Goal: Task Accomplishment & Management: Use online tool/utility

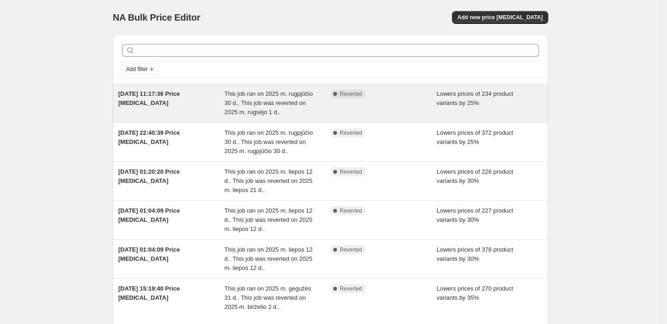
click at [244, 107] on span "This job ran on 2025 m. rugpjūčio 30 d.. This job was reverted on 2025 m. rugsė…" at bounding box center [269, 102] width 89 height 25
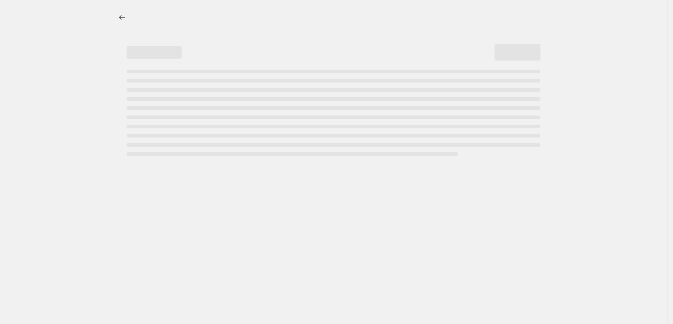
select select "percentage"
select select "collection"
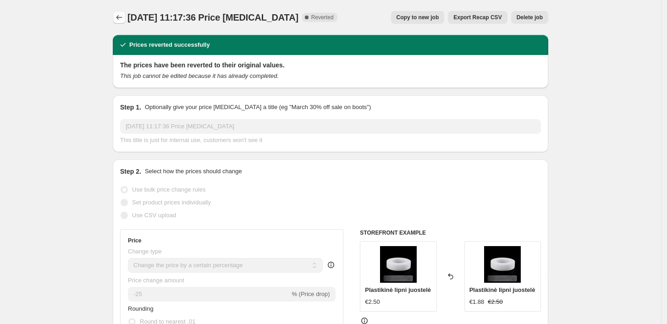
click at [122, 19] on icon "Price change jobs" at bounding box center [119, 17] width 9 height 9
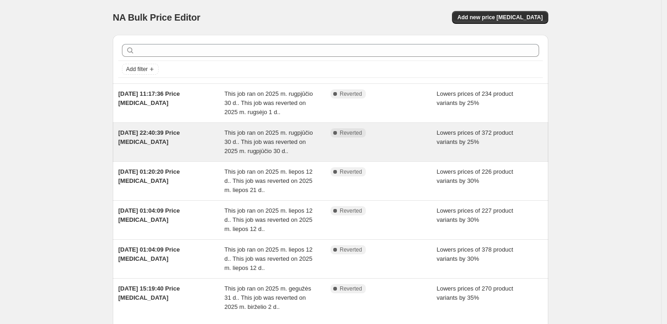
click at [188, 144] on div "[DATE] 22:40:39 Price [MEDICAL_DATA]" at bounding box center [171, 142] width 106 height 28
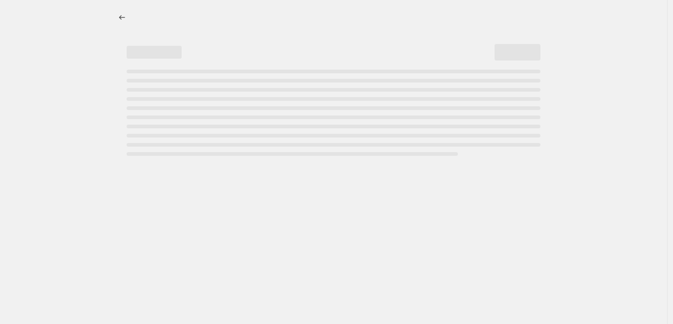
select select "percentage"
select select "collection"
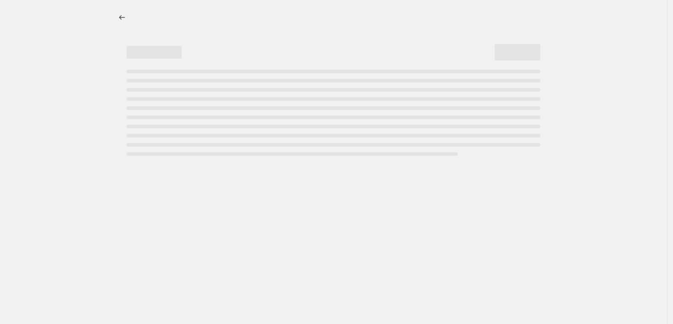
select select "not_equal"
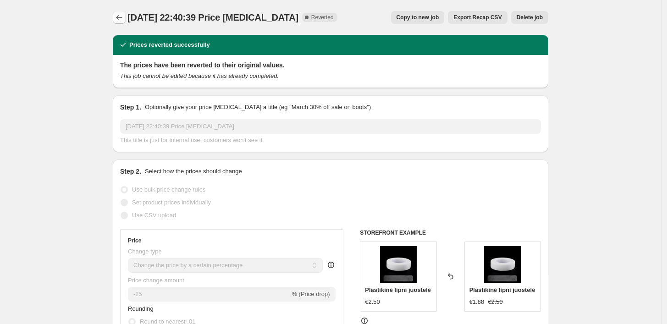
click at [119, 15] on icon "Price change jobs" at bounding box center [119, 17] width 9 height 9
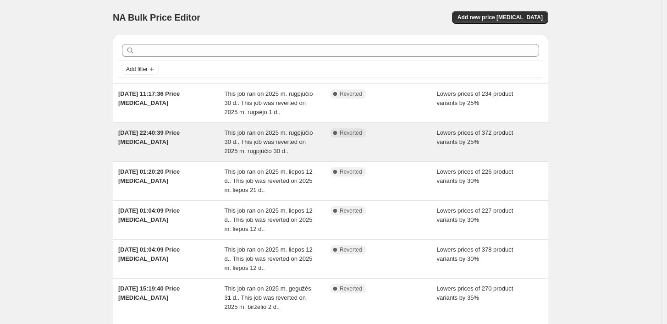
click at [210, 131] on div "[DATE] 22:40:39 Price [MEDICAL_DATA]" at bounding box center [171, 142] width 106 height 28
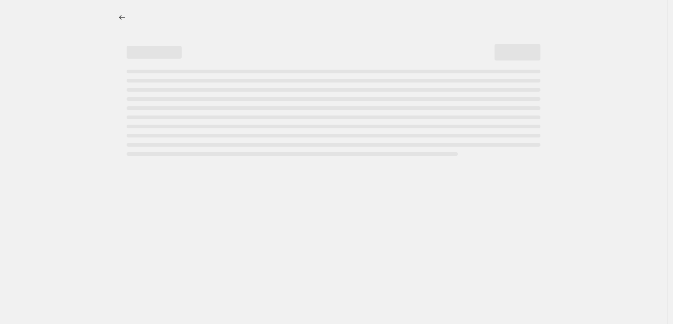
select select "percentage"
select select "collection"
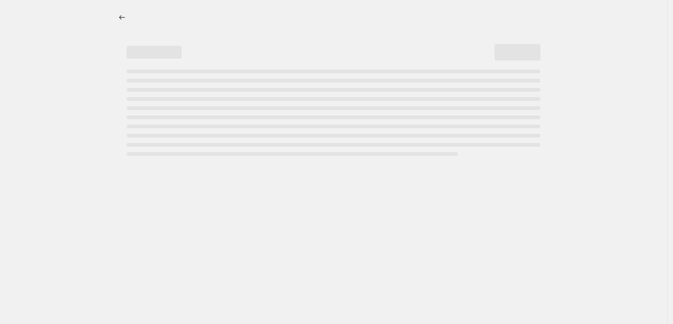
select select "not_equal"
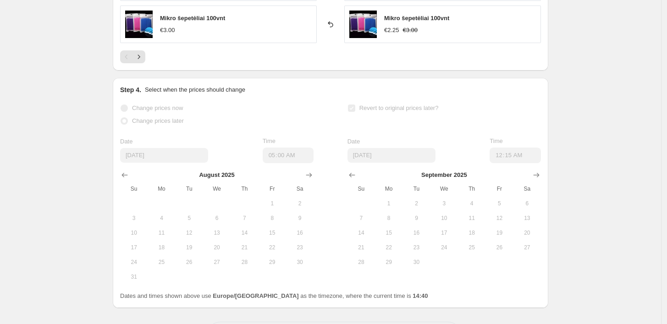
scroll to position [988, 0]
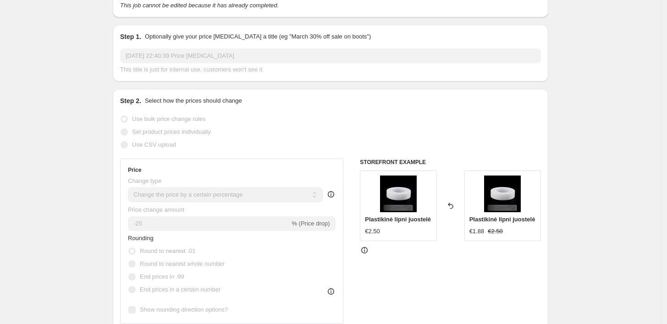
scroll to position [0, 0]
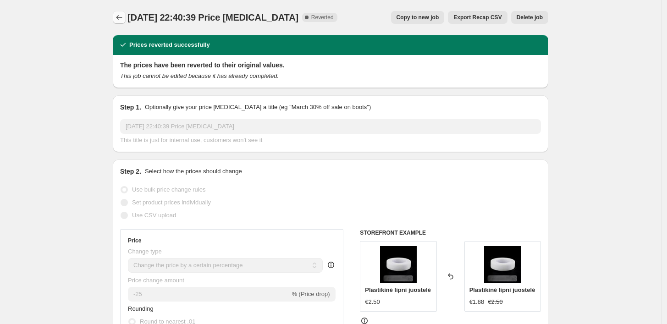
click at [124, 17] on icon "Price change jobs" at bounding box center [119, 17] width 9 height 9
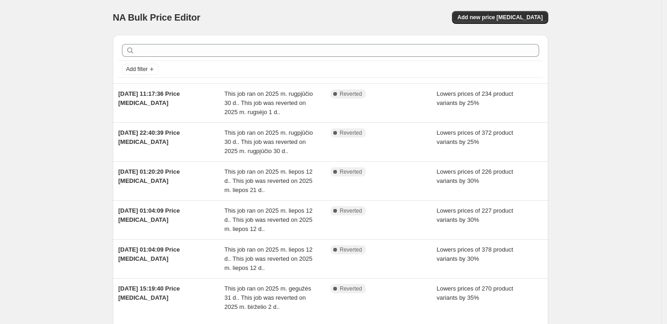
drag, startPoint x: 511, startPoint y: 11, endPoint x: 280, endPoint y: 8, distance: 230.8
click at [280, 8] on div "NA Bulk Price Editor. This page is ready NA Bulk Price Editor Add new price cha…" at bounding box center [331, 17] width 436 height 35
click at [513, 19] on span "Add new price [MEDICAL_DATA]" at bounding box center [500, 17] width 85 height 7
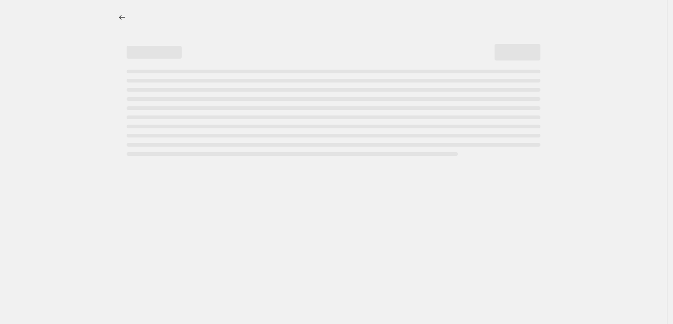
select select "percentage"
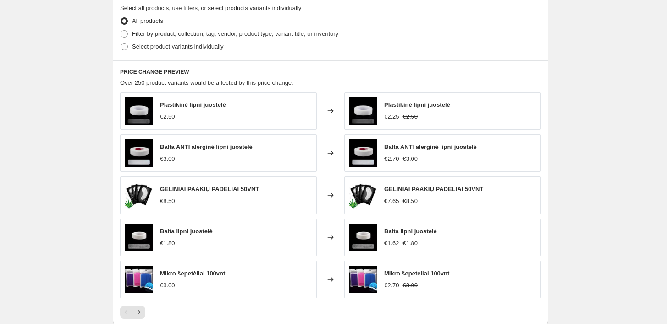
scroll to position [593, 0]
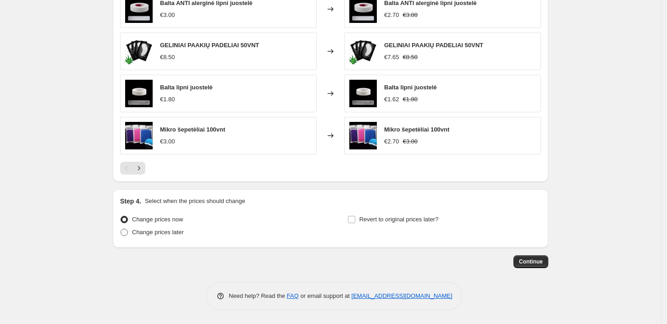
click at [128, 232] on span at bounding box center [124, 232] width 7 height 7
click at [121, 229] on input "Change prices later" at bounding box center [121, 229] width 0 height 0
radio input "true"
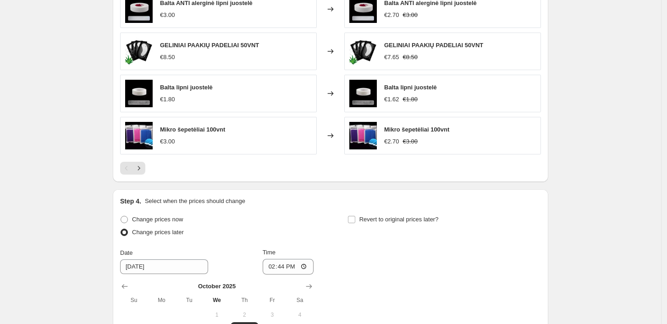
scroll to position [745, 0]
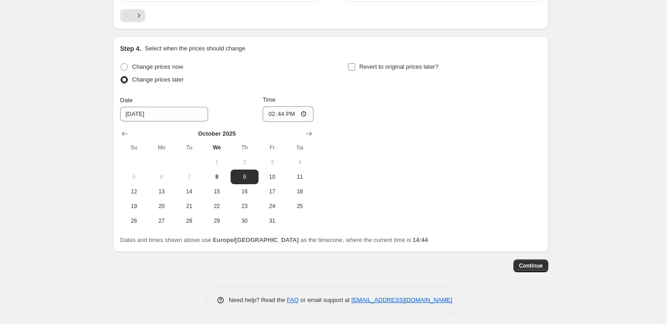
click at [356, 67] on input "Revert to original prices later?" at bounding box center [351, 66] width 7 height 7
checkbox input "true"
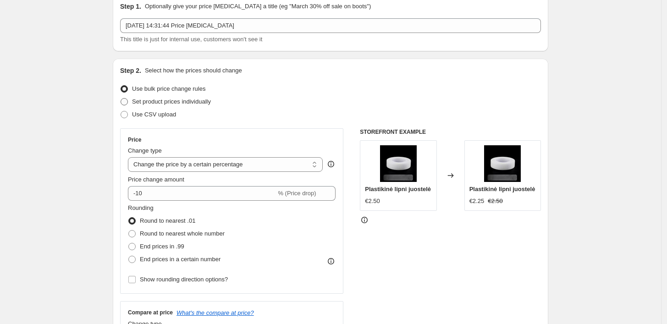
scroll to position [102, 0]
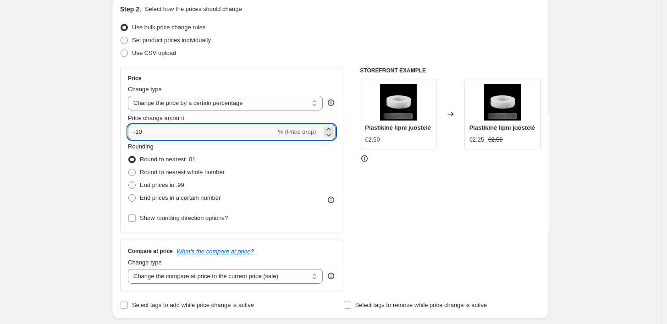
click at [174, 129] on input "-10" at bounding box center [202, 132] width 148 height 15
type input "-1"
type input "-30"
click at [352, 166] on div "Price Change type Change the price to a certain amount Change the price by a ce…" at bounding box center [330, 179] width 421 height 225
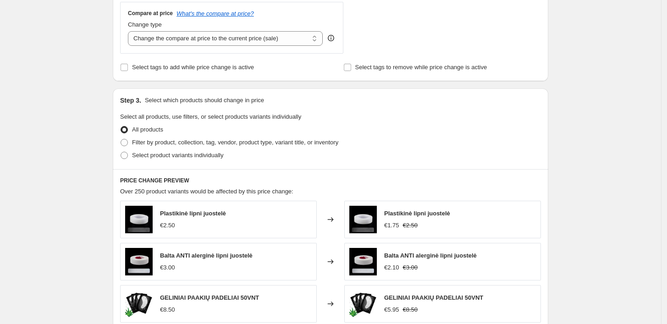
scroll to position [356, 0]
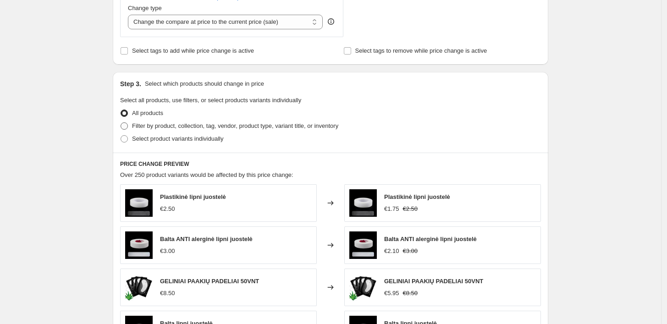
click at [128, 127] on span at bounding box center [124, 125] width 7 height 7
click at [121, 123] on input "Filter by product, collection, tag, vendor, product type, variant title, or inv…" at bounding box center [121, 122] width 0 height 0
radio input "true"
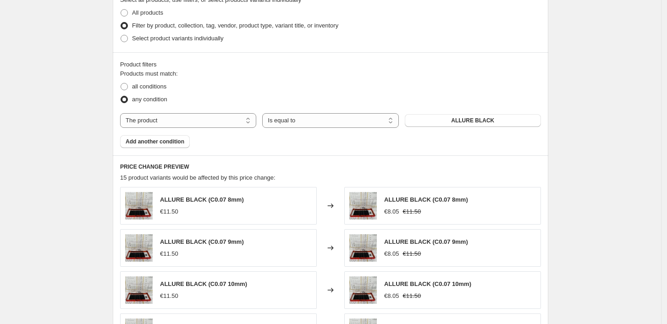
scroll to position [459, 0]
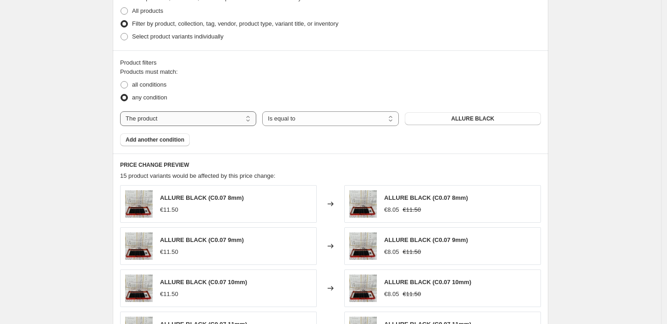
click at [233, 117] on select "The product The product's collection The product's tag The product's vendor The…" at bounding box center [188, 118] width 136 height 15
click at [261, 83] on div "all conditions" at bounding box center [330, 84] width 421 height 13
click at [294, 116] on select "Is equal to Is not equal to" at bounding box center [330, 118] width 136 height 15
click at [311, 81] on div "all conditions" at bounding box center [330, 84] width 421 height 13
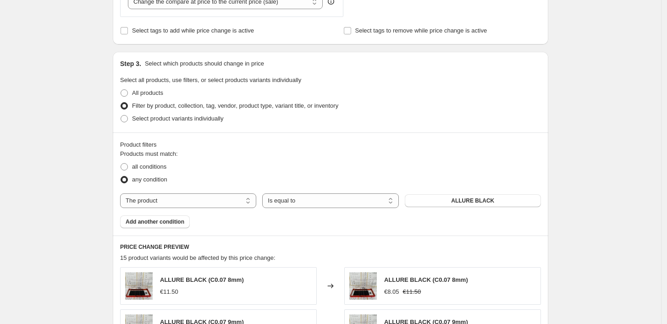
scroll to position [445, 0]
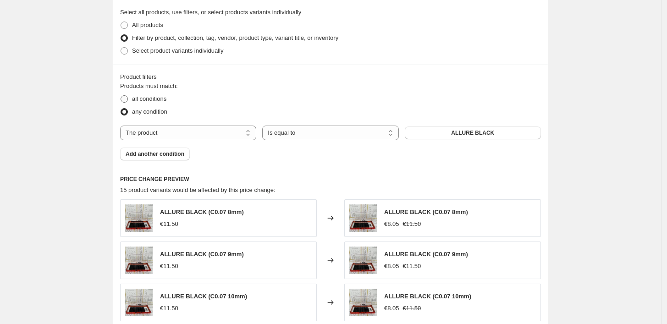
click at [126, 100] on span at bounding box center [124, 98] width 7 height 7
click at [121, 96] on input "all conditions" at bounding box center [121, 95] width 0 height 0
radio input "true"
click at [127, 25] on span at bounding box center [124, 25] width 7 height 7
click at [121, 22] on input "All products" at bounding box center [121, 22] width 0 height 0
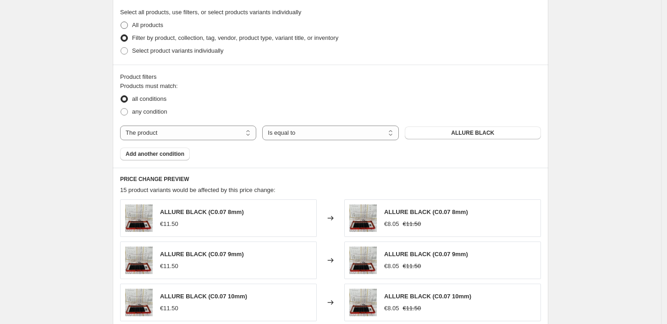
radio input "true"
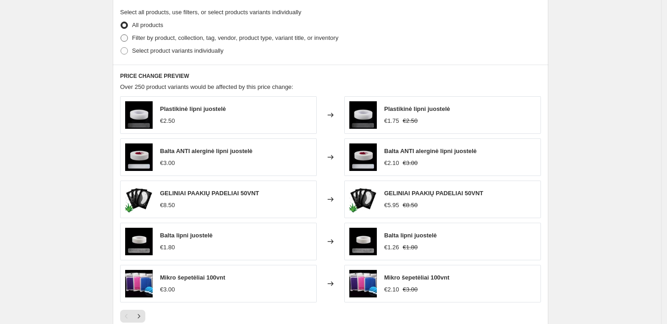
click at [128, 35] on span at bounding box center [124, 37] width 7 height 7
click at [121, 35] on input "Filter by product, collection, tag, vendor, product type, variant title, or inv…" at bounding box center [121, 34] width 0 height 0
radio input "true"
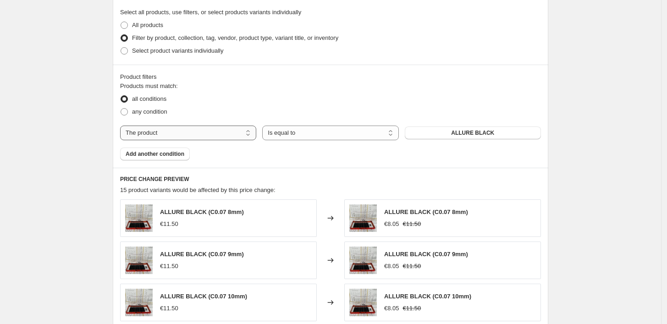
click at [230, 136] on select "The product The product's collection The product's tag The product's vendor The…" at bounding box center [188, 133] width 136 height 15
click at [247, 97] on div "all conditions" at bounding box center [330, 99] width 421 height 13
click at [288, 130] on select "Is equal to Is not equal to" at bounding box center [330, 133] width 136 height 15
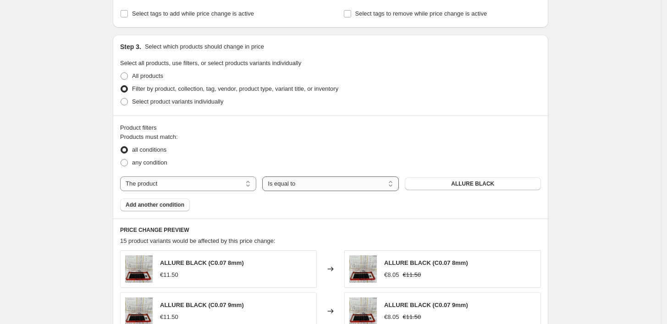
click at [291, 184] on select "Is equal to Is not equal to" at bounding box center [330, 184] width 136 height 15
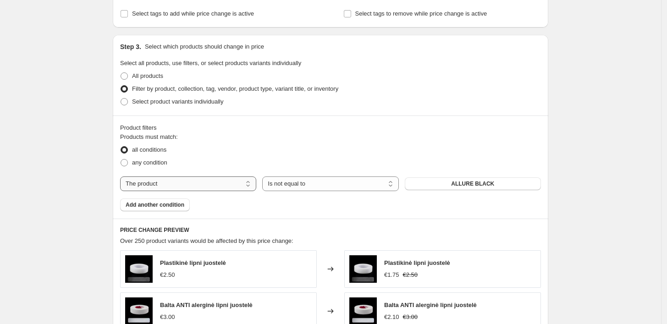
click at [224, 184] on select "The product The product's collection The product's tag The product's vendor The…" at bounding box center [188, 184] width 136 height 15
click at [282, 131] on div "Product filters" at bounding box center [330, 127] width 421 height 9
click at [167, 202] on span "Add another condition" at bounding box center [155, 204] width 59 height 7
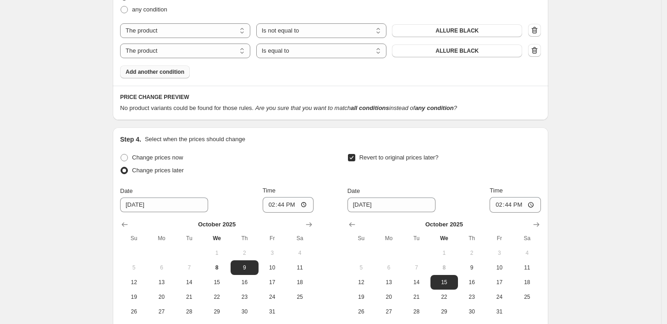
scroll to position [495, 0]
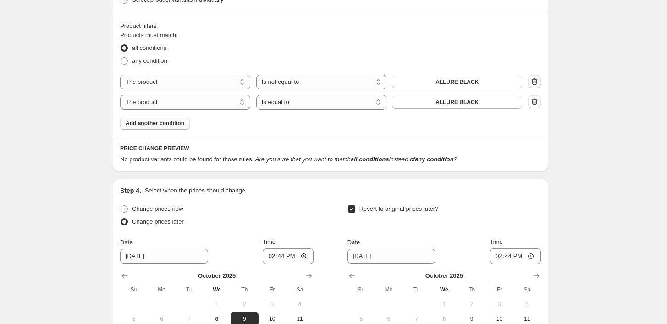
click at [537, 82] on icon "button" at bounding box center [534, 81] width 9 height 9
select select "equal"
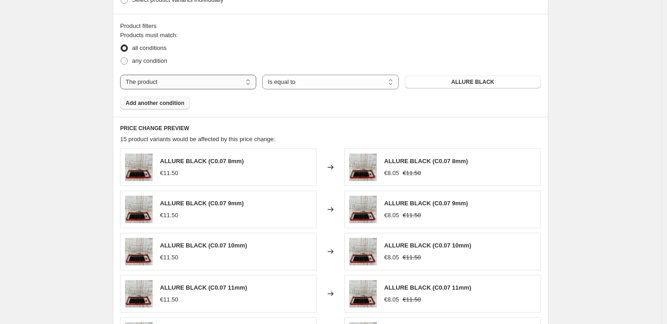
click at [227, 76] on select "The product The product's collection The product's tag The product's vendor The…" at bounding box center [188, 82] width 136 height 15
select select "collection"
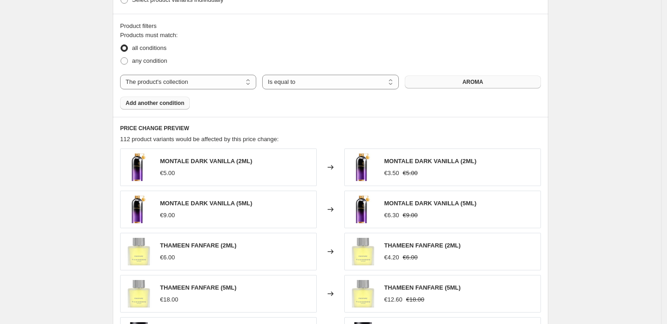
click at [440, 85] on button "AROMA" at bounding box center [473, 82] width 136 height 13
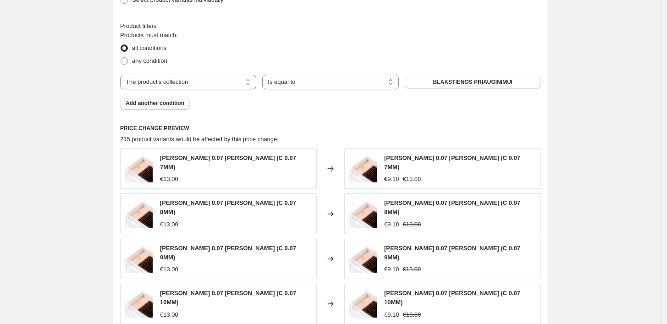
click at [165, 100] on span "Add another condition" at bounding box center [155, 103] width 59 height 7
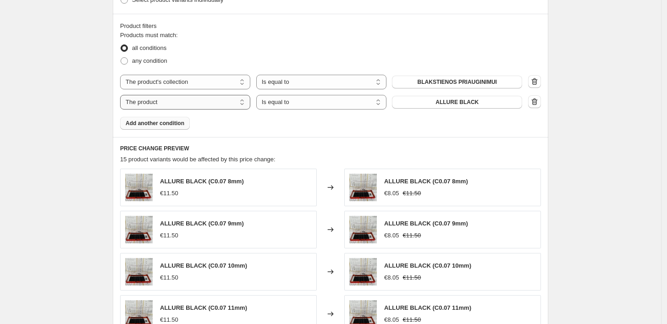
click at [209, 103] on select "The product The product's collection The product's tag The product's vendor The…" at bounding box center [185, 102] width 130 height 15
select select "collection"
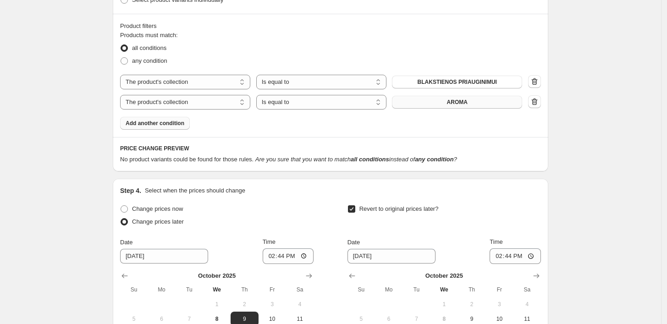
click at [481, 104] on button "AROMA" at bounding box center [457, 102] width 130 height 13
click at [172, 125] on span "Add another condition" at bounding box center [155, 123] width 59 height 7
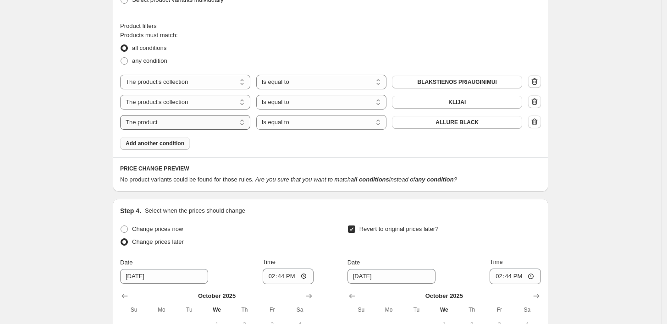
click at [194, 121] on select "The product The product's collection The product's tag The product's vendor The…" at bounding box center [185, 122] width 130 height 15
select select "collection"
click at [470, 122] on button "AROMA" at bounding box center [457, 122] width 130 height 13
click at [173, 140] on span "Add another condition" at bounding box center [155, 143] width 59 height 7
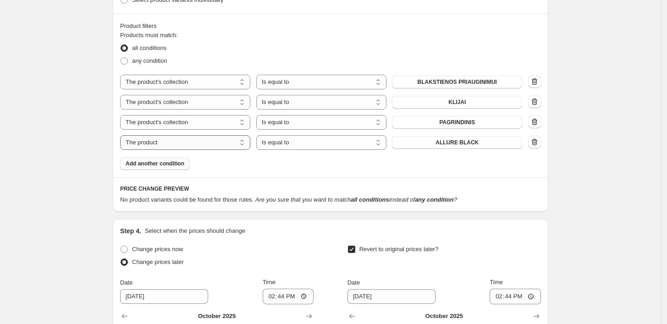
click at [222, 140] on select "The product The product's collection The product's tag The product's vendor The…" at bounding box center [185, 142] width 130 height 15
select select "collection"
click at [451, 146] on span "AROMA" at bounding box center [457, 142] width 21 height 7
click at [168, 164] on span "Add another condition" at bounding box center [155, 163] width 59 height 7
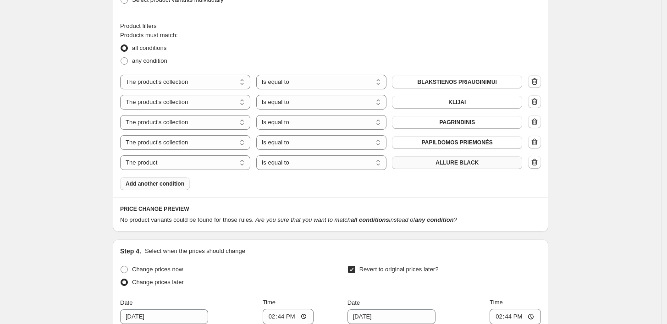
click at [446, 163] on span "ALLURE BLACK" at bounding box center [457, 162] width 43 height 7
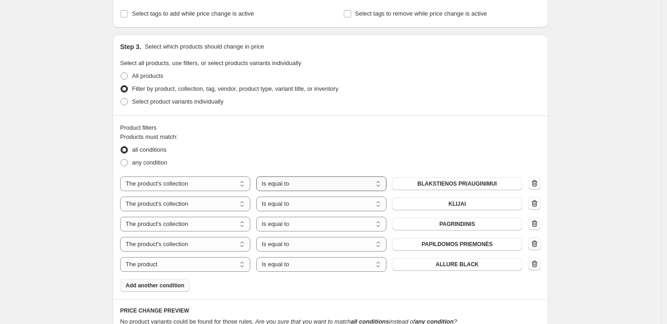
scroll to position [445, 0]
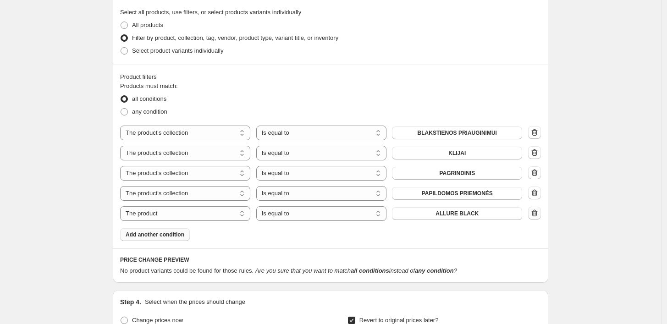
click at [536, 215] on icon "button" at bounding box center [534, 213] width 9 height 9
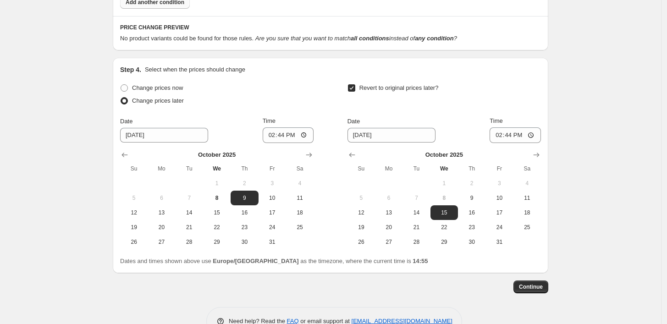
scroll to position [683, 0]
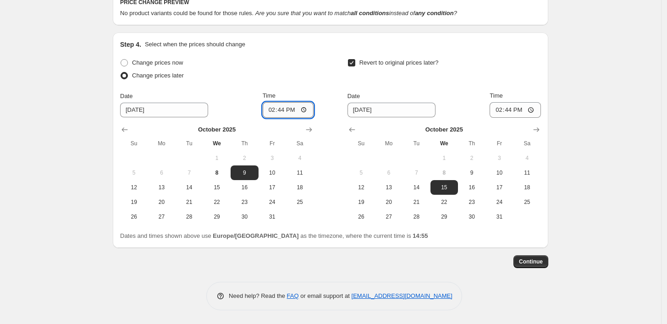
click at [295, 109] on input "14:44" at bounding box center [288, 110] width 51 height 16
click at [309, 67] on div "Change prices now" at bounding box center [217, 62] width 194 height 13
click at [285, 109] on input "14:44" at bounding box center [288, 110] width 51 height 16
type input "09:00"
click at [323, 92] on div "Change prices now Change prices later Date 10/9/2025 Time 09:00 October 2025 Su…" at bounding box center [330, 140] width 421 height 168
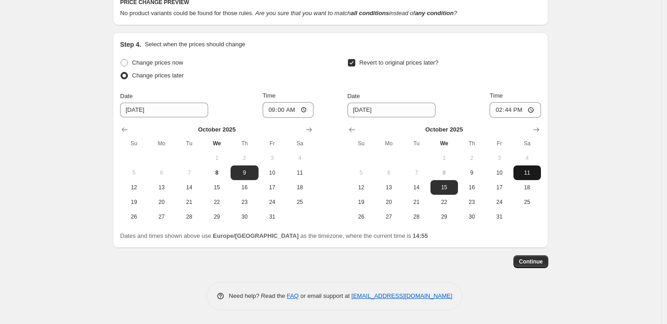
click at [532, 176] on span "11" at bounding box center [527, 172] width 20 height 7
type input "[DATE]"
click at [516, 112] on input "14:44" at bounding box center [515, 110] width 51 height 16
type input "12:00"
click at [519, 69] on div "Revert to original prices later?" at bounding box center [445, 70] width 194 height 28
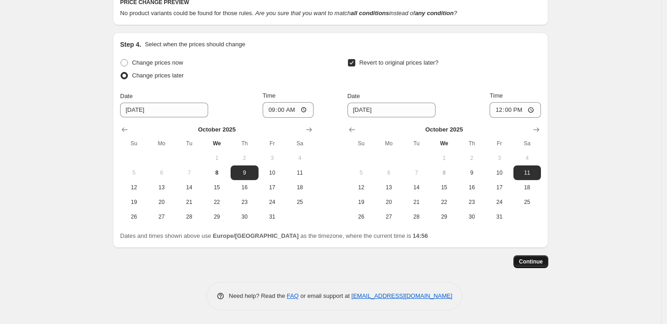
click at [539, 260] on span "Continue" at bounding box center [531, 261] width 24 height 7
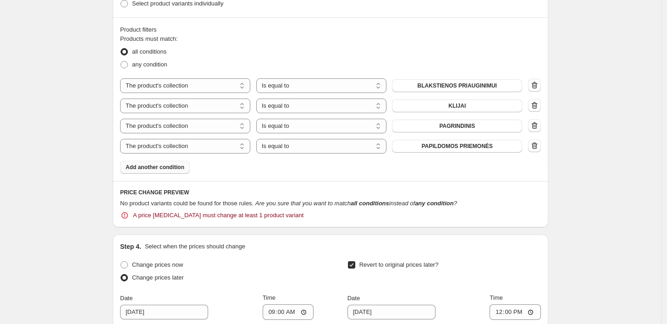
scroll to position [561, 0]
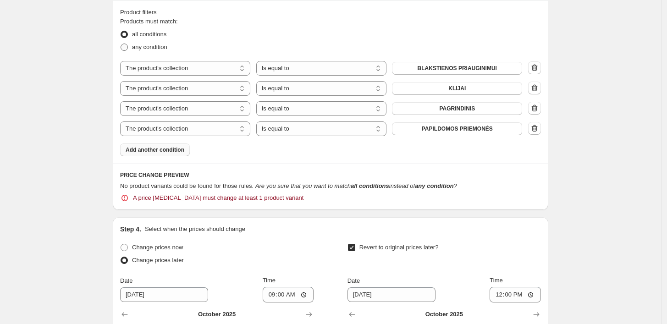
click at [128, 49] on span at bounding box center [124, 47] width 7 height 7
click at [121, 44] on input "any condition" at bounding box center [121, 44] width 0 height 0
radio input "true"
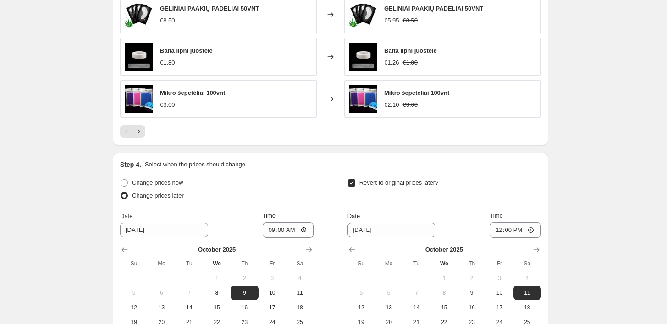
scroll to position [913, 0]
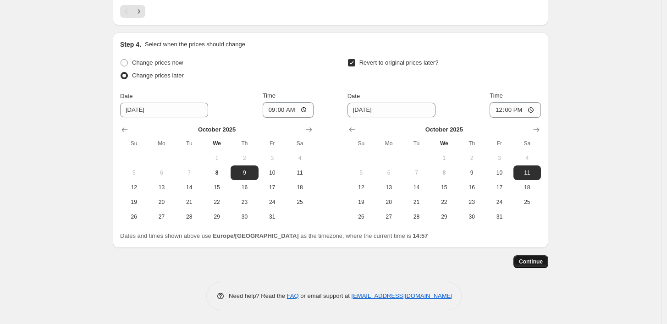
click at [533, 266] on button "Continue" at bounding box center [531, 262] width 35 height 13
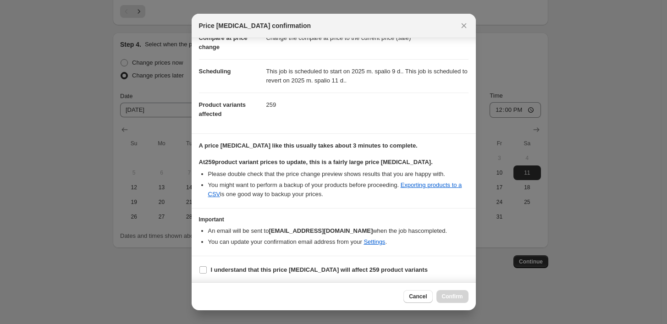
scroll to position [53, 0]
click at [272, 268] on b "I understand that this price [MEDICAL_DATA] will affect 259 product variants" at bounding box center [319, 269] width 217 height 7
click at [207, 268] on input "I understand that this price [MEDICAL_DATA] will affect 259 product variants" at bounding box center [203, 269] width 7 height 7
checkbox input "true"
click at [460, 295] on span "Confirm" at bounding box center [452, 296] width 21 height 7
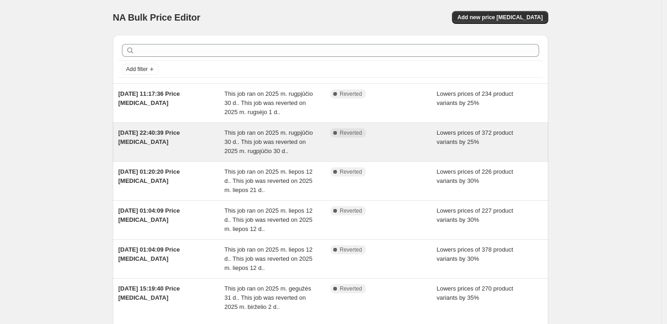
click at [273, 139] on span "This job ran on 2025 m. rugpjūčio 30 d.. This job was reverted on 2025 m. rugpj…" at bounding box center [269, 141] width 89 height 25
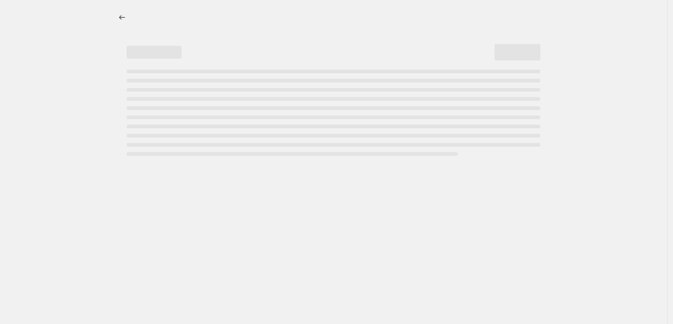
select select "percentage"
select select "collection"
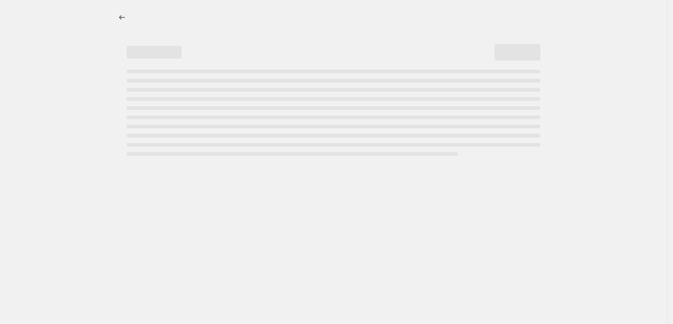
select select "not_equal"
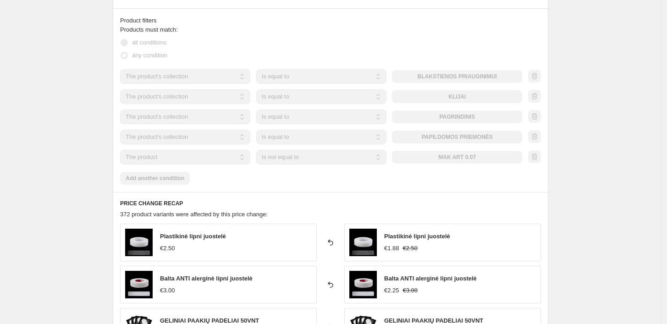
scroll to position [561, 0]
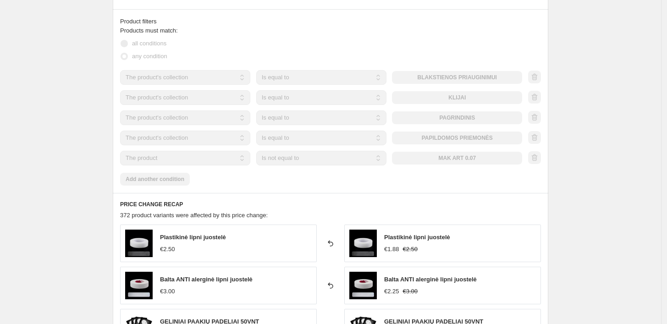
drag, startPoint x: 465, startPoint y: 10, endPoint x: 662, endPoint y: 29, distance: 197.7
click at [662, 29] on div "2025-08-29 22:40:39 Price change job. This page is ready 2025-08-29 22:40:39 Pr…" at bounding box center [331, 95] width 662 height 1313
drag, startPoint x: 647, startPoint y: 0, endPoint x: 611, endPoint y: 90, distance: 96.9
click at [611, 90] on div "2025-08-29 22:40:39 Price change job. This page is ready 2025-08-29 22:40:39 Pr…" at bounding box center [331, 95] width 662 height 1313
click at [607, 97] on div "2025-08-29 22:40:39 Price change job. This page is ready 2025-08-29 22:40:39 Pr…" at bounding box center [331, 95] width 662 height 1313
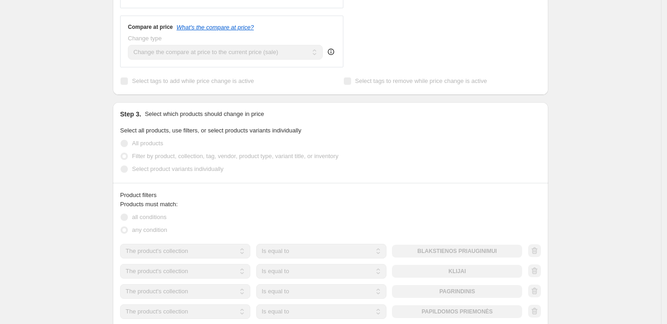
scroll to position [478, 0]
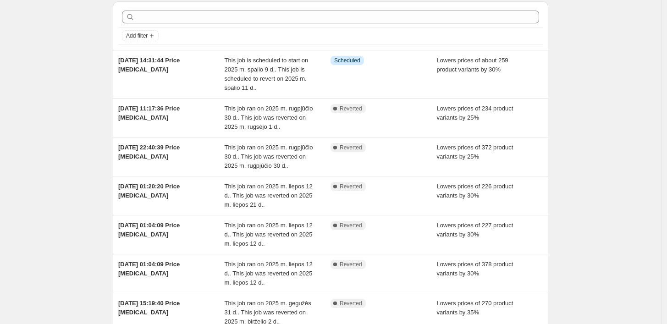
scroll to position [51, 0]
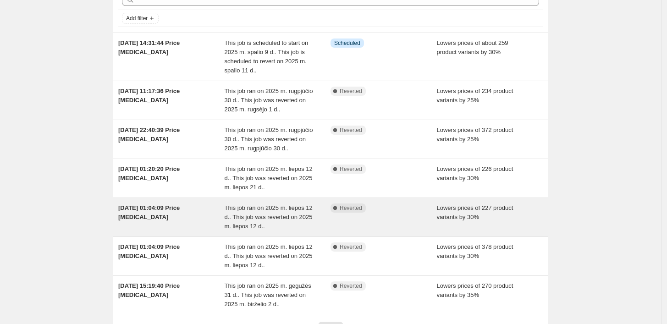
click at [285, 216] on span "This job ran on 2025 m. liepos 12 d.. This job was reverted on 2025 m. liepos 1…" at bounding box center [269, 217] width 88 height 25
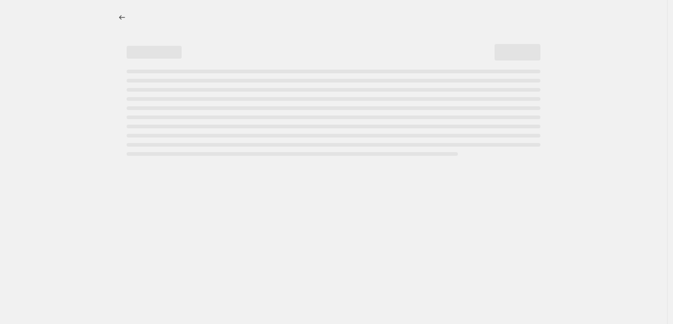
select select "percentage"
select select "collection"
select select "not_equal"
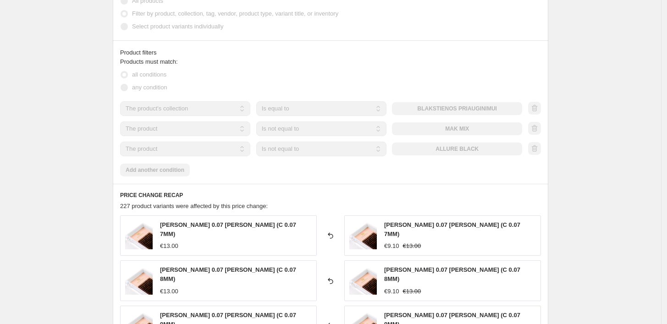
scroll to position [420, 0]
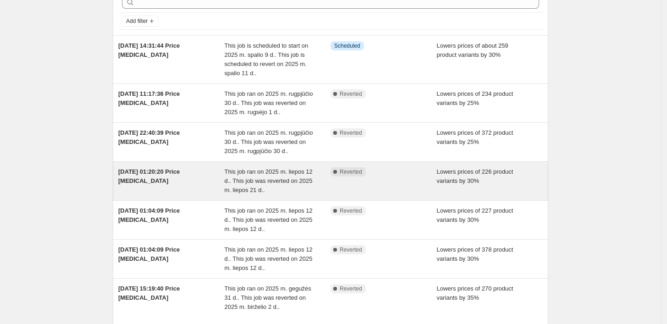
scroll to position [132, 0]
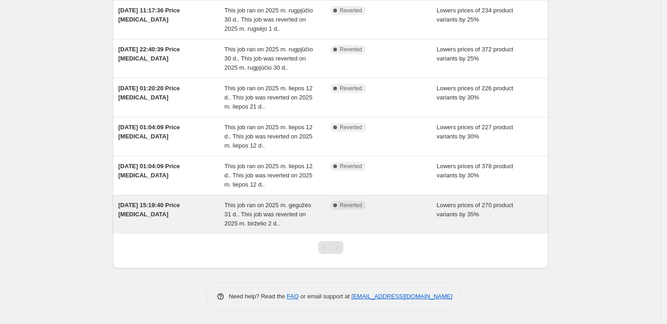
click at [250, 215] on span "This job ran on 2025 m. gegužės 31 d.. This job was reverted on 2025 m. birželi…" at bounding box center [268, 214] width 87 height 25
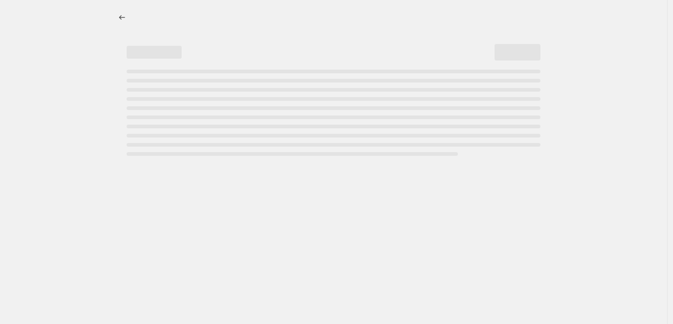
select select "percentage"
select select "collection"
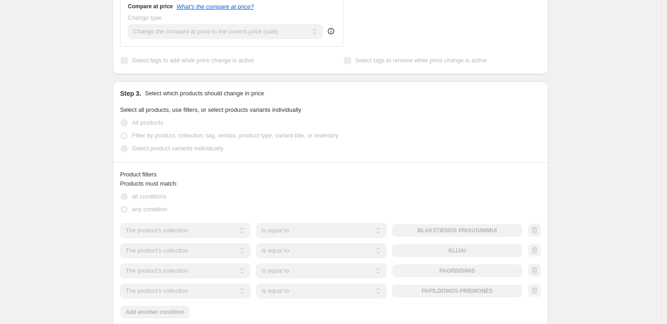
scroll to position [510, 0]
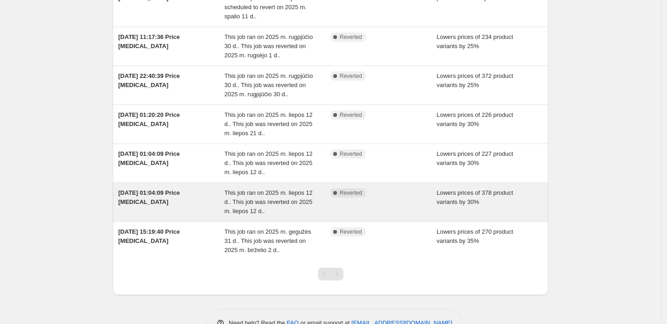
scroll to position [81, 0]
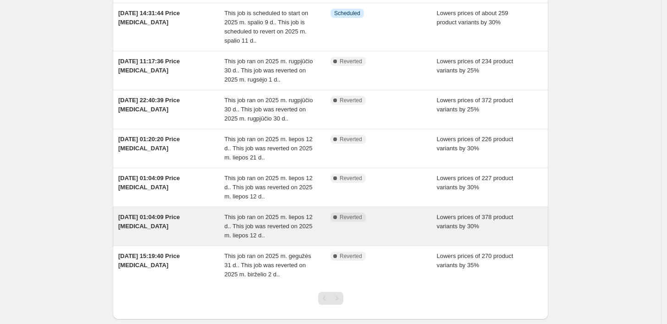
click at [246, 224] on span "This job ran on 2025 m. liepos 12 d.. This job was reverted on 2025 m. liepos 1…" at bounding box center [269, 226] width 88 height 25
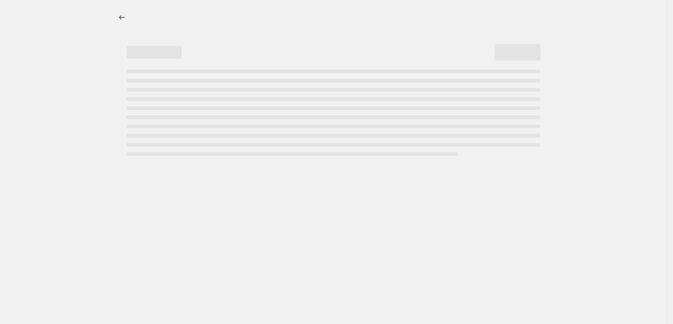
select select "percentage"
select select "collection"
select select "not_equal"
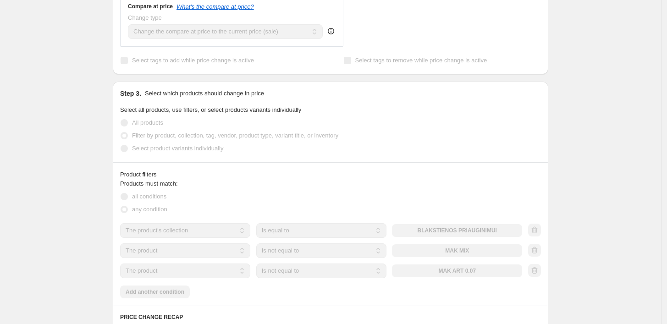
scroll to position [561, 0]
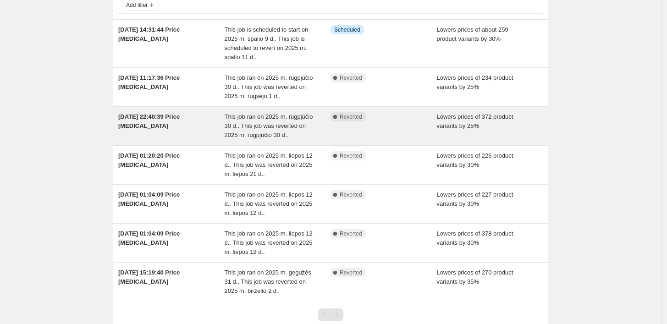
scroll to position [132, 0]
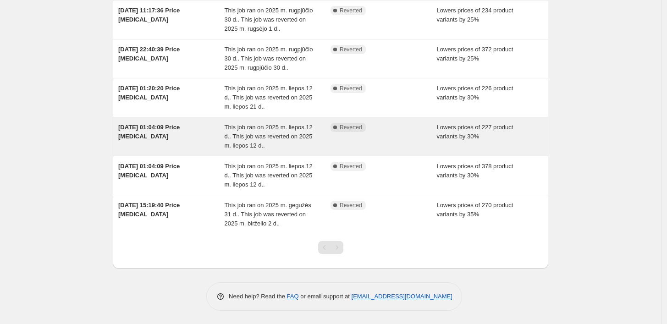
click at [277, 137] on span "This job ran on 2025 m. liepos 12 d.. This job was reverted on 2025 m. liepos 1…" at bounding box center [269, 136] width 88 height 25
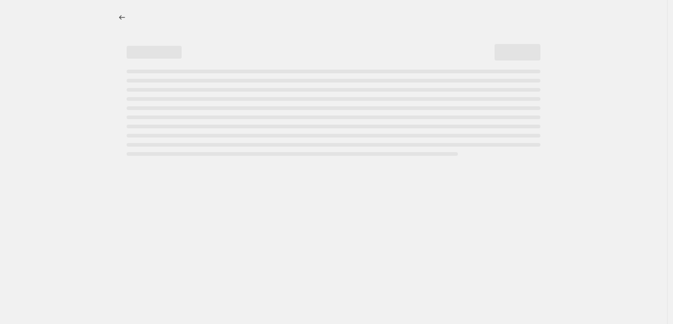
select select "percentage"
select select "collection"
select select "not_equal"
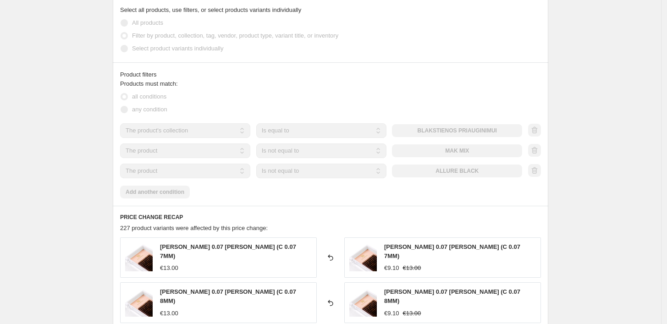
scroll to position [510, 0]
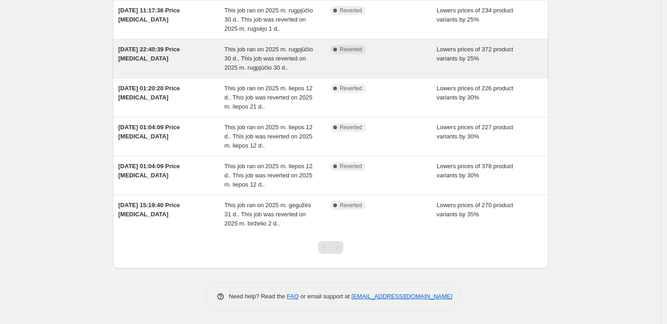
scroll to position [81, 0]
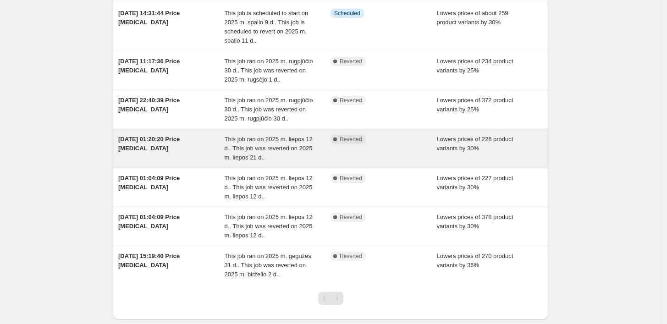
click at [283, 142] on span "This job ran on 2025 m. liepos 12 d.. This job was reverted on 2025 m. liepos 2…" at bounding box center [269, 148] width 88 height 25
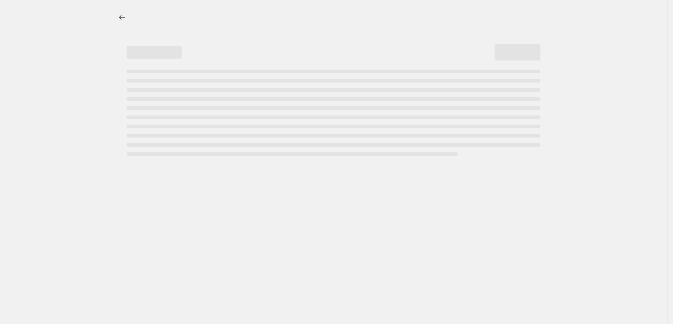
select select "percentage"
select select "collection"
select select "not_equal"
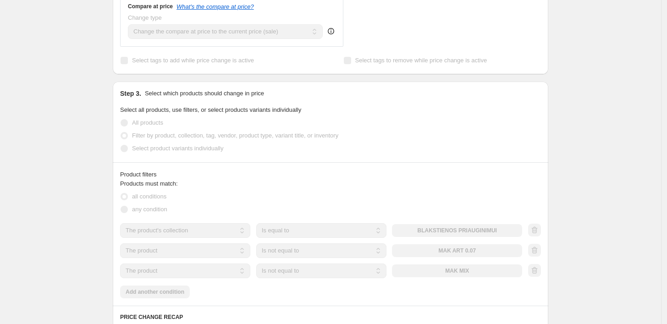
scroll to position [459, 0]
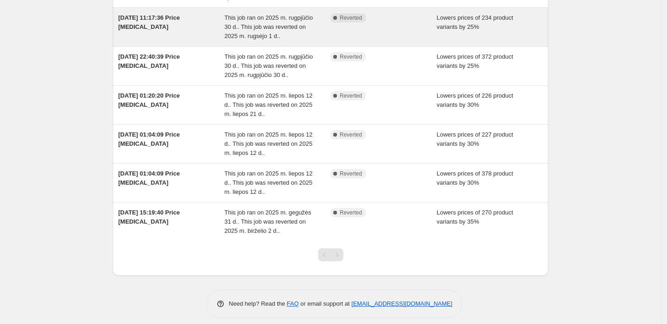
scroll to position [132, 0]
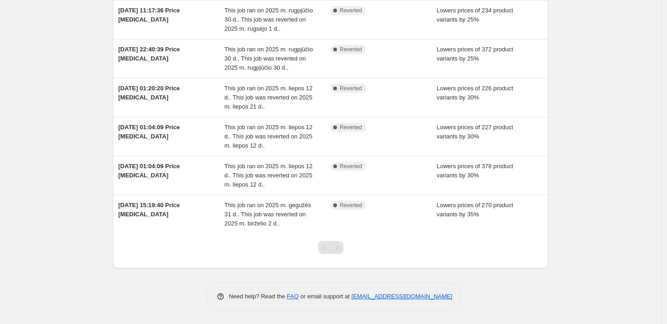
click at [340, 247] on div "Pagination" at bounding box center [337, 247] width 13 height 13
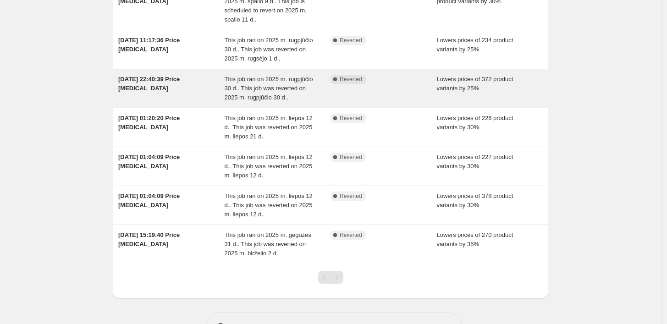
scroll to position [0, 0]
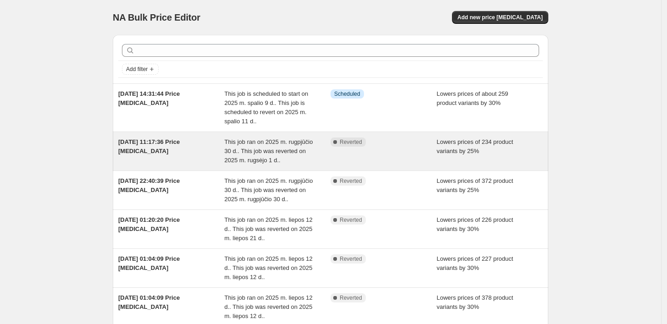
click at [295, 145] on span "This job ran on 2025 m. rugpjūčio 30 d.. This job was reverted on 2025 m. rugsė…" at bounding box center [269, 151] width 89 height 25
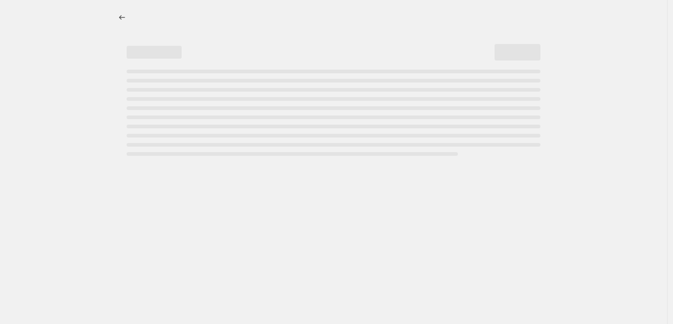
select select "percentage"
select select "collection"
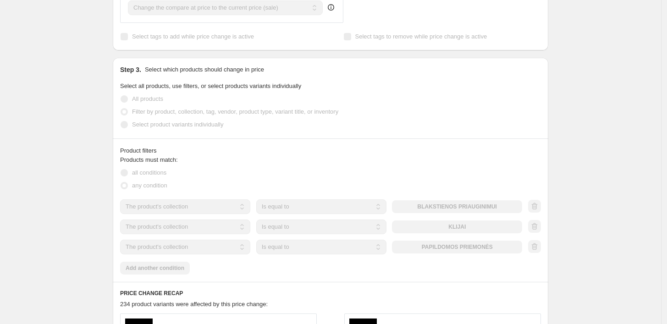
scroll to position [561, 0]
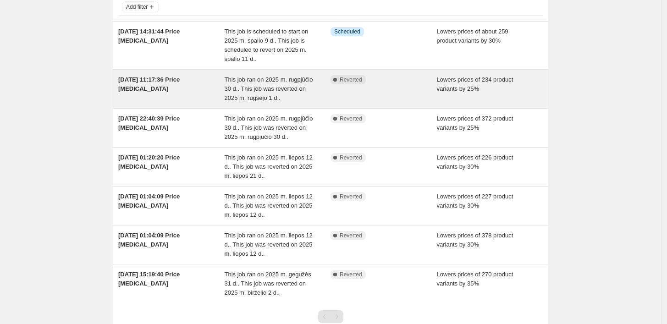
scroll to position [132, 0]
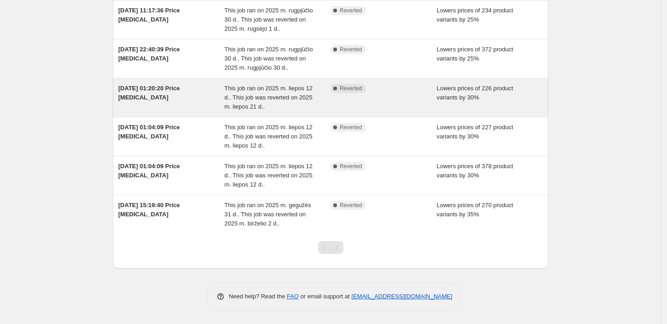
click at [317, 101] on div "This job ran on 2025 m. liepos 12 d.. This job was reverted on 2025 m. liepos 2…" at bounding box center [278, 98] width 106 height 28
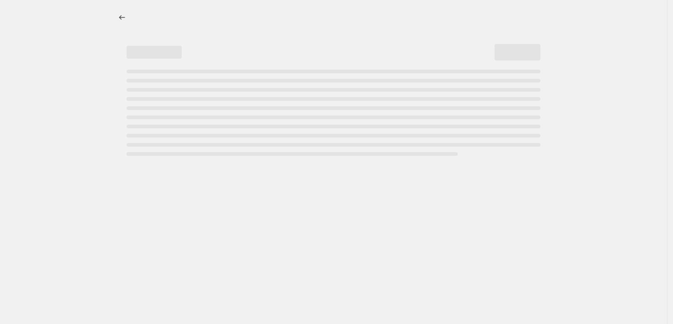
select select "percentage"
select select "collection"
select select "not_equal"
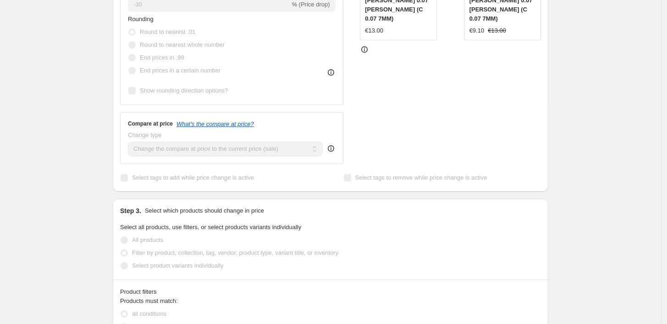
scroll to position [459, 0]
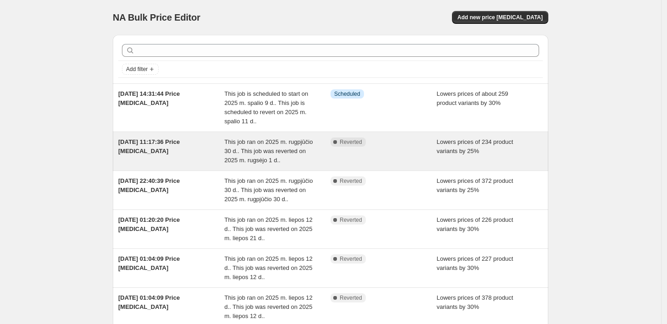
click at [384, 155] on div "Complete Reverted" at bounding box center [384, 152] width 106 height 28
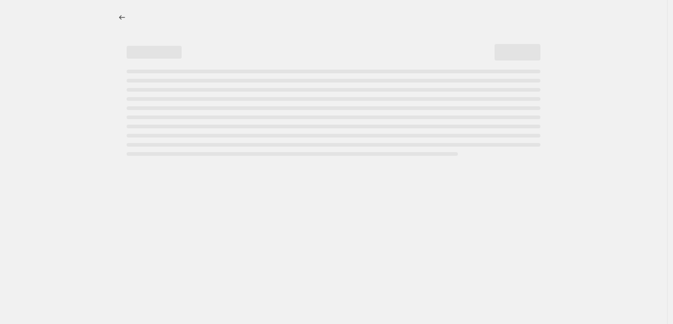
select select "percentage"
select select "collection"
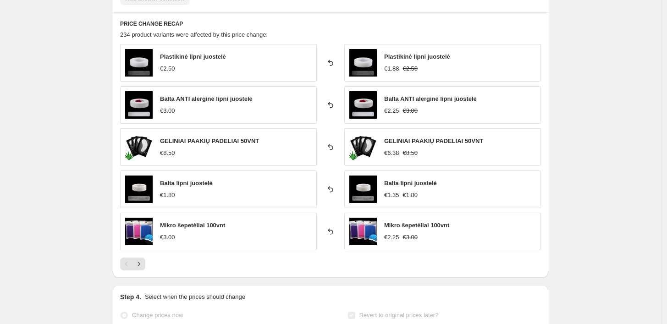
scroll to position [510, 0]
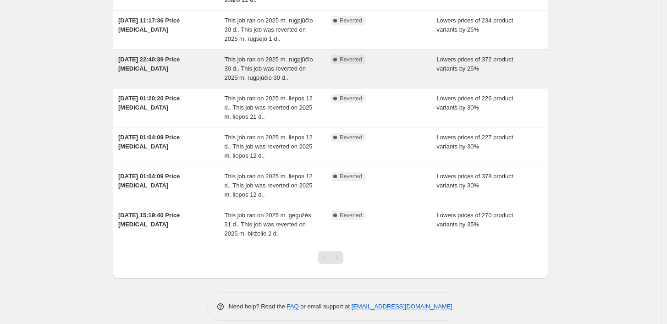
scroll to position [132, 0]
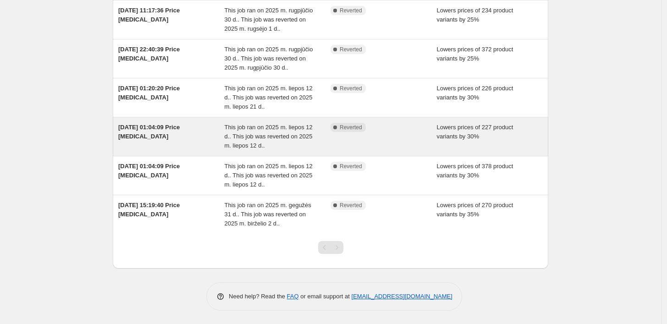
click at [373, 138] on div "Complete Reverted" at bounding box center [384, 137] width 106 height 28
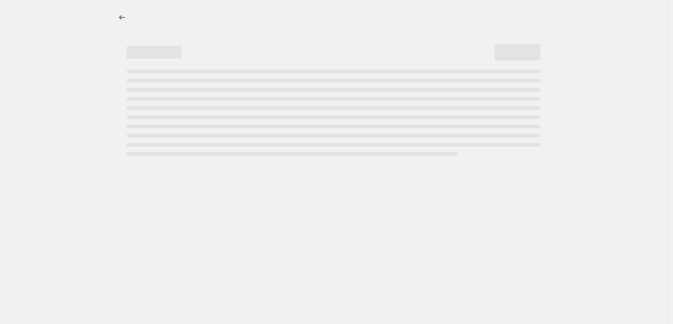
select select "percentage"
select select "collection"
select select "not_equal"
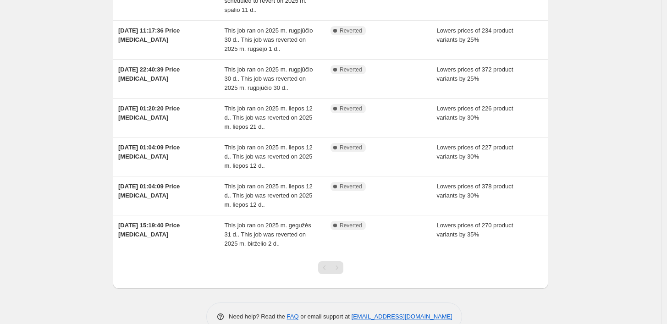
scroll to position [81, 0]
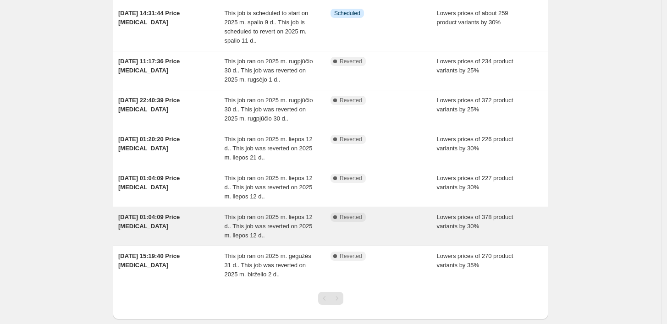
click at [267, 225] on span "This job ran on 2025 m. liepos 12 d.. This job was reverted on 2025 m. liepos 1…" at bounding box center [269, 226] width 88 height 25
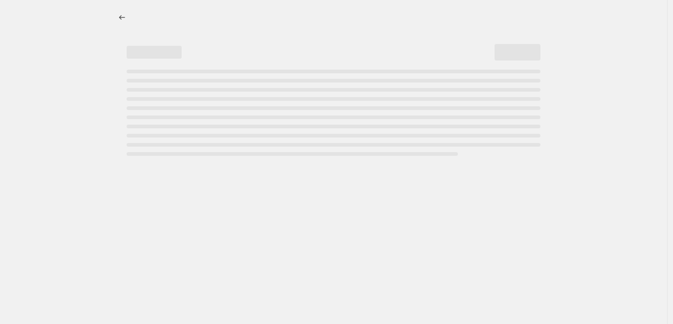
select select "percentage"
select select "collection"
select select "not_equal"
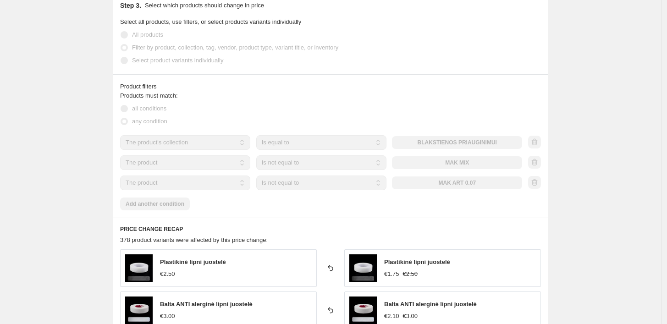
scroll to position [510, 0]
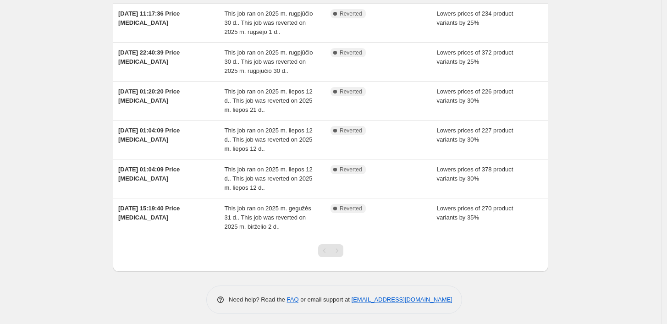
scroll to position [132, 0]
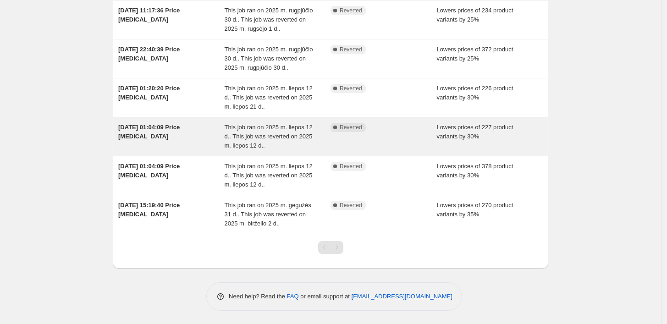
click at [252, 134] on span "This job ran on 2025 m. liepos 12 d.. This job was reverted on 2025 m. liepos 1…" at bounding box center [269, 136] width 88 height 25
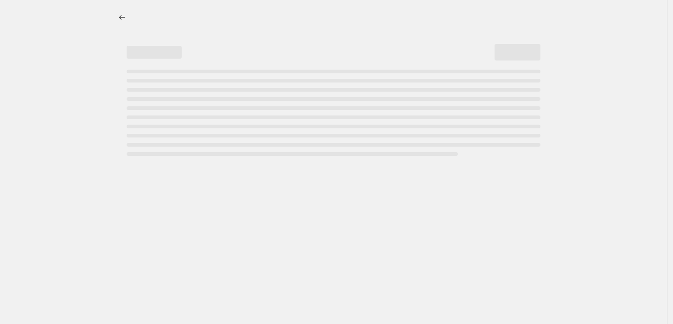
select select "percentage"
select select "collection"
select select "not_equal"
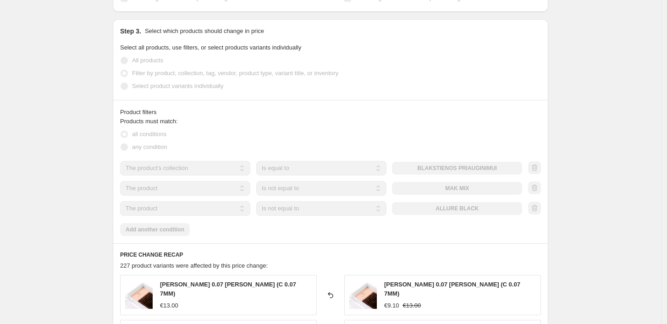
scroll to position [510, 0]
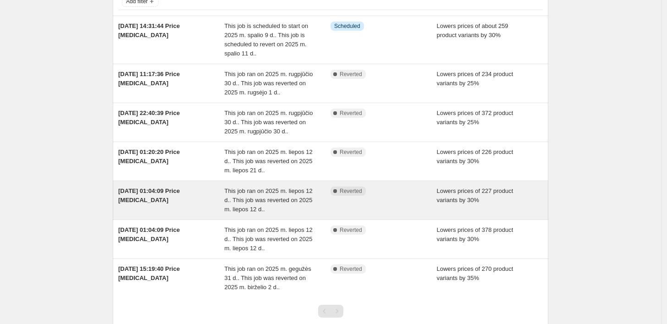
scroll to position [51, 0]
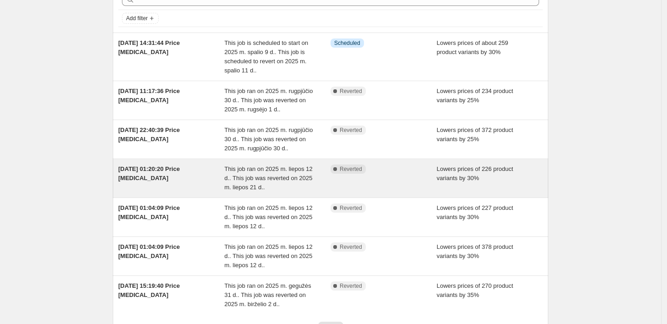
click at [256, 179] on span "This job ran on 2025 m. liepos 12 d.. This job was reverted on 2025 m. liepos 2…" at bounding box center [269, 178] width 88 height 25
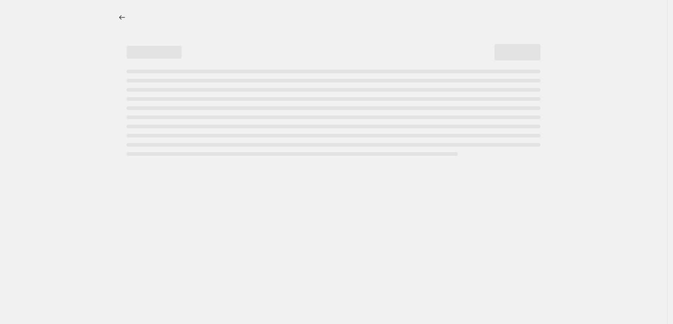
select select "percentage"
select select "collection"
select select "not_equal"
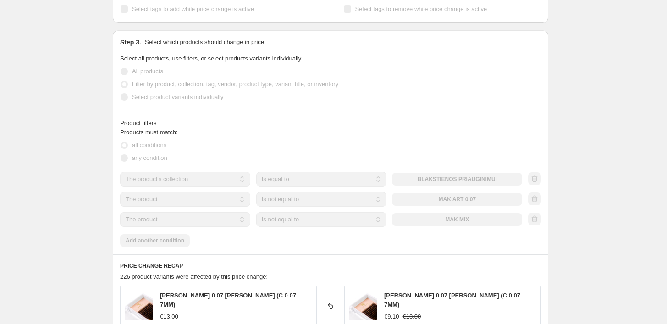
scroll to position [510, 0]
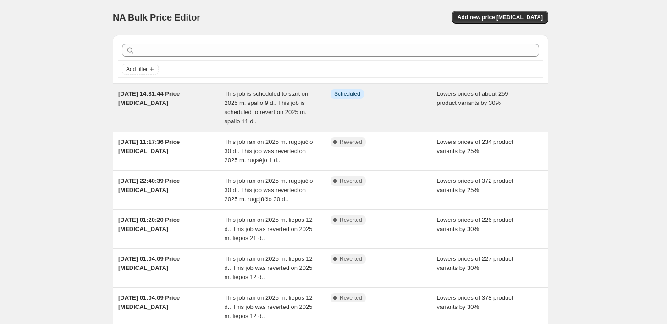
click at [309, 101] on div "This job is scheduled to start on 2025 m. spalio 9 d.. This job is scheduled to…" at bounding box center [278, 107] width 106 height 37
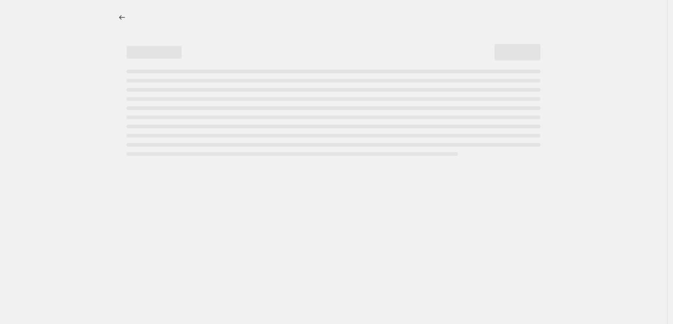
select select "percentage"
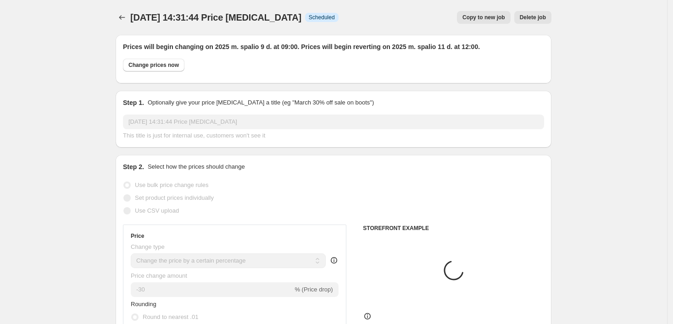
select select "collection"
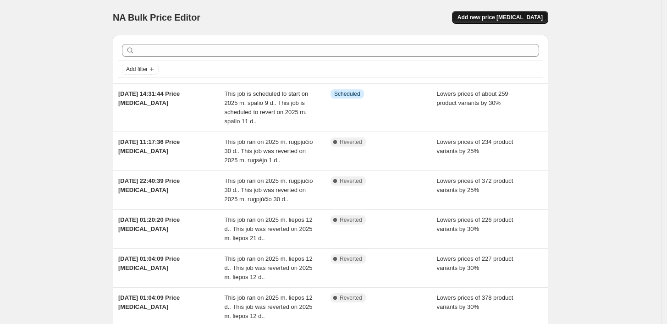
click at [496, 14] on span "Add new price [MEDICAL_DATA]" at bounding box center [500, 17] width 85 height 7
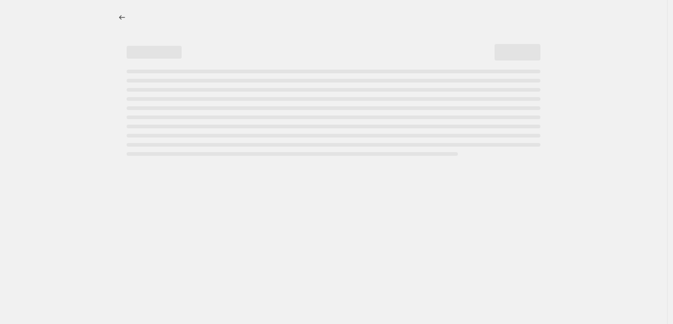
select select "percentage"
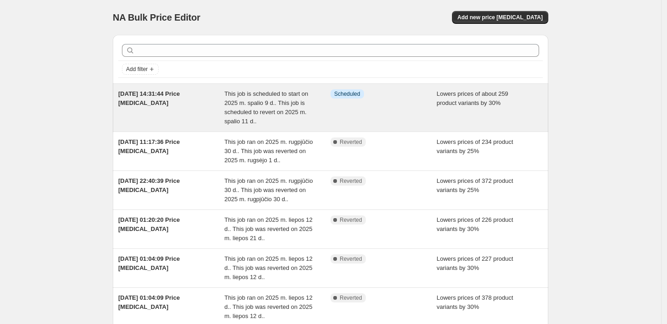
click at [365, 107] on div "Info Scheduled" at bounding box center [384, 107] width 106 height 37
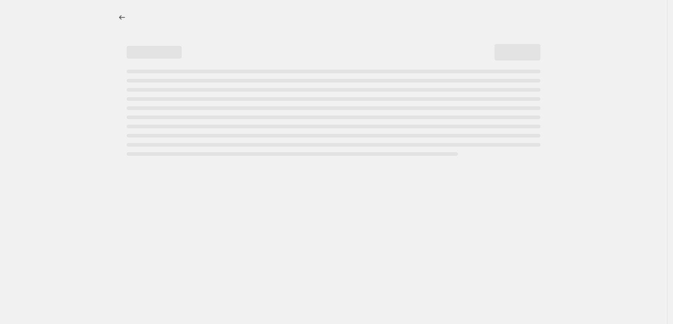
select select "percentage"
select select "collection"
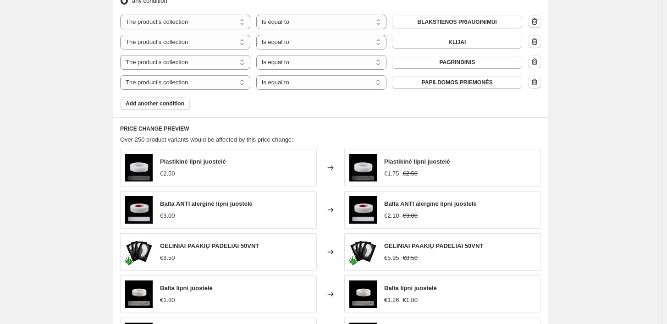
scroll to position [561, 0]
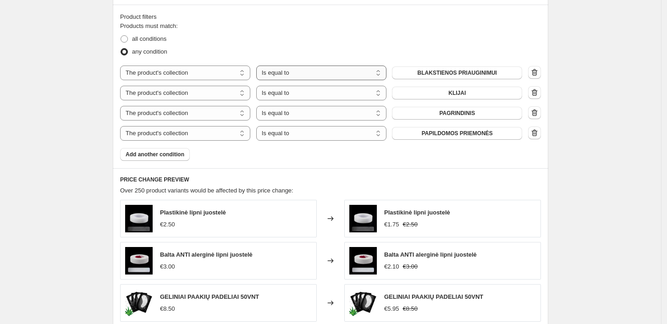
click at [381, 72] on select "Is equal to Is not equal to" at bounding box center [321, 73] width 130 height 15
click at [391, 38] on div "all conditions" at bounding box center [330, 39] width 421 height 13
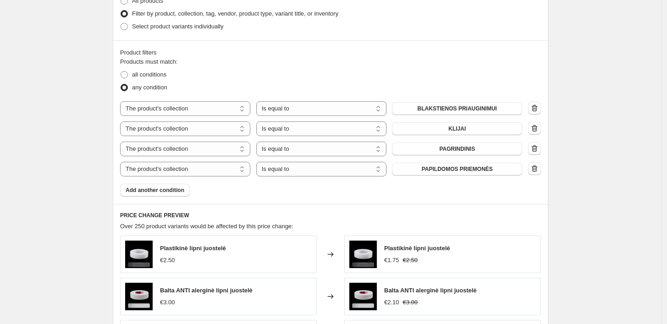
scroll to position [510, 0]
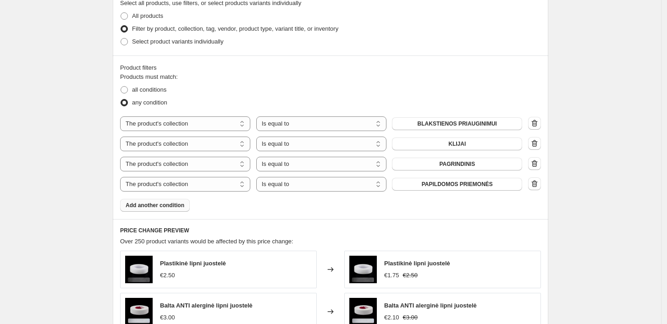
click at [179, 210] on button "Add another condition" at bounding box center [155, 205] width 70 height 13
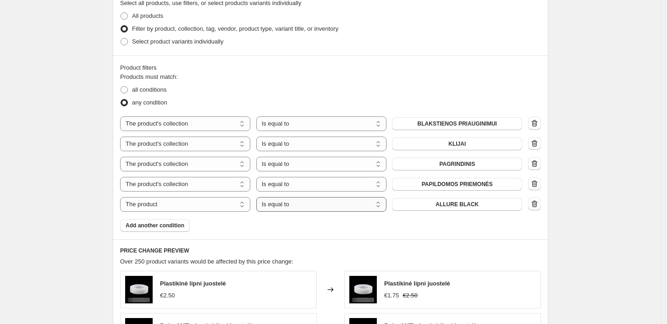
click at [373, 200] on select "Is equal to Is not equal to" at bounding box center [321, 204] width 130 height 15
select select "not_equal"
drag, startPoint x: 0, startPoint y: 120, endPoint x: 40, endPoint y: 115, distance: 40.7
click at [44, 114] on div "[DATE] 14:31:44 Price [MEDICAL_DATA]. This page is ready [DATE] 14:31:44 Price …" at bounding box center [331, 147] width 662 height 1314
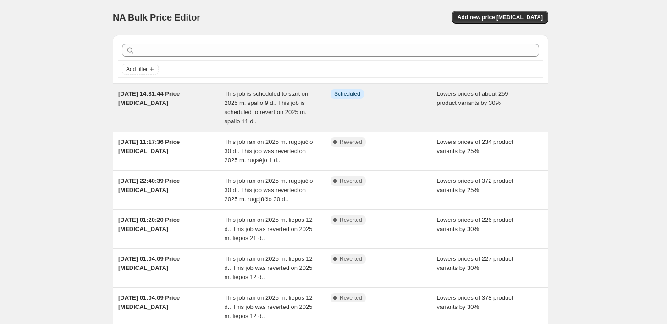
click at [278, 111] on span "This job is scheduled to start on 2025 m. spalio 9 d.. This job is scheduled to…" at bounding box center [267, 107] width 84 height 34
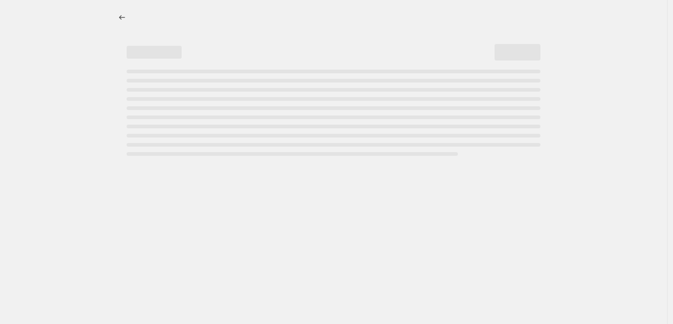
select select "percentage"
select select "collection"
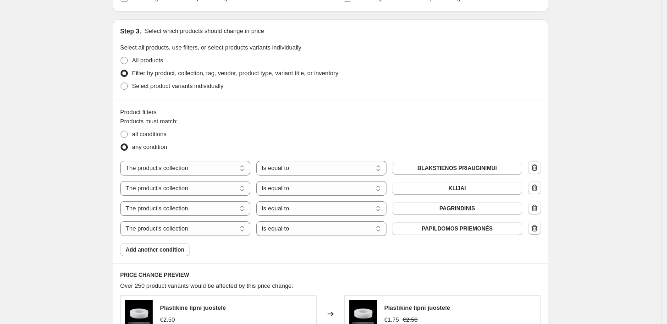
scroll to position [561, 0]
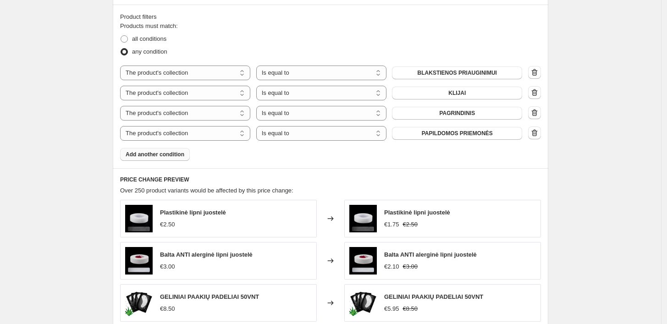
click at [169, 151] on button "Add another condition" at bounding box center [155, 154] width 70 height 13
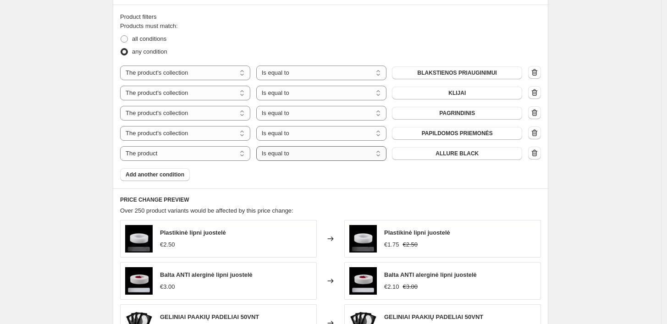
click at [283, 151] on select "Is equal to Is not equal to" at bounding box center [321, 153] width 130 height 15
select select "not_equal"
click at [463, 156] on span "ALLURE BLACK" at bounding box center [457, 153] width 43 height 7
click at [159, 173] on span "Add another condition" at bounding box center [155, 174] width 59 height 7
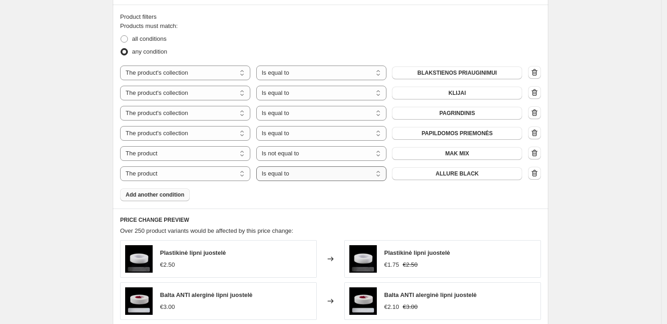
click at [309, 177] on select "Is equal to Is not equal to" at bounding box center [321, 174] width 130 height 15
select select "not_equal"
click at [473, 173] on span "ALLURE BLACK" at bounding box center [457, 173] width 43 height 7
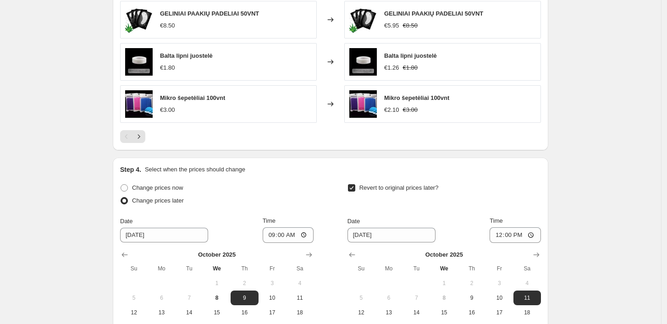
scroll to position [1009, 0]
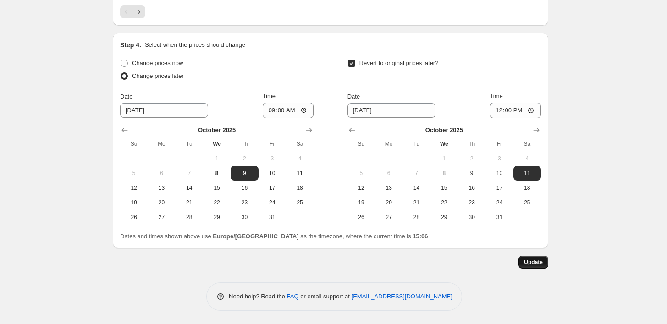
click at [539, 262] on span "Update" at bounding box center [533, 262] width 19 height 7
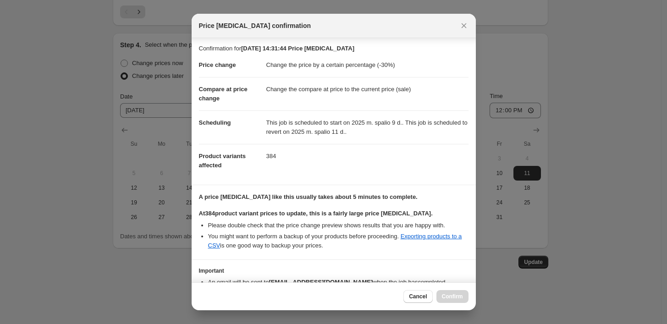
scroll to position [0, 0]
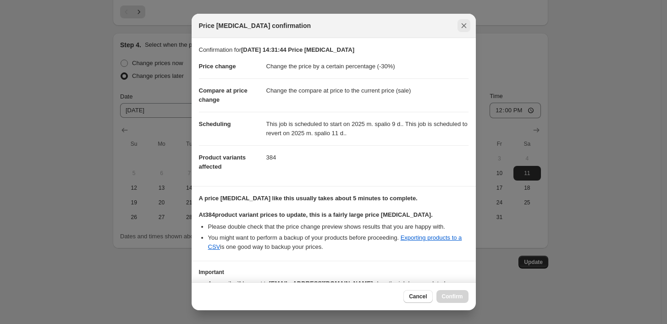
click at [465, 26] on icon "Close" at bounding box center [464, 25] width 9 height 9
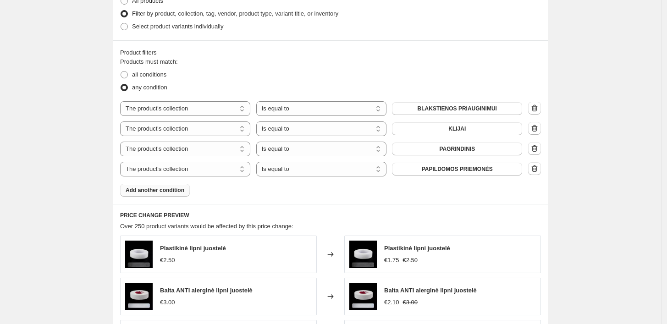
scroll to position [510, 0]
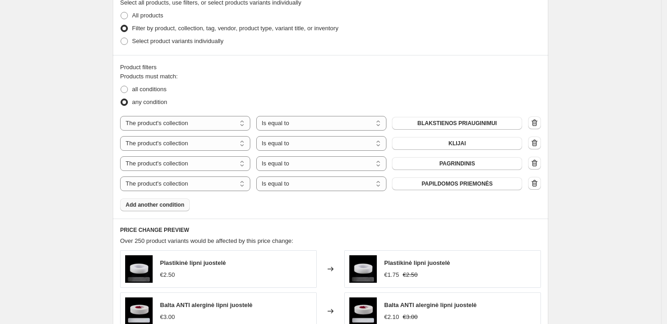
click at [165, 201] on span "Add another condition" at bounding box center [155, 204] width 59 height 7
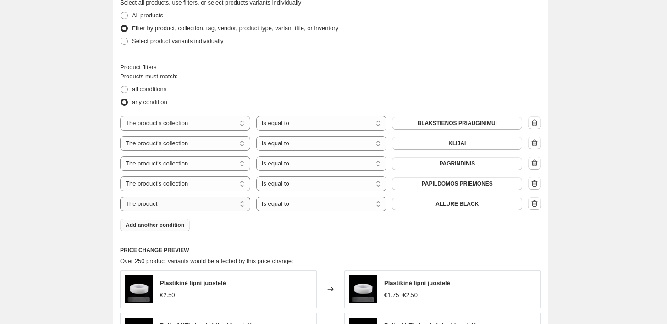
click at [228, 206] on select "The product The product's collection The product's tag The product's vendor The…" at bounding box center [185, 204] width 130 height 15
click at [122, 197] on select "The product The product's collection The product's tag The product's vendor The…" at bounding box center [185, 204] width 130 height 15
click at [298, 205] on select "Is equal to Is not equal to" at bounding box center [321, 204] width 130 height 15
select select "not_equal"
click at [418, 207] on button "ALLURE BLACK" at bounding box center [457, 204] width 130 height 13
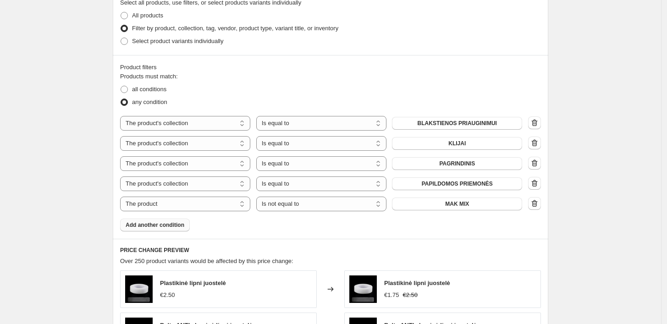
click at [161, 226] on span "Add another condition" at bounding box center [155, 225] width 59 height 7
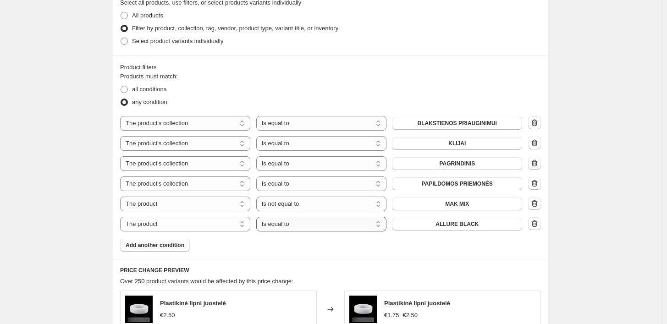
click at [301, 228] on select "Is equal to Is not equal to" at bounding box center [321, 224] width 130 height 15
select select "not_equal"
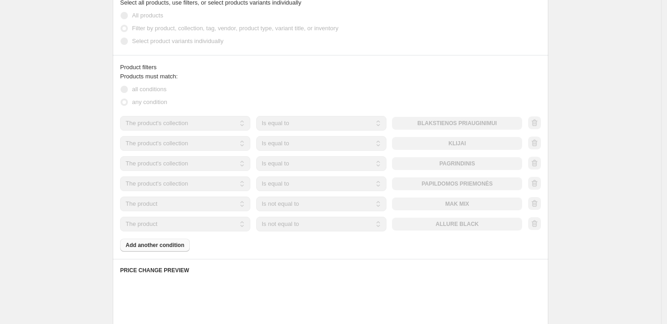
click at [453, 221] on div "The product The product's collection The product's tag The product's vendor The…" at bounding box center [321, 224] width 402 height 15
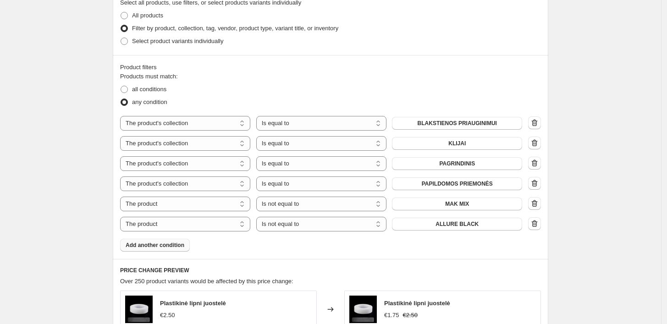
click at [453, 221] on span "ALLURE BLACK" at bounding box center [457, 224] width 43 height 7
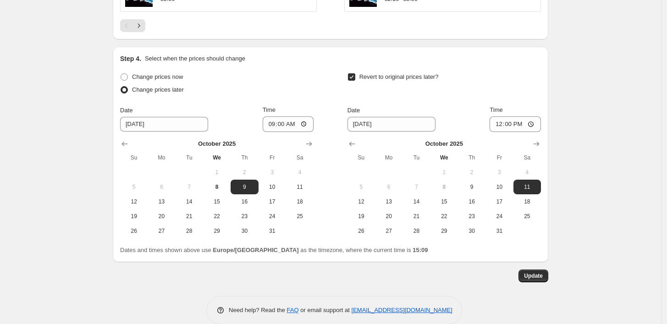
scroll to position [1009, 0]
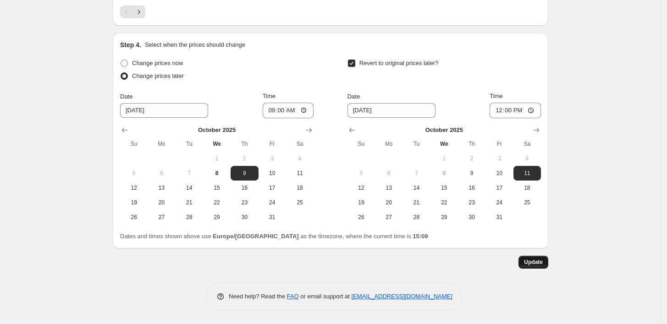
click at [529, 261] on span "Update" at bounding box center [533, 262] width 19 height 7
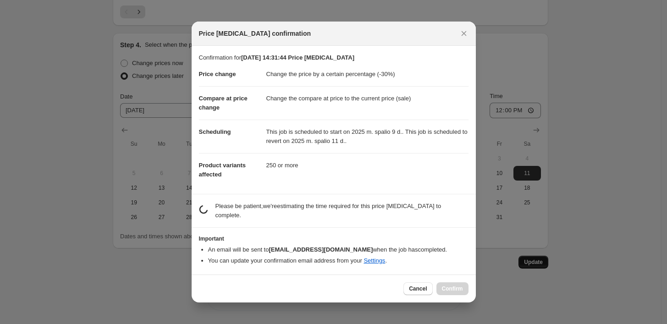
scroll to position [0, 0]
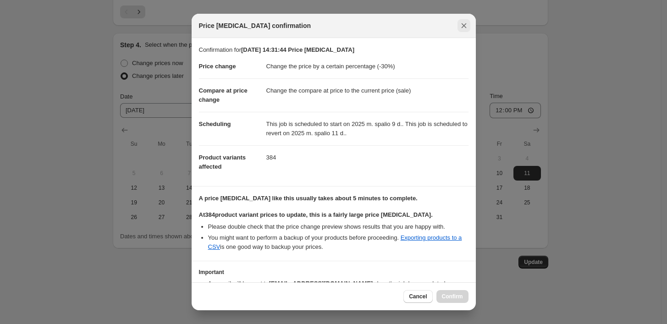
click at [460, 27] on icon "Close" at bounding box center [464, 25] width 9 height 9
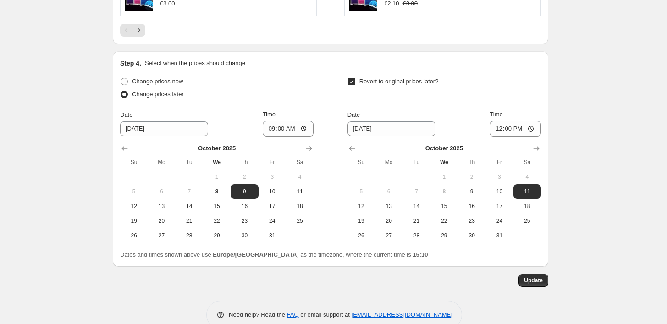
scroll to position [969, 0]
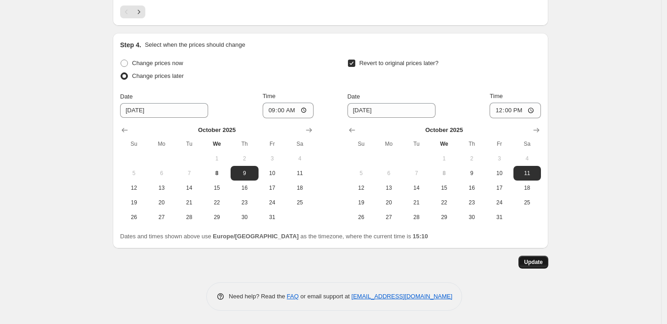
click at [532, 261] on span "Update" at bounding box center [533, 262] width 19 height 7
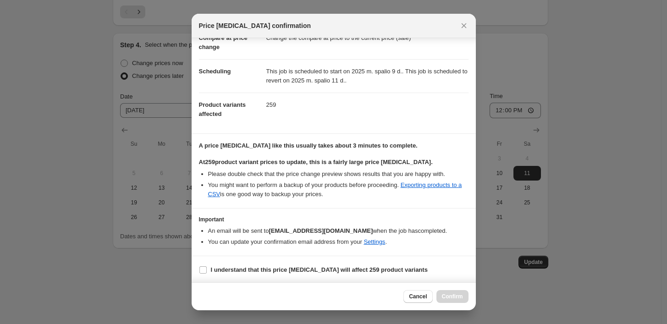
scroll to position [53, 0]
click at [460, 26] on icon "Close" at bounding box center [464, 25] width 9 height 9
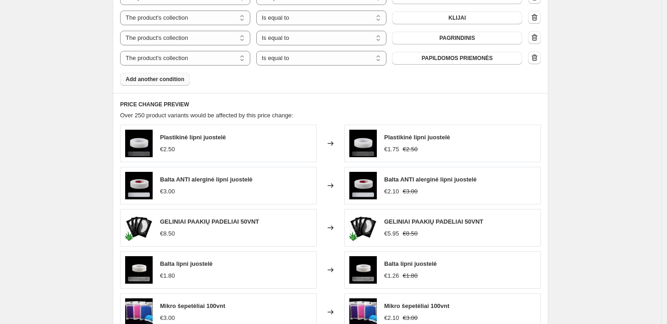
scroll to position [703, 0]
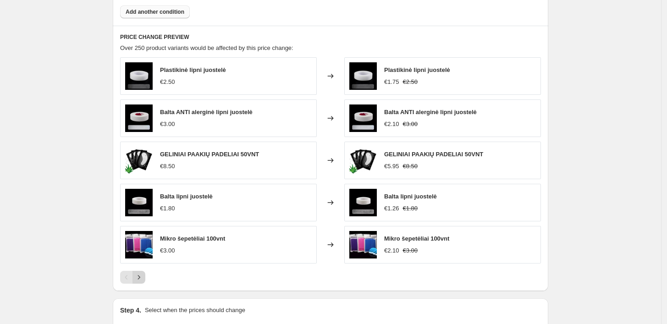
click at [140, 273] on button "Next" at bounding box center [139, 277] width 13 height 13
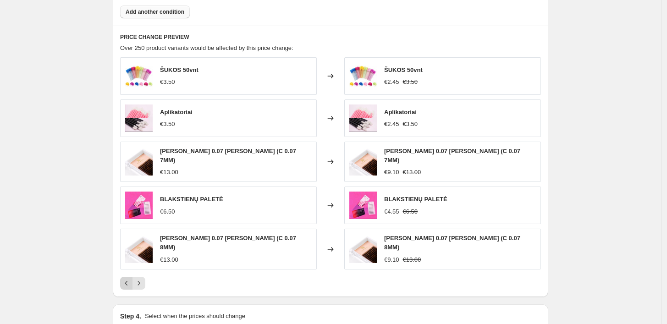
click at [128, 279] on icon "Previous" at bounding box center [126, 283] width 9 height 9
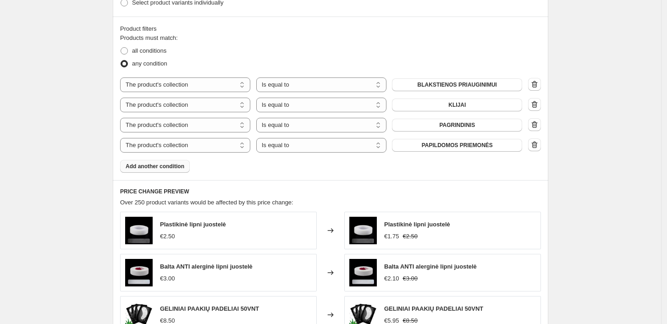
scroll to position [551, 0]
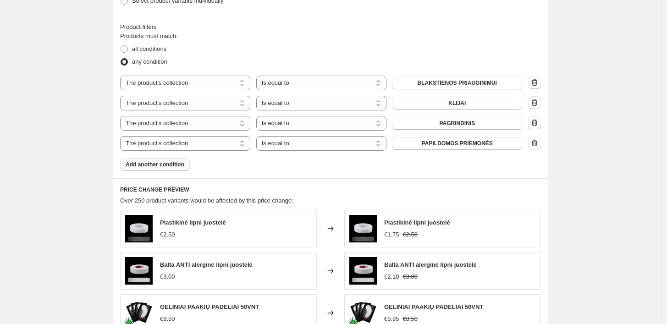
click at [165, 163] on span "Add another condition" at bounding box center [155, 164] width 59 height 7
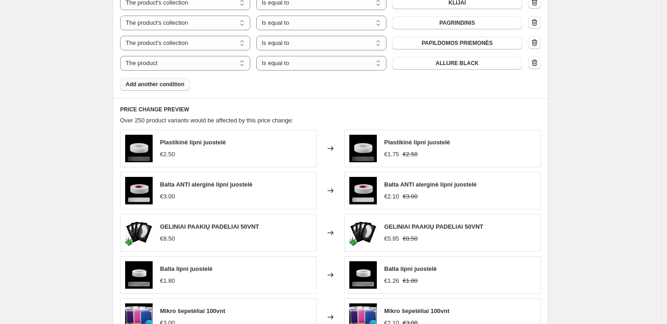
scroll to position [652, 0]
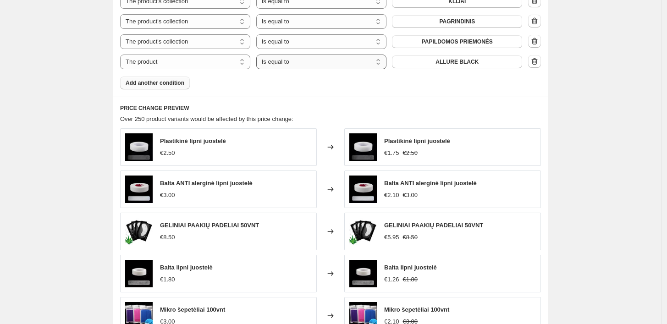
click at [314, 67] on select "Is equal to Is not equal to" at bounding box center [321, 62] width 130 height 15
select select "not_equal"
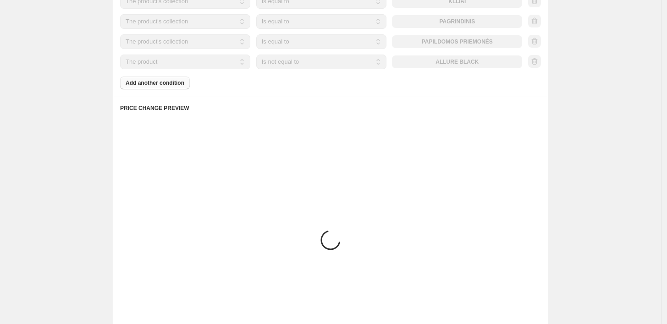
click at [447, 61] on div "The product The product's collection The product's tag The product's vendor The…" at bounding box center [321, 62] width 402 height 15
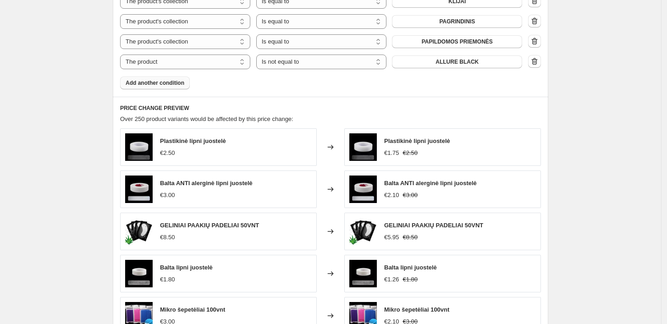
click at [447, 61] on span "ALLURE BLACK" at bounding box center [457, 61] width 43 height 7
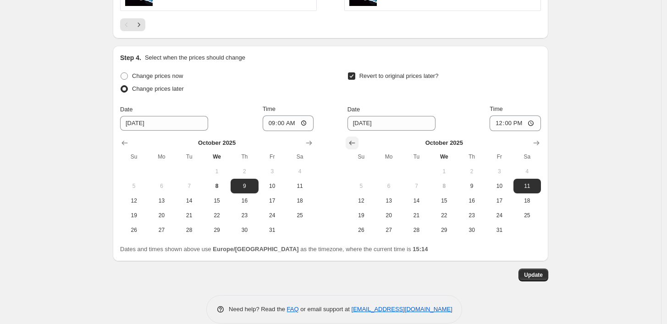
scroll to position [990, 0]
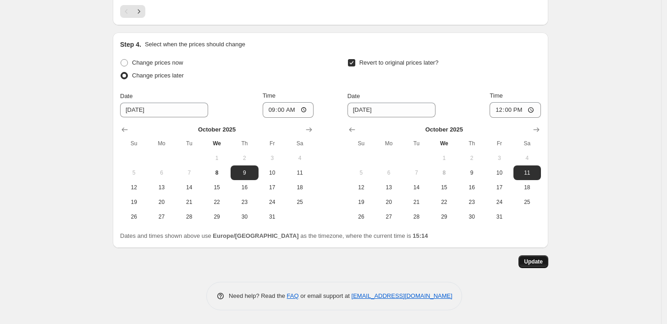
click at [527, 258] on span "Update" at bounding box center [533, 261] width 19 height 7
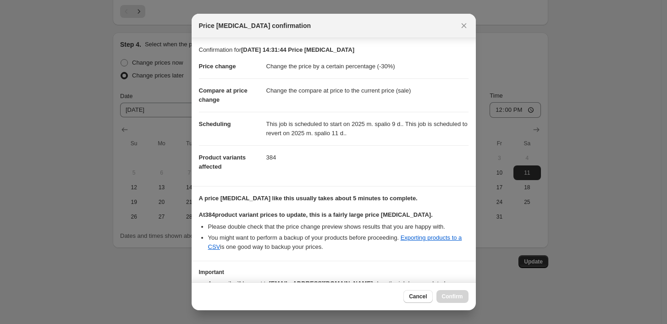
scroll to position [0, 0]
click at [470, 28] on button "Close" at bounding box center [464, 25] width 13 height 13
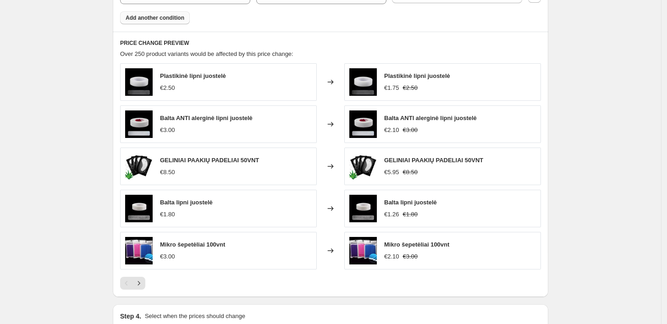
scroll to position [714, 0]
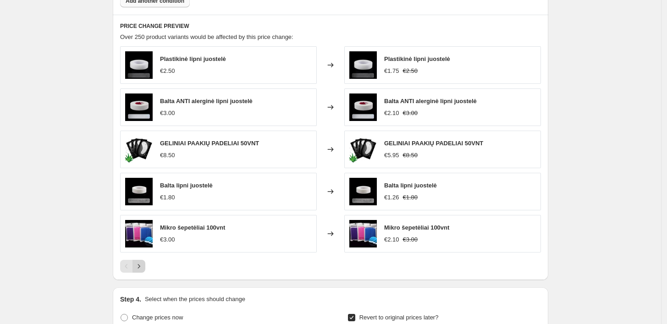
click at [142, 265] on icon "Next" at bounding box center [138, 266] width 9 height 9
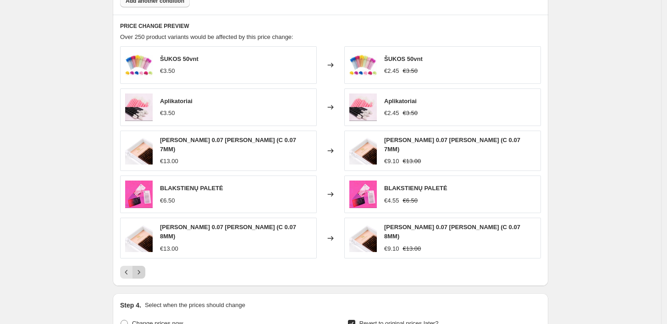
click at [142, 268] on icon "Next" at bounding box center [138, 272] width 9 height 9
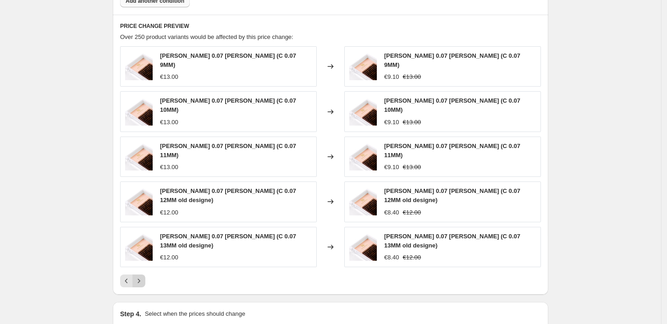
click at [142, 277] on icon "Next" at bounding box center [138, 281] width 9 height 9
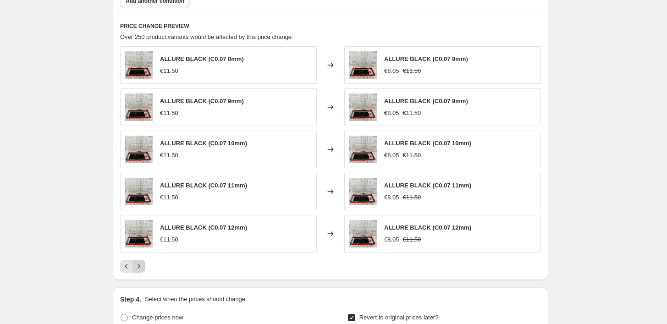
click at [142, 265] on icon "Next" at bounding box center [138, 266] width 9 height 9
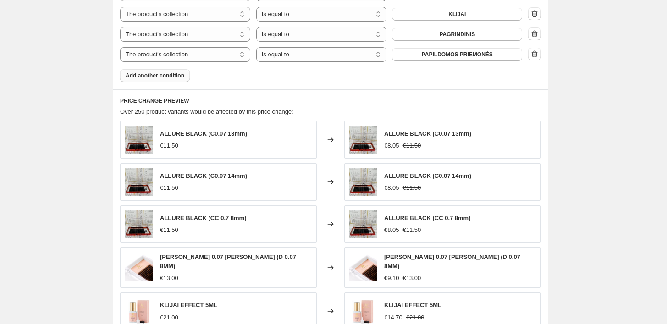
scroll to position [663, 0]
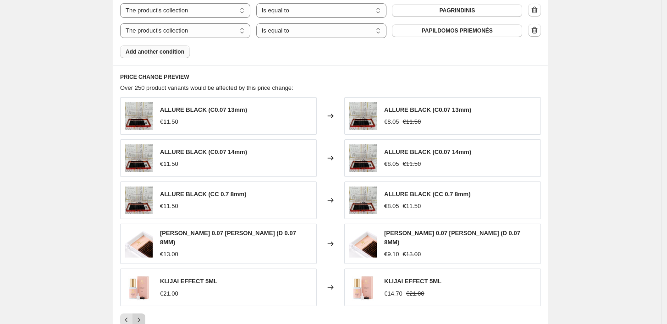
click at [144, 317] on icon "Next" at bounding box center [138, 320] width 9 height 9
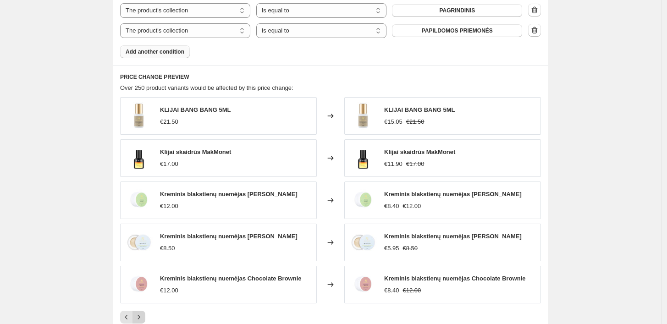
click at [144, 317] on icon "Next" at bounding box center [138, 317] width 9 height 9
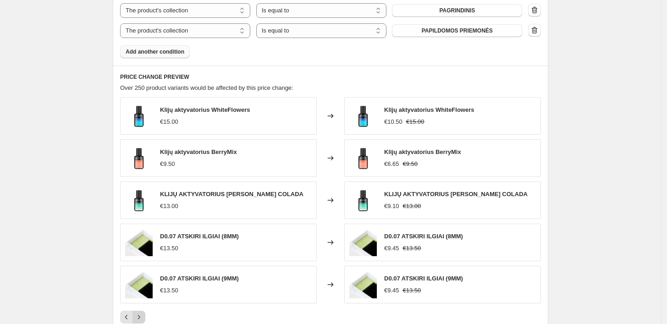
click at [144, 317] on icon "Next" at bounding box center [138, 317] width 9 height 9
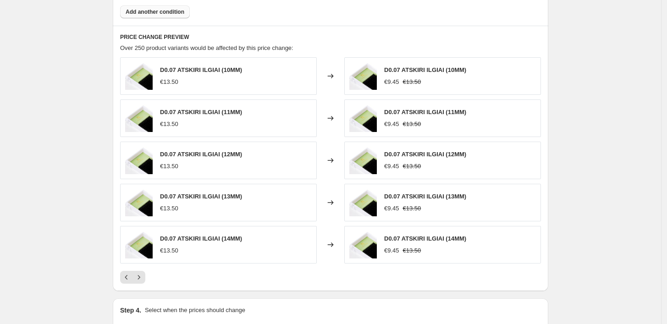
scroll to position [765, 0]
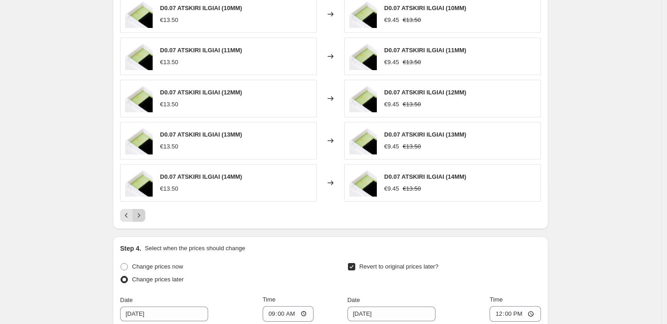
click at [142, 217] on icon "Next" at bounding box center [138, 215] width 9 height 9
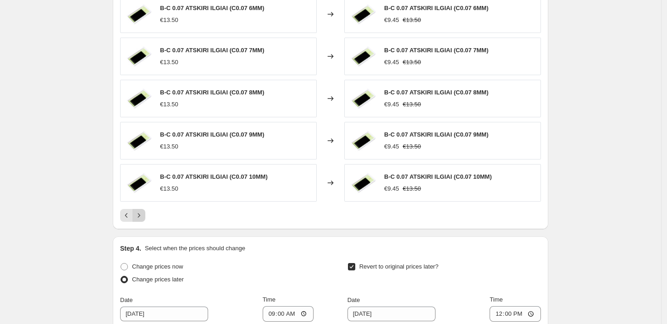
click at [142, 217] on icon "Next" at bounding box center [138, 215] width 9 height 9
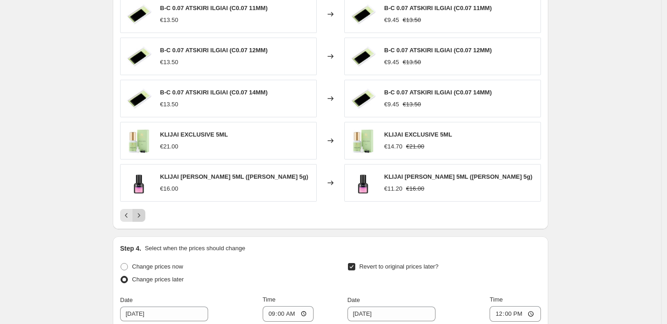
click at [142, 217] on icon "Next" at bounding box center [138, 215] width 9 height 9
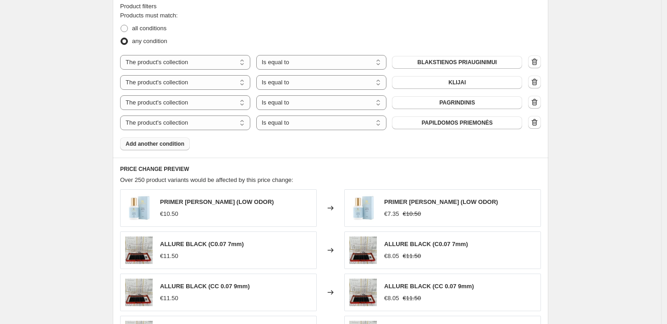
scroll to position [510, 0]
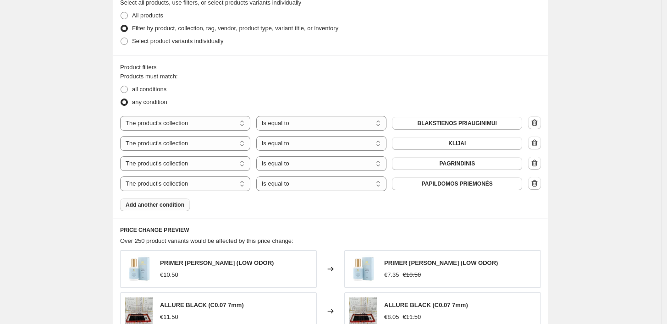
click at [177, 203] on span "Add another condition" at bounding box center [155, 204] width 59 height 7
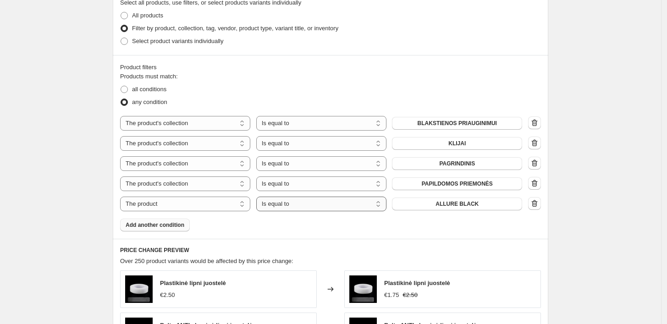
click at [312, 205] on select "Is equal to Is not equal to" at bounding box center [321, 204] width 130 height 15
select select "not_equal"
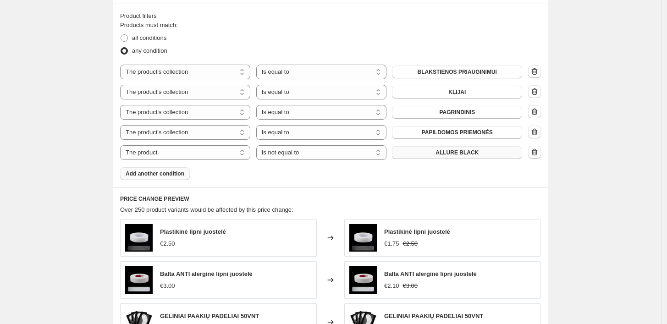
click at [465, 147] on button "ALLURE BLACK" at bounding box center [457, 152] width 130 height 13
click at [175, 171] on span "Add another condition" at bounding box center [155, 173] width 59 height 7
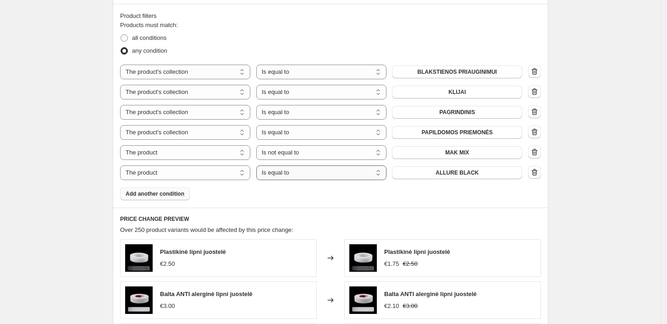
click at [292, 170] on select "Is equal to Is not equal to" at bounding box center [321, 173] width 130 height 15
select select "not_equal"
click at [448, 172] on span "ALLURE BLACK" at bounding box center [457, 172] width 43 height 7
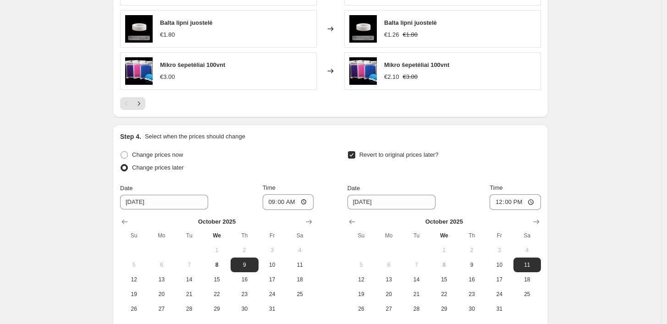
scroll to position [1009, 0]
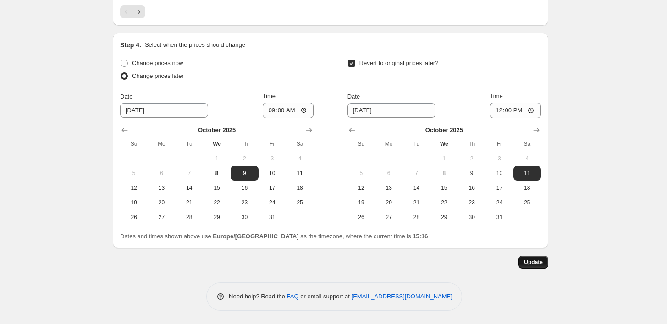
click at [538, 256] on button "Update" at bounding box center [534, 262] width 30 height 13
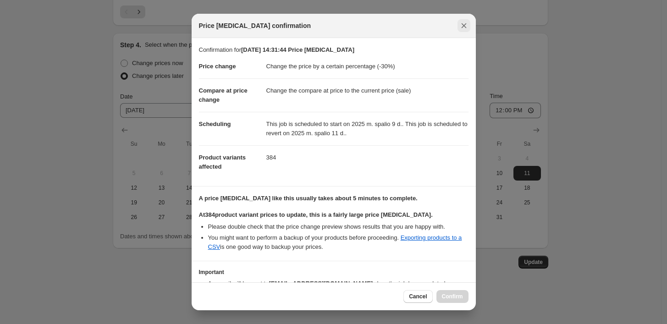
click at [468, 27] on icon "Close" at bounding box center [464, 25] width 9 height 9
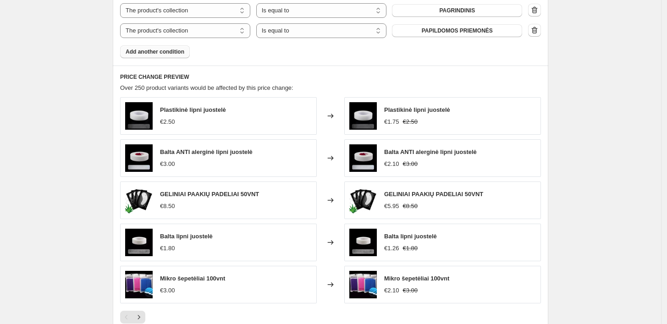
scroll to position [459, 0]
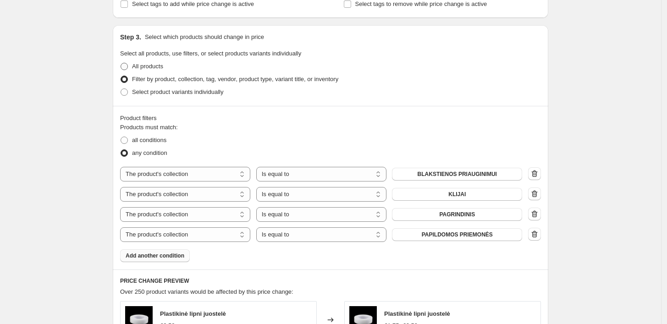
click at [128, 61] on label "All products" at bounding box center [141, 66] width 43 height 13
click at [121, 63] on input "All products" at bounding box center [121, 63] width 0 height 0
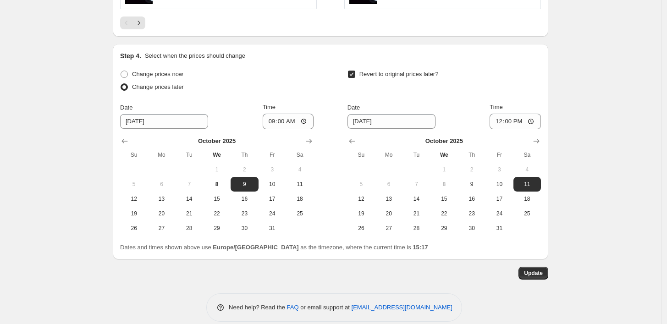
scroll to position [806, 0]
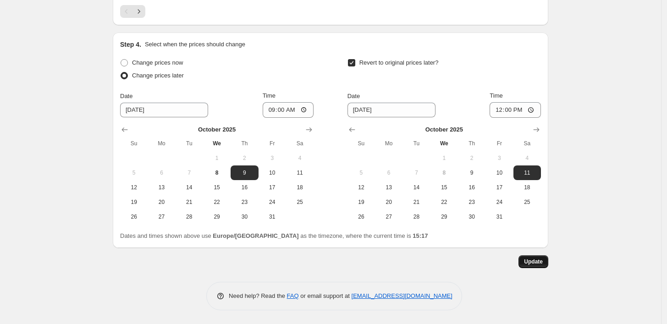
click at [527, 258] on button "Update" at bounding box center [534, 262] width 30 height 13
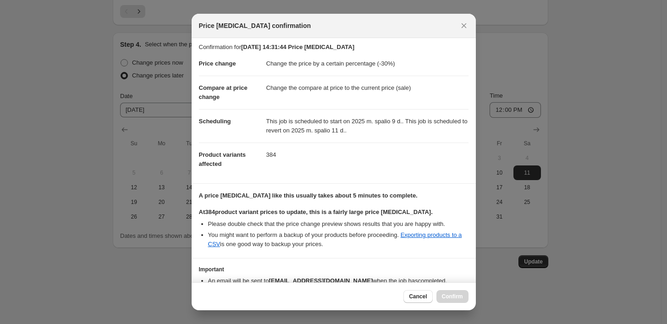
scroll to position [0, 0]
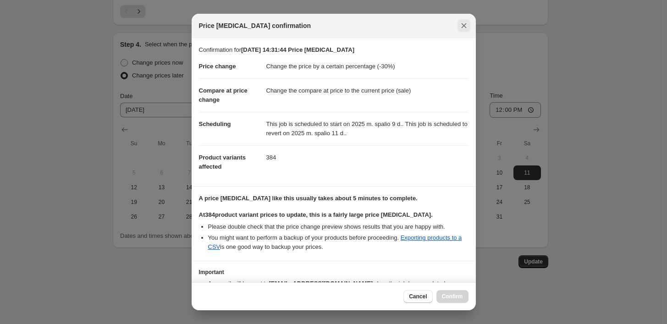
click at [465, 23] on icon "Close" at bounding box center [464, 25] width 9 height 9
radio input "false"
radio input "true"
select select "collection"
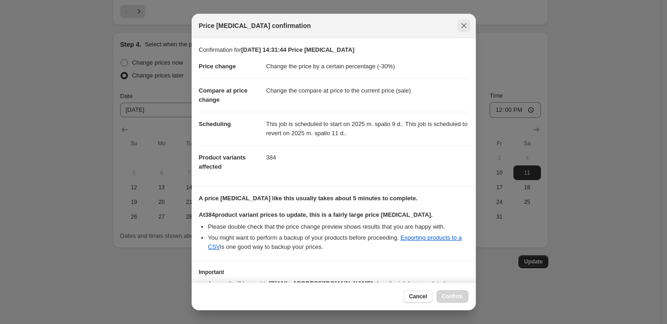
select select "collection"
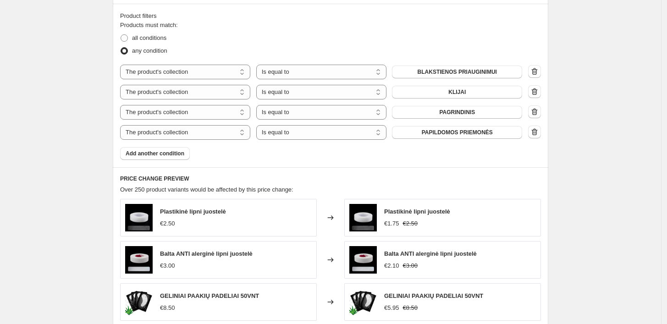
scroll to position [551, 0]
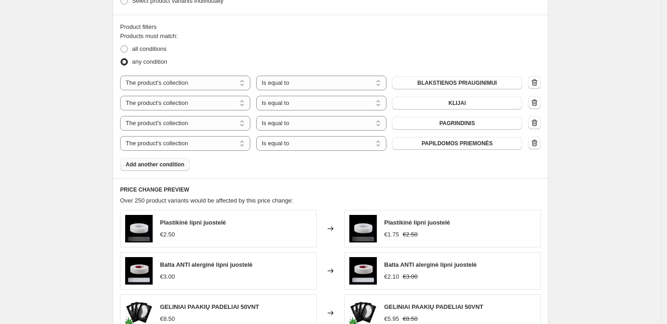
click at [169, 163] on span "Add another condition" at bounding box center [155, 164] width 59 height 7
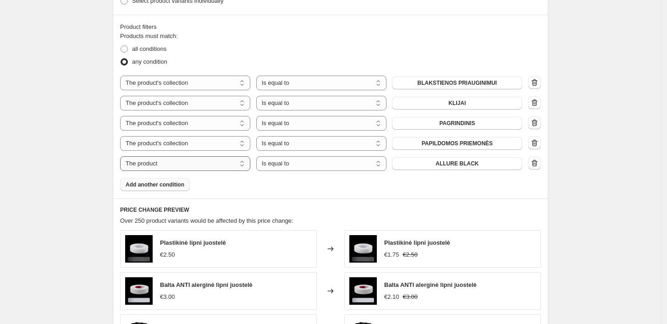
click at [215, 165] on select "The product The product's collection The product's tag The product's vendor The…" at bounding box center [185, 163] width 130 height 15
select select "collection"
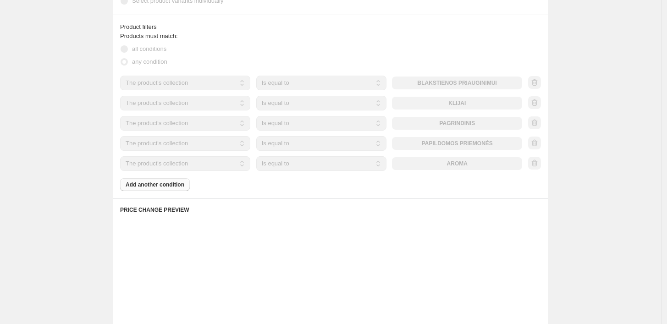
click at [313, 162] on select "Is equal to Is not equal to" at bounding box center [321, 163] width 130 height 15
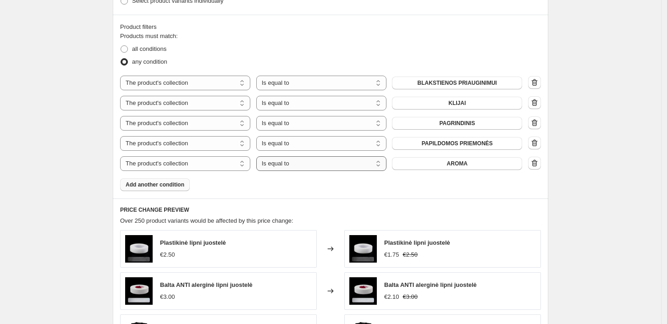
click at [313, 162] on select "Is equal to Is not equal to" at bounding box center [321, 163] width 130 height 15
select select "not_equal"
click at [462, 165] on span "AROMA" at bounding box center [457, 163] width 21 height 7
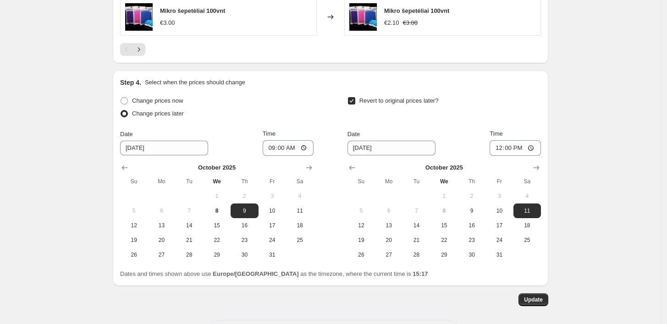
scroll to position [990, 0]
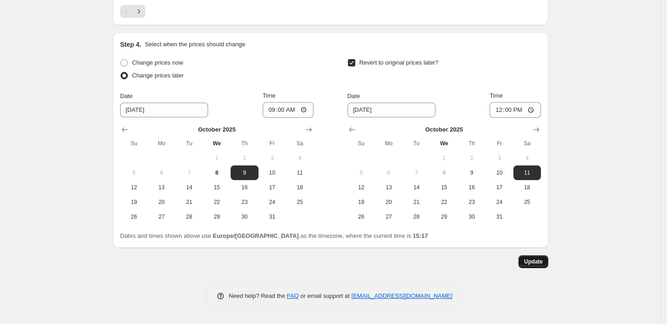
click at [536, 257] on button "Update" at bounding box center [534, 262] width 30 height 13
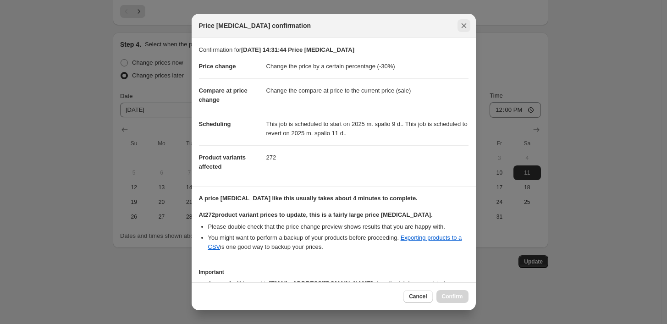
click at [462, 27] on icon "Close" at bounding box center [464, 25] width 5 height 5
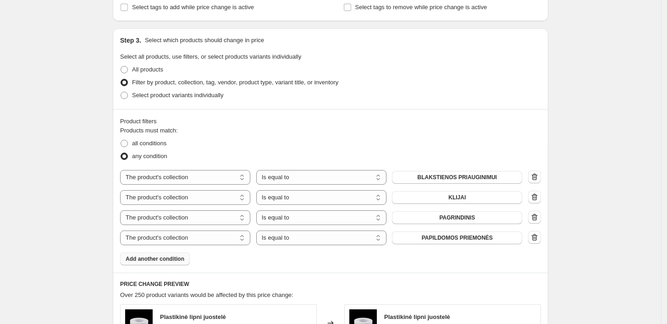
scroll to position [459, 0]
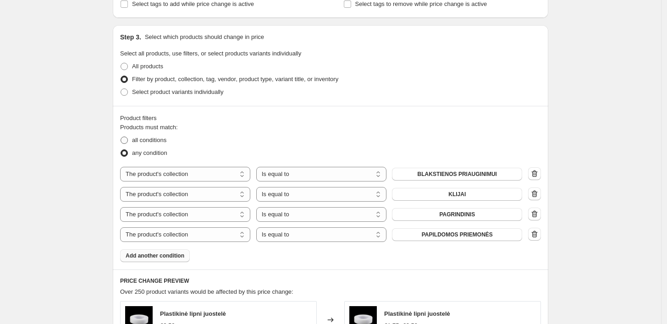
click at [145, 140] on span "all conditions" at bounding box center [149, 140] width 34 height 7
click at [121, 137] on input "all conditions" at bounding box center [121, 137] width 0 height 0
radio input "true"
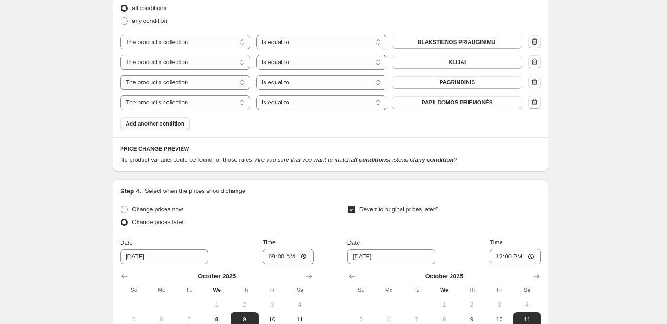
scroll to position [562, 0]
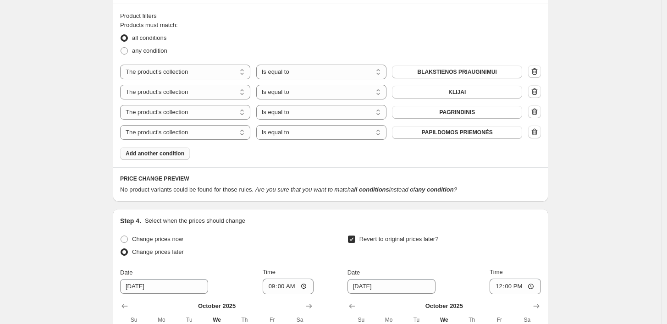
click at [177, 156] on span "Add another condition" at bounding box center [155, 153] width 59 height 7
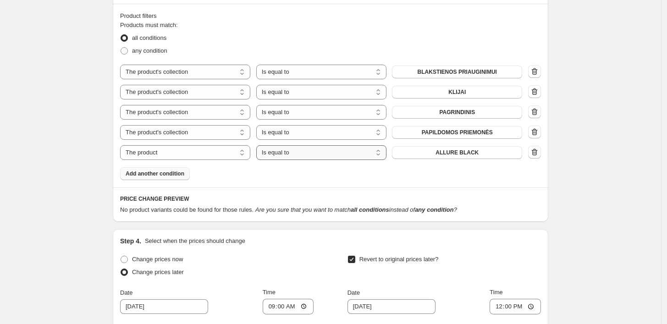
click at [300, 156] on select "Is equal to Is not equal to" at bounding box center [321, 152] width 130 height 15
select select "not_equal"
click at [467, 155] on span "ALLURE BLACK" at bounding box center [457, 152] width 43 height 7
click at [173, 173] on span "Add another condition" at bounding box center [155, 173] width 59 height 7
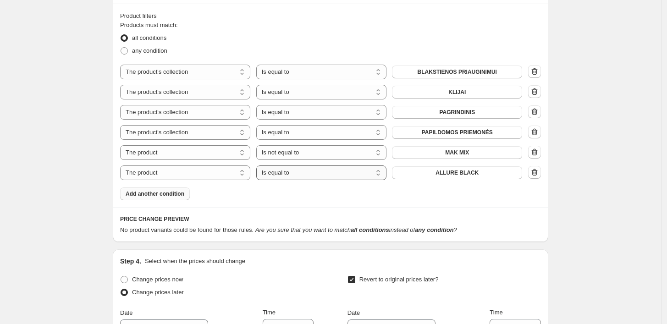
click at [306, 175] on select "Is equal to Is not equal to" at bounding box center [321, 173] width 130 height 15
select select "not_equal"
click at [452, 173] on span "ALLURE BLACK" at bounding box center [457, 172] width 43 height 7
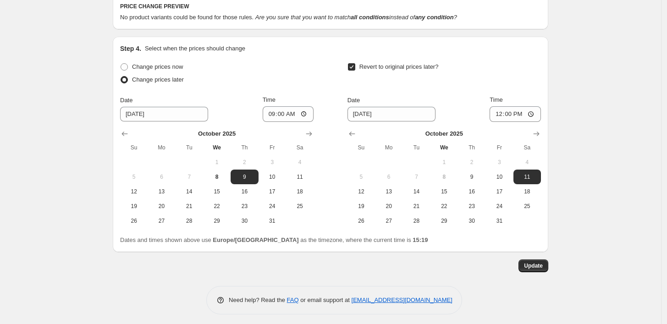
scroll to position [779, 0]
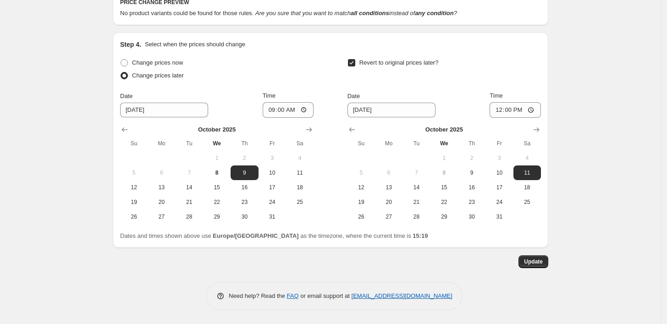
click at [531, 265] on span "Update" at bounding box center [533, 261] width 19 height 7
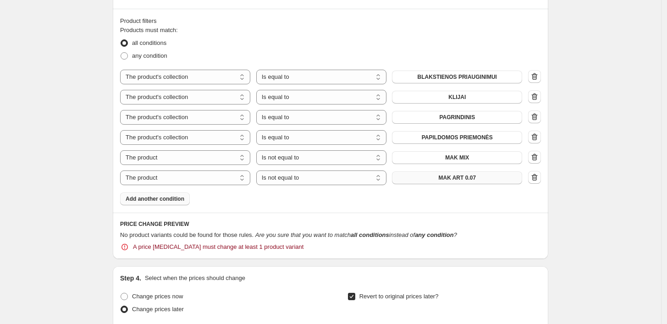
scroll to position [612, 0]
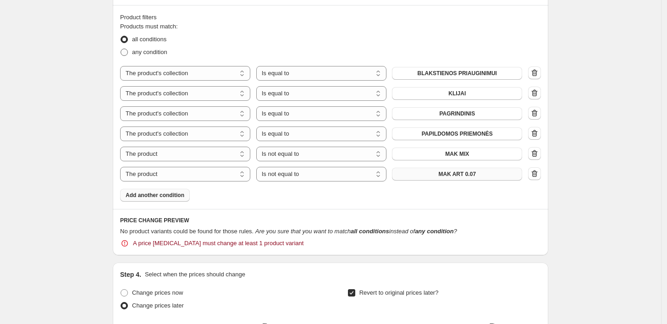
click at [154, 55] on span "any condition" at bounding box center [149, 52] width 35 height 7
click at [121, 49] on input "any condition" at bounding box center [121, 49] width 0 height 0
radio input "true"
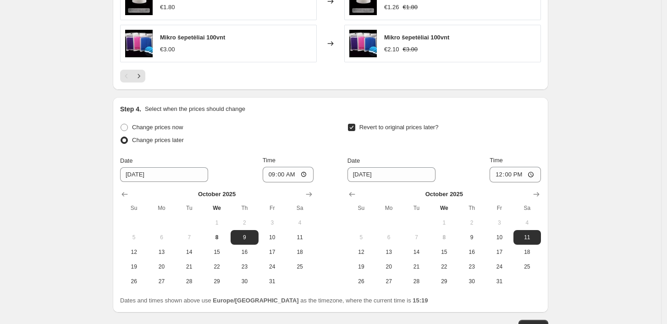
scroll to position [1009, 0]
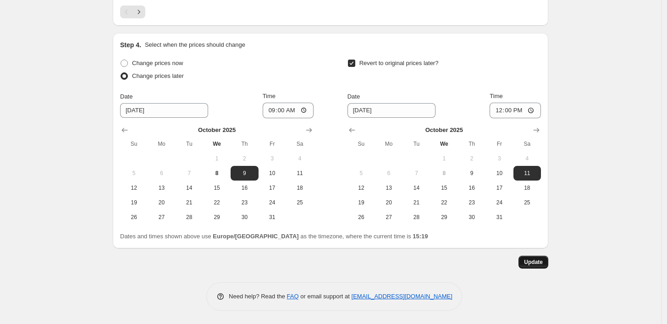
click at [528, 259] on span "Update" at bounding box center [533, 262] width 19 height 7
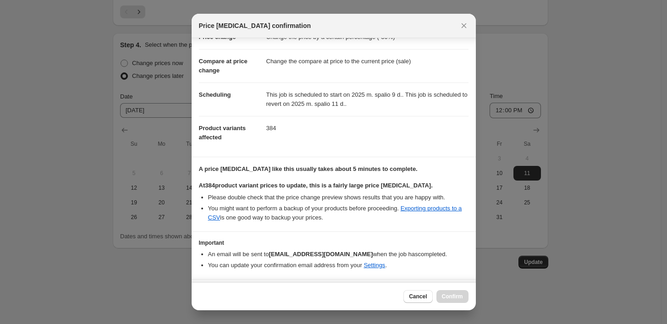
scroll to position [53, 0]
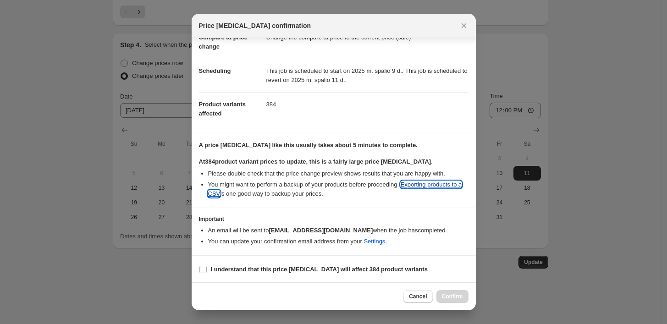
click at [425, 184] on link "Exporting products to a CSV" at bounding box center [335, 189] width 254 height 16
click at [463, 23] on icon "Close" at bounding box center [464, 25] width 9 height 9
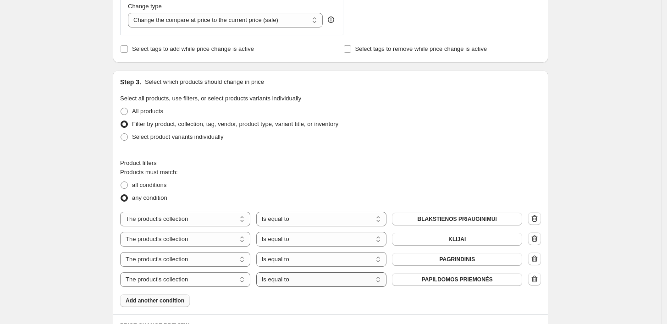
scroll to position [357, 0]
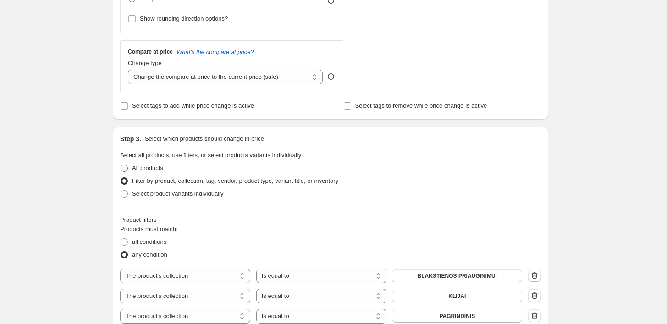
click at [159, 170] on span "All products" at bounding box center [147, 168] width 31 height 7
click at [121, 165] on input "All products" at bounding box center [121, 165] width 0 height 0
radio input "true"
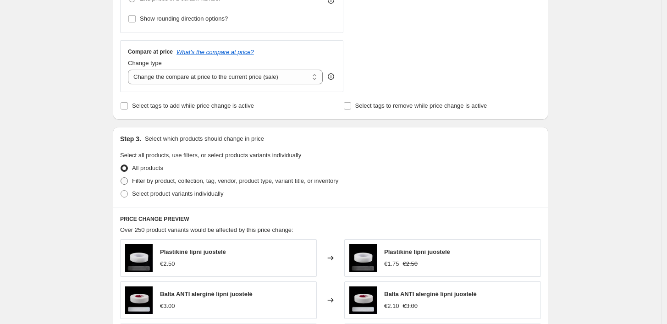
click at [150, 178] on span "Filter by product, collection, tag, vendor, product type, variant title, or inv…" at bounding box center [235, 181] width 206 height 7
click at [121, 178] on input "Filter by product, collection, tag, vendor, product type, variant title, or inv…" at bounding box center [121, 178] width 0 height 0
radio input "true"
select select "collection"
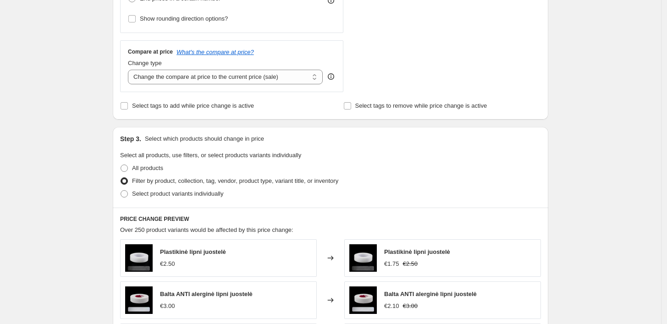
select select "collection"
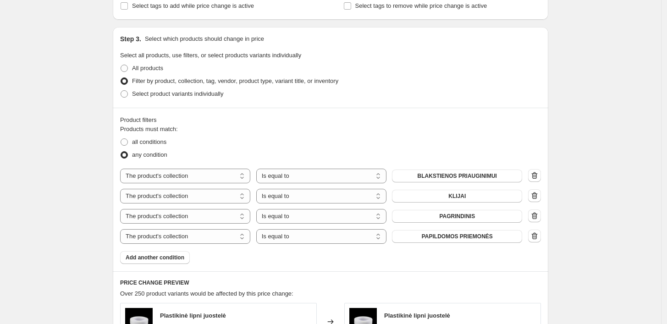
scroll to position [459, 0]
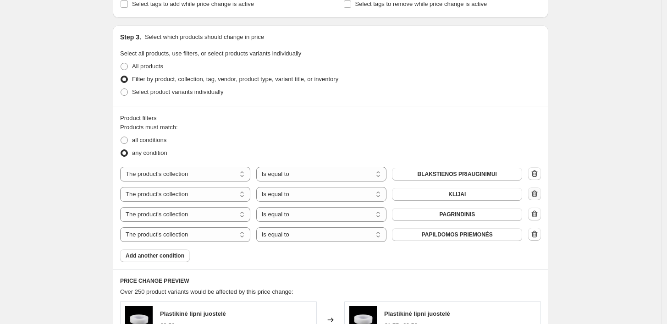
click at [539, 193] on icon "button" at bounding box center [534, 193] width 9 height 9
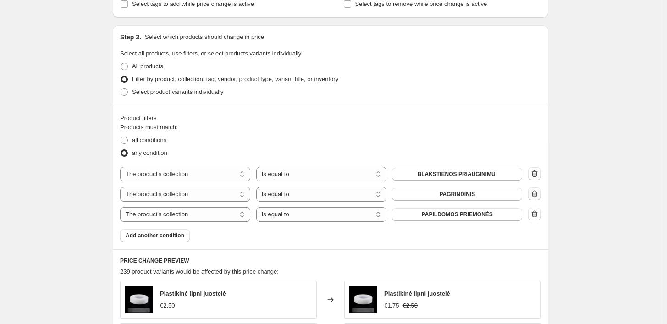
click at [539, 193] on icon "button" at bounding box center [534, 193] width 9 height 9
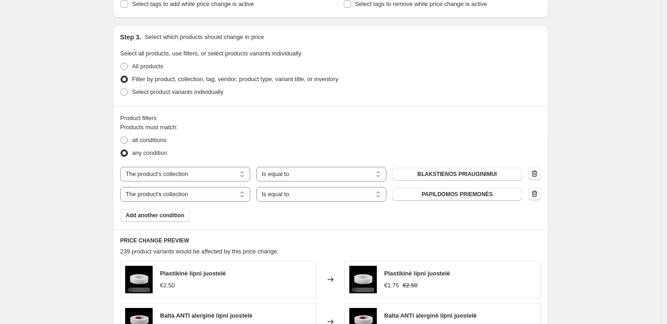
click at [539, 193] on icon "button" at bounding box center [534, 193] width 9 height 9
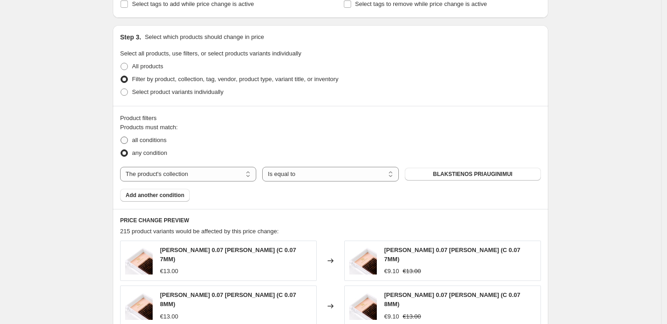
click at [143, 139] on span "all conditions" at bounding box center [149, 140] width 34 height 7
click at [121, 137] on input "all conditions" at bounding box center [121, 137] width 0 height 0
radio input "true"
click at [128, 66] on span at bounding box center [124, 66] width 7 height 7
click at [121, 63] on input "All products" at bounding box center [121, 63] width 0 height 0
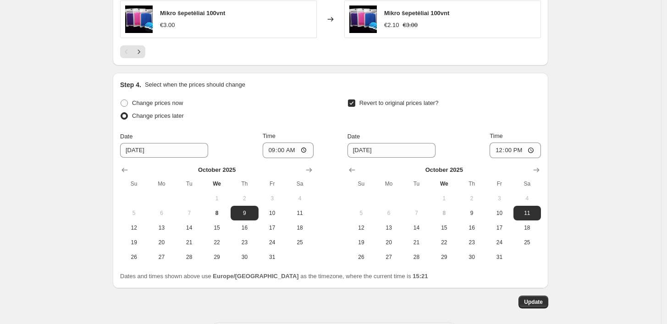
scroll to position [806, 0]
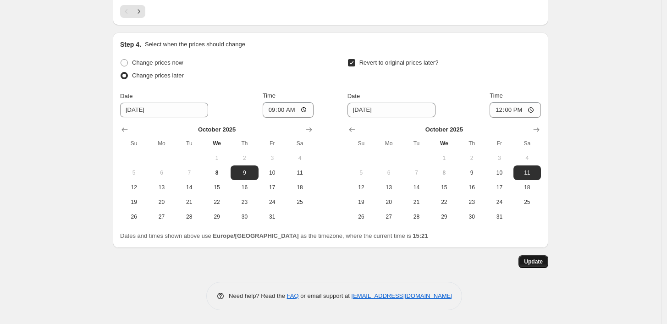
click at [539, 260] on span "Update" at bounding box center [533, 261] width 19 height 7
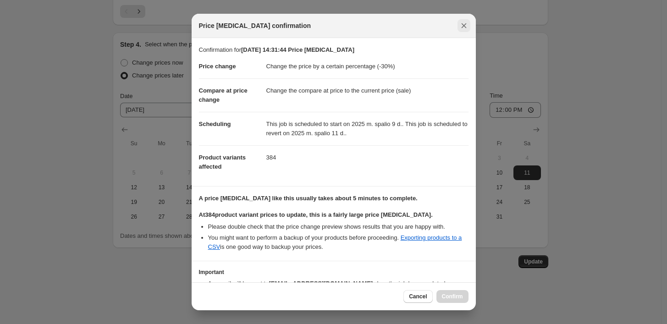
click at [462, 28] on icon "Close" at bounding box center [464, 25] width 9 height 9
radio input "false"
radio input "true"
select select "collection"
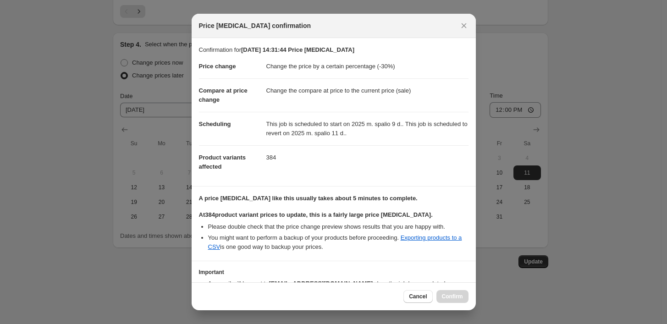
select select "collection"
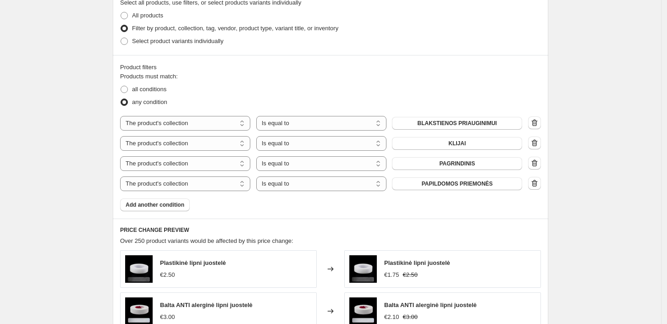
scroll to position [500, 0]
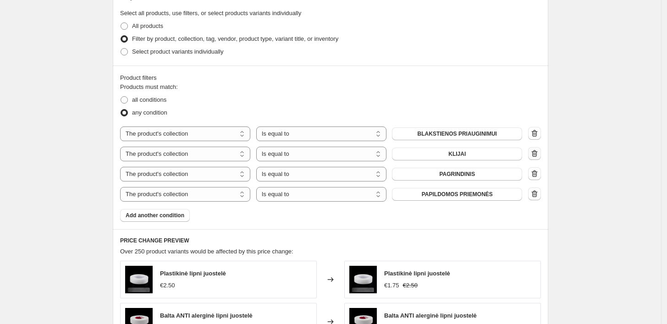
click at [538, 155] on icon "button" at bounding box center [534, 153] width 9 height 9
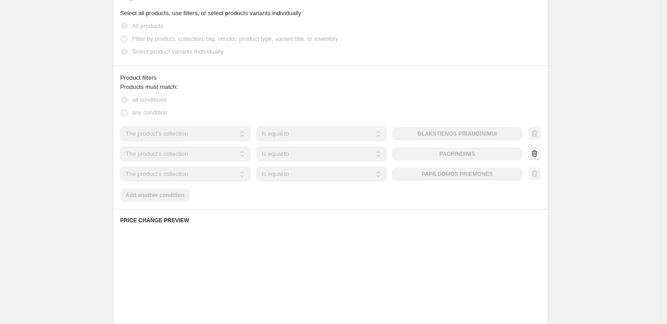
click at [538, 155] on icon "button" at bounding box center [534, 153] width 9 height 9
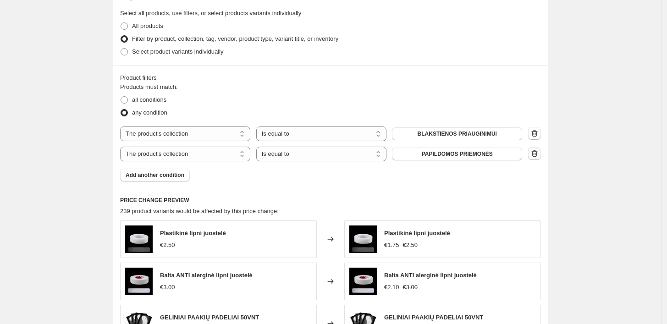
click at [538, 155] on icon "button" at bounding box center [534, 153] width 9 height 9
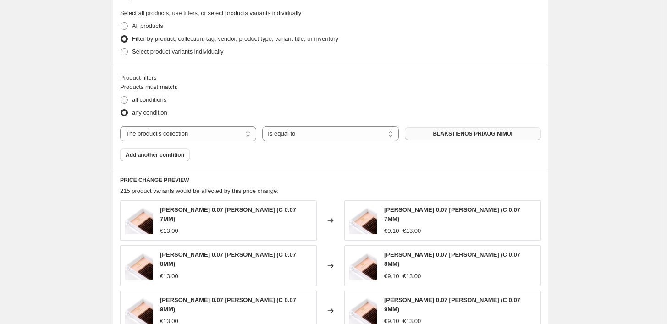
click at [499, 137] on span "BLAKSTIENOS PRIAUGINIMUI" at bounding box center [473, 133] width 79 height 7
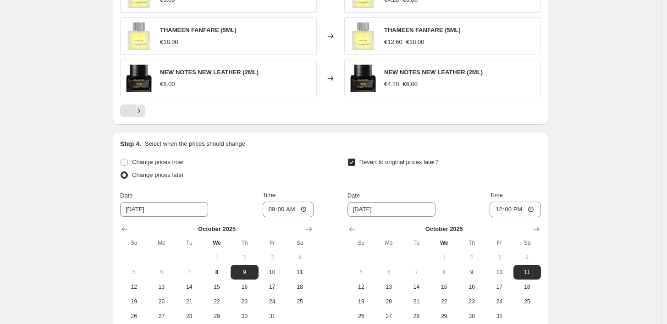
scroll to position [909, 0]
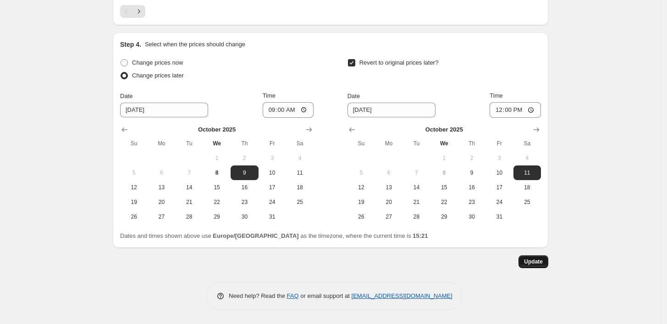
click at [534, 262] on span "Update" at bounding box center [533, 261] width 19 height 7
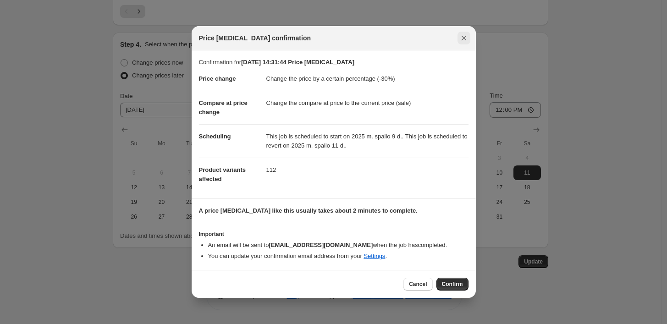
click at [462, 39] on icon "Close" at bounding box center [464, 38] width 5 height 5
select select "collection"
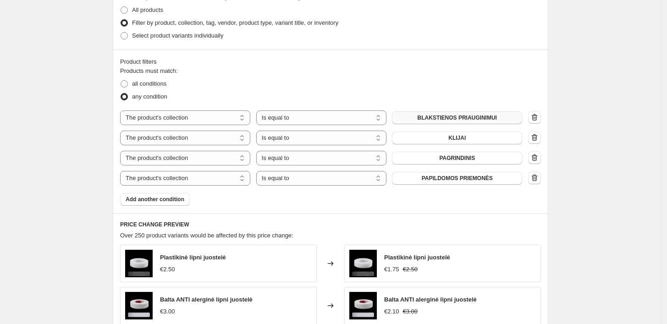
scroll to position [501, 0]
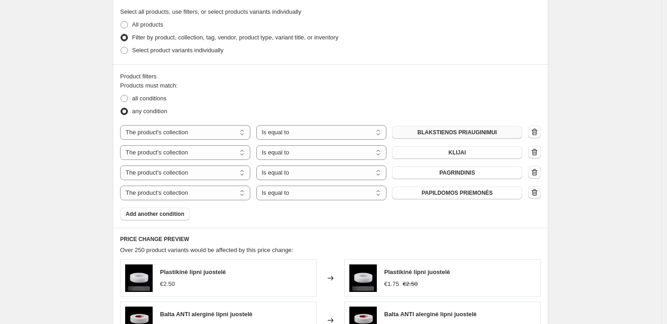
click at [537, 191] on icon "button" at bounding box center [534, 192] width 9 height 9
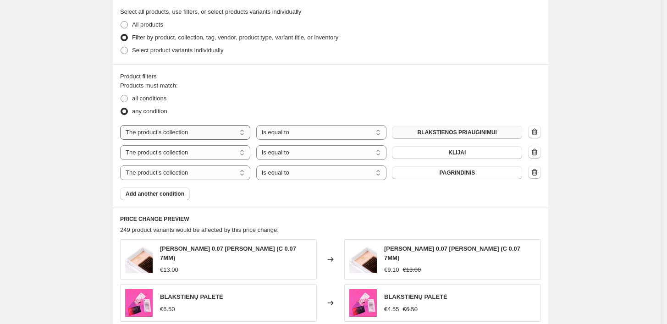
click at [241, 135] on select "The product The product's collection The product's tag The product's vendor The…" at bounding box center [185, 132] width 130 height 15
click at [122, 125] on select "The product The product's collection The product's tag The product's vendor The…" at bounding box center [185, 132] width 130 height 15
click at [299, 135] on select "Is equal to Is not equal to" at bounding box center [321, 132] width 130 height 15
select select "not_equal"
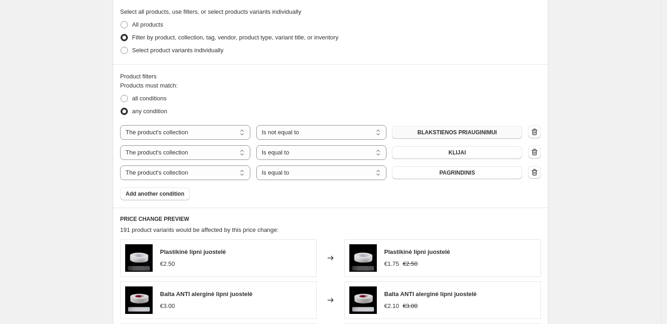
click at [466, 136] on span "BLAKSTIENOS PRIAUGINIMUI" at bounding box center [457, 132] width 79 height 7
click at [211, 149] on select "The product The product's collection The product's tag The product's vendor The…" at bounding box center [185, 152] width 130 height 15
select select "product"
click at [311, 154] on select "Is equal to Is not equal to" at bounding box center [321, 152] width 130 height 15
select select "not_equal"
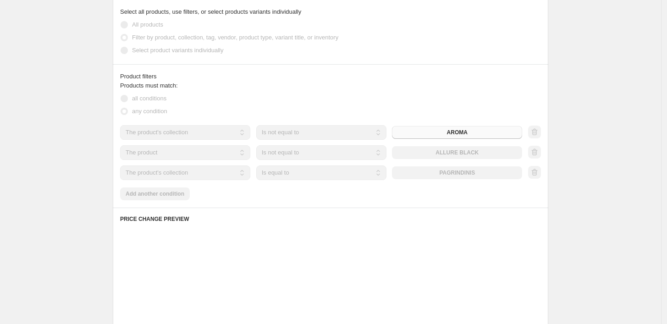
click at [425, 148] on div "The product The product's collection The product's tag The product's vendor The…" at bounding box center [321, 152] width 402 height 15
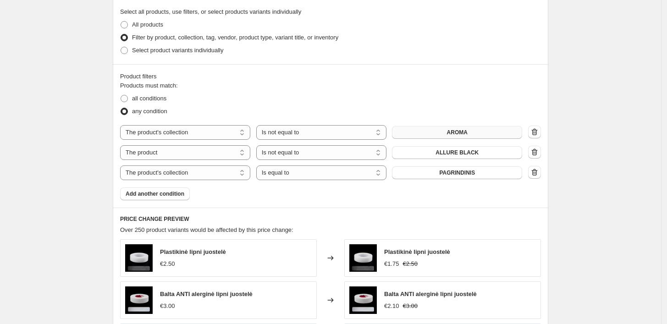
click at [425, 154] on button "ALLURE BLACK" at bounding box center [457, 152] width 130 height 13
click at [219, 172] on select "The product The product's collection The product's tag The product's vendor The…" at bounding box center [185, 173] width 130 height 15
select select "product"
click at [291, 172] on select "Is equal to Is not equal to" at bounding box center [321, 173] width 130 height 15
select select "not_equal"
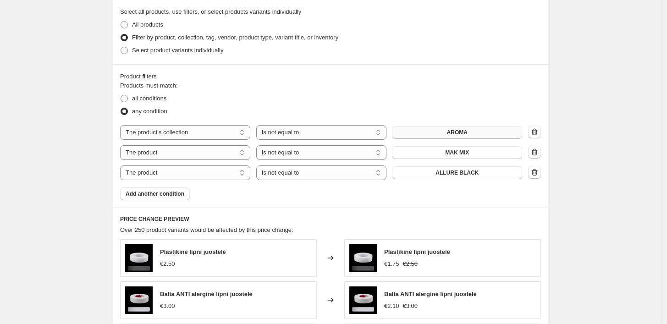
click at [463, 172] on span "ALLURE BLACK" at bounding box center [457, 172] width 43 height 7
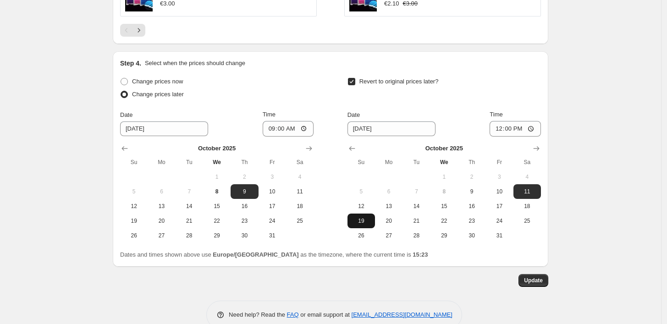
scroll to position [949, 0]
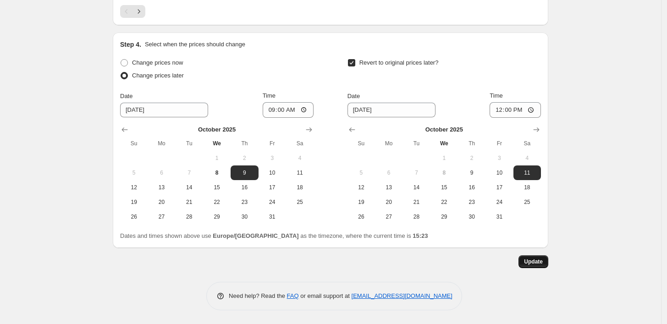
click at [530, 258] on span "Update" at bounding box center [533, 261] width 19 height 7
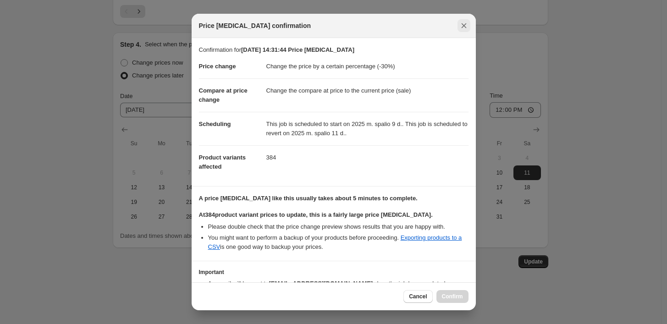
click at [468, 28] on icon "Close" at bounding box center [464, 25] width 9 height 9
select select "equal"
select select "collection"
select select "equal"
select select "collection"
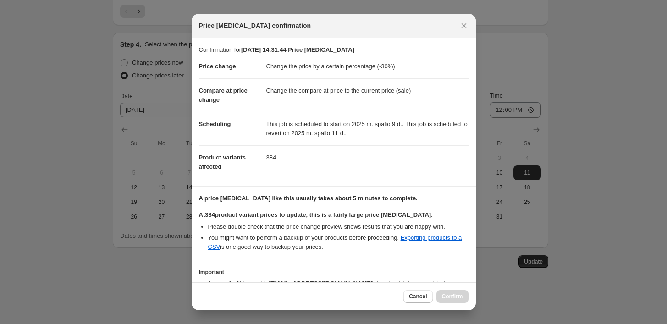
select select "equal"
select select "collection"
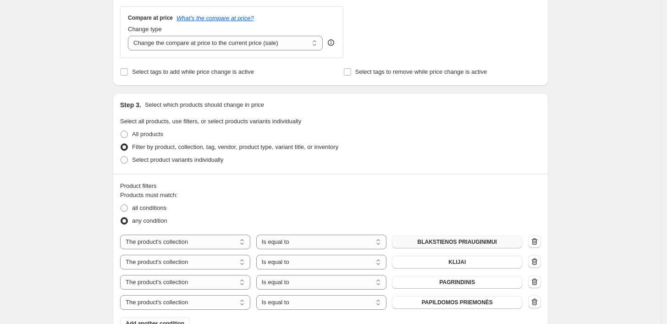
scroll to position [389, 0]
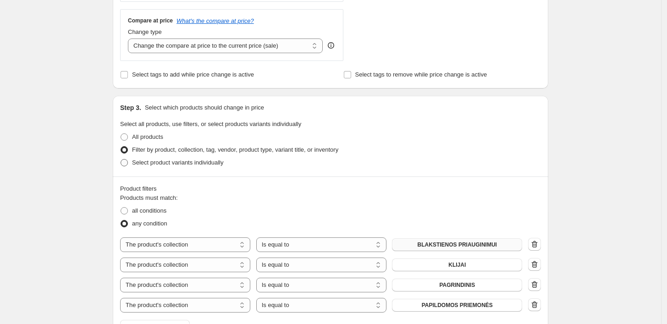
click at [184, 166] on span "Select product variants individually" at bounding box center [177, 162] width 91 height 7
click at [121, 160] on input "Select product variants individually" at bounding box center [121, 159] width 0 height 0
radio input "true"
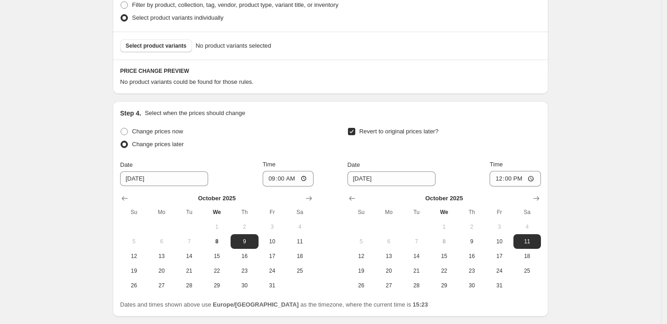
scroll to position [541, 0]
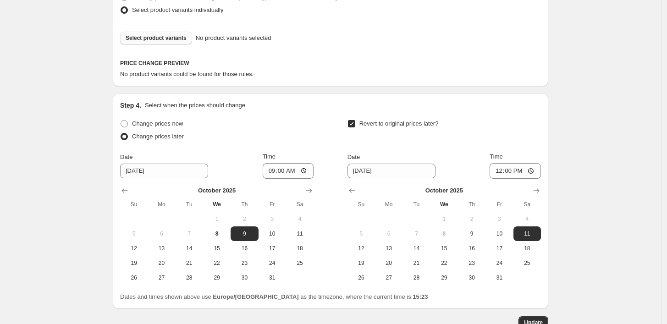
click at [161, 40] on span "Select product variants" at bounding box center [156, 37] width 61 height 7
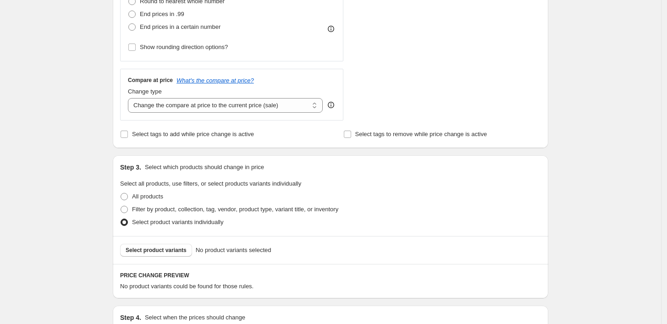
scroll to position [297, 0]
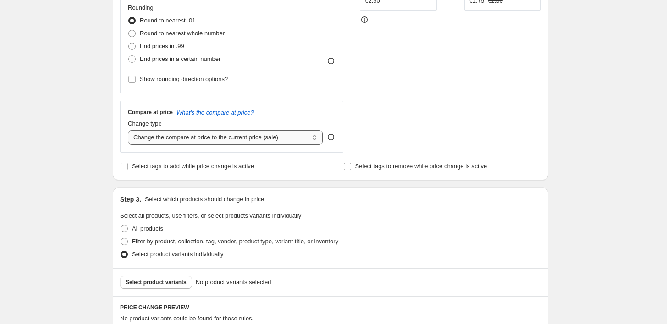
click at [310, 134] on select "Change the compare at price to the current price (sale) Change the compare at p…" at bounding box center [225, 137] width 195 height 15
click at [336, 107] on div "Compare at price What's the compare at price? Change type Change the compare at…" at bounding box center [231, 126] width 223 height 51
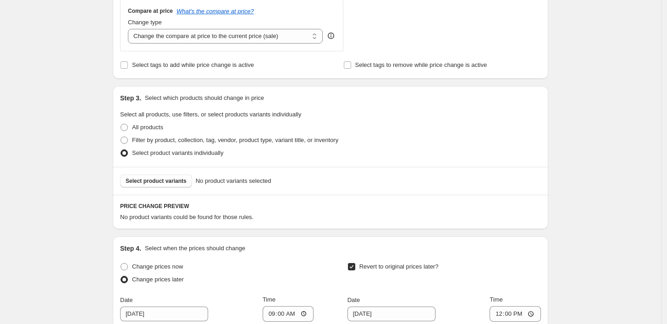
scroll to position [407, 0]
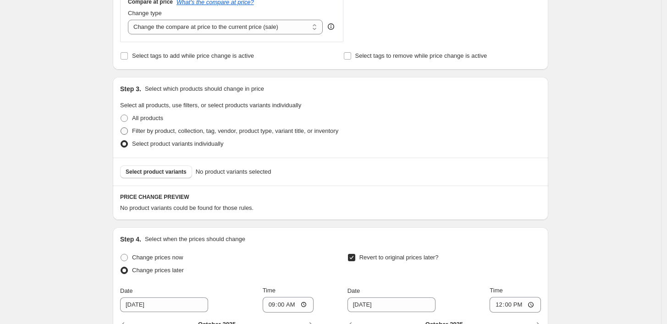
click at [190, 129] on span "Filter by product, collection, tag, vendor, product type, variant title, or inv…" at bounding box center [235, 131] width 206 height 7
click at [121, 128] on input "Filter by product, collection, tag, vendor, product type, variant title, or inv…" at bounding box center [121, 128] width 0 height 0
radio input "true"
select select "collection"
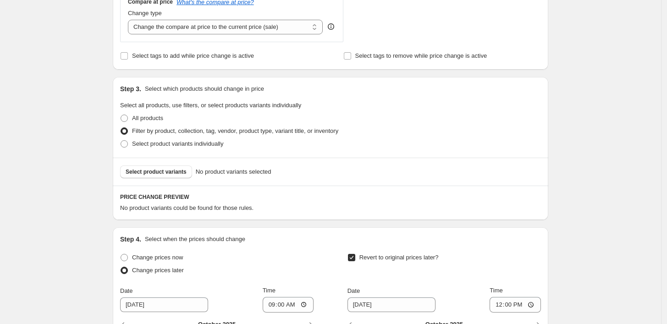
select select "collection"
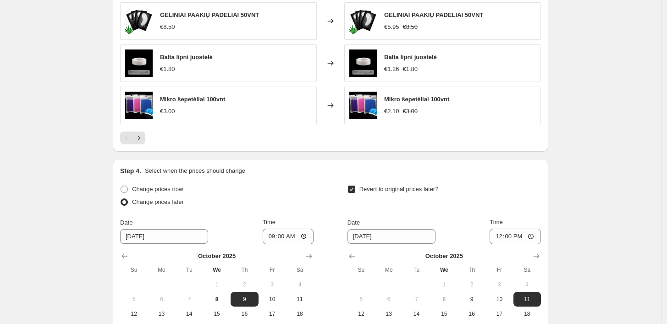
scroll to position [968, 0]
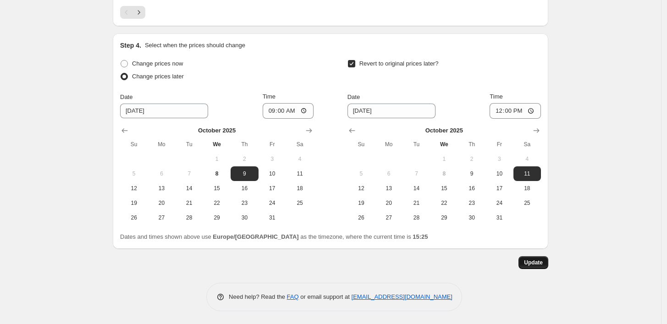
click at [537, 259] on span "Update" at bounding box center [533, 262] width 19 height 7
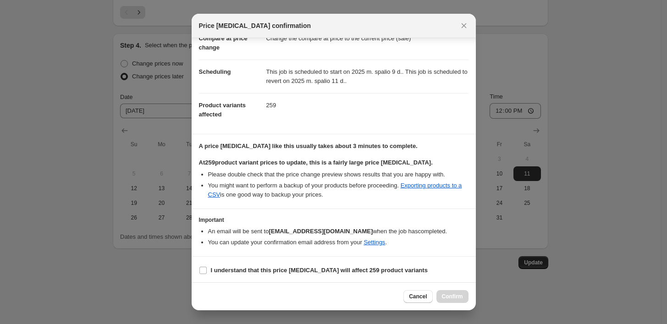
scroll to position [53, 0]
click at [461, 26] on icon "Close" at bounding box center [464, 25] width 9 height 9
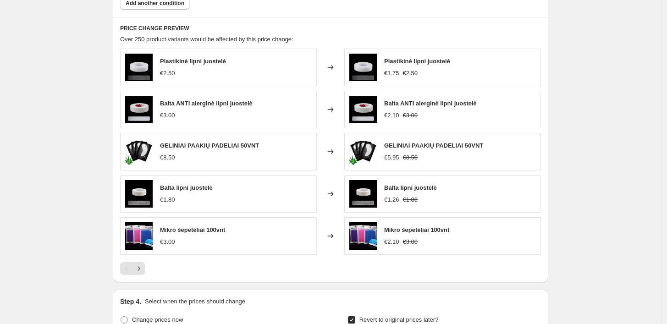
scroll to position [713, 0]
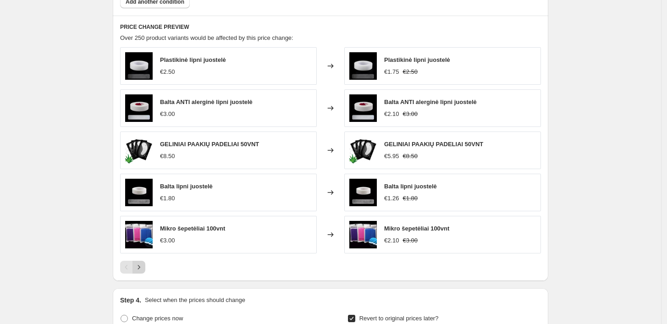
click at [142, 264] on icon "Next" at bounding box center [138, 267] width 9 height 9
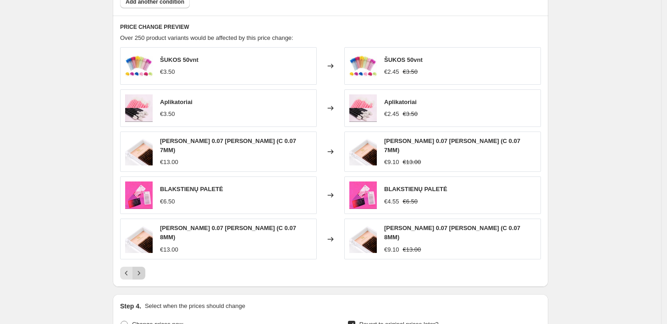
click at [142, 269] on icon "Next" at bounding box center [138, 273] width 9 height 9
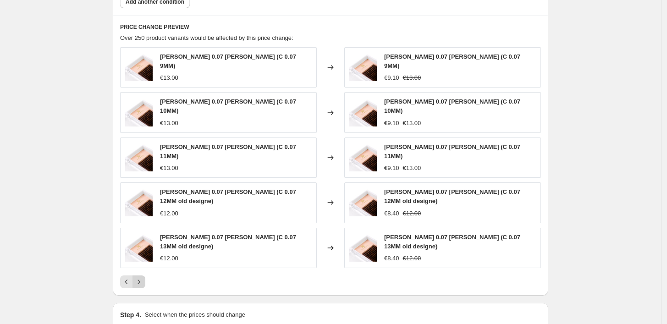
click at [144, 278] on icon "Next" at bounding box center [138, 282] width 9 height 9
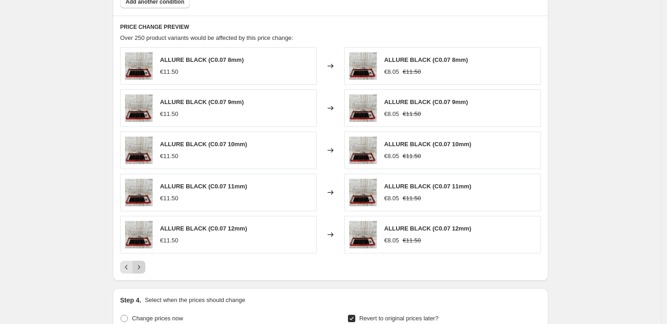
click at [144, 265] on icon "Next" at bounding box center [138, 267] width 9 height 9
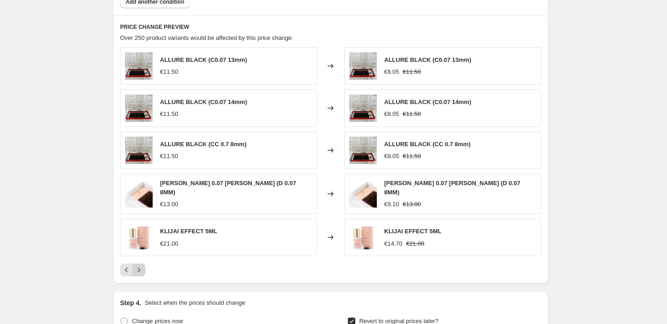
click at [144, 266] on icon "Next" at bounding box center [138, 270] width 9 height 9
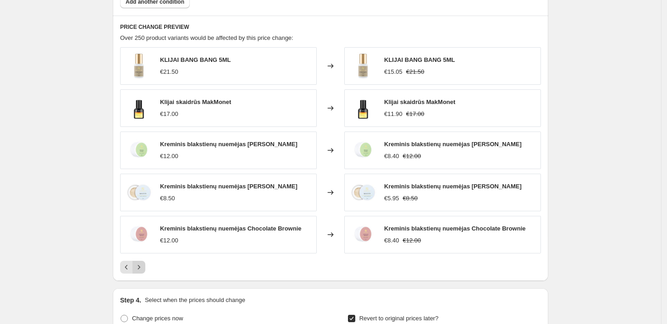
click at [144, 265] on icon "Next" at bounding box center [138, 267] width 9 height 9
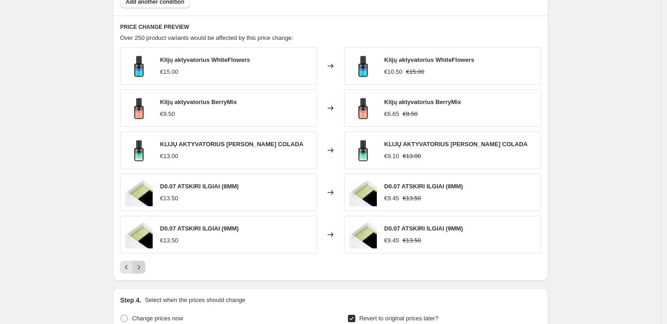
click at [144, 265] on icon "Next" at bounding box center [138, 267] width 9 height 9
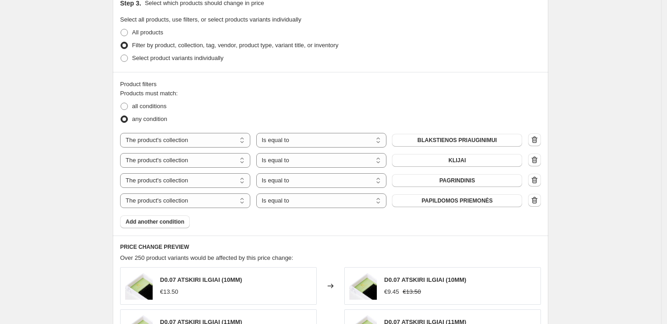
scroll to position [510, 0]
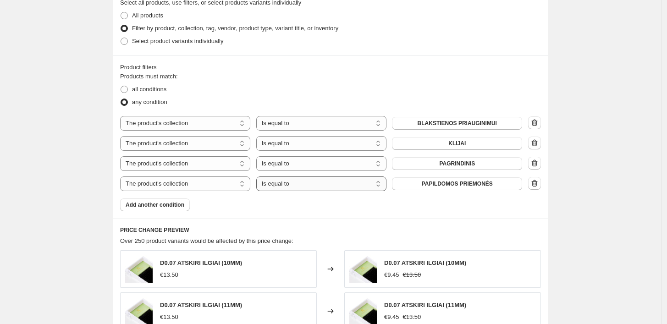
click at [295, 184] on select "Is equal to Is not equal to" at bounding box center [321, 184] width 130 height 15
click at [74, 193] on div "[DATE] 14:31:44 Price [MEDICAL_DATA]. This page is ready [DATE] 14:31:44 Price …" at bounding box center [331, 137] width 662 height 1294
click at [156, 207] on span "Add another condition" at bounding box center [155, 204] width 59 height 7
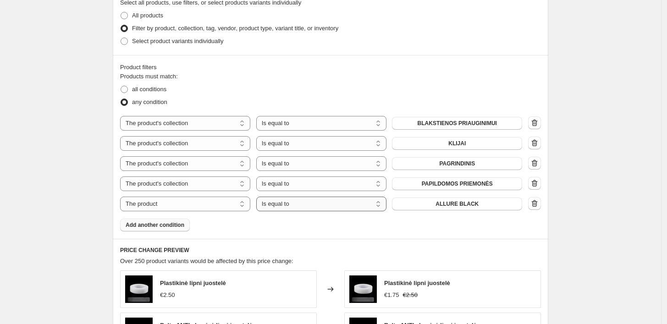
click at [295, 206] on select "Is equal to Is not equal to" at bounding box center [321, 204] width 130 height 15
select select "not_equal"
click at [465, 204] on span "ALLURE BLACK" at bounding box center [457, 203] width 43 height 7
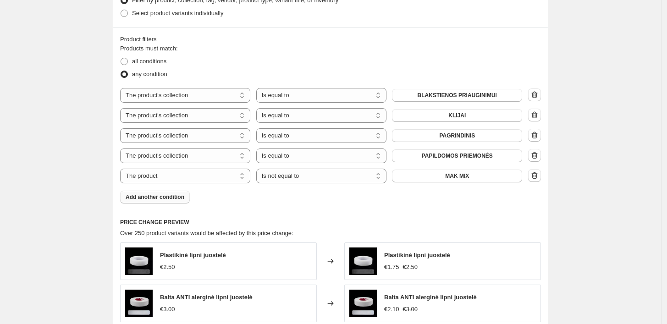
scroll to position [562, 0]
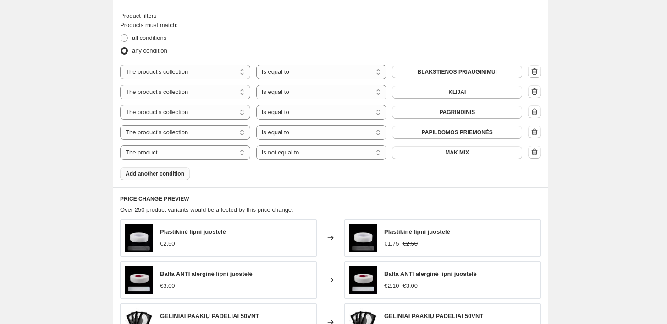
click at [325, 177] on div "Products must match: all conditions any condition The product The product's col…" at bounding box center [330, 101] width 421 height 160
click at [162, 174] on span "Add another condition" at bounding box center [155, 173] width 59 height 7
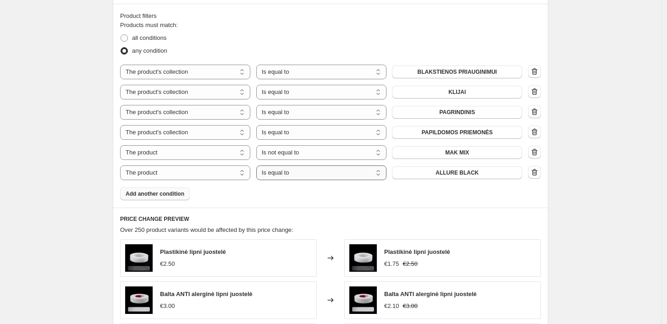
click at [293, 176] on select "Is equal to Is not equal to" at bounding box center [321, 173] width 130 height 15
select select "not_equal"
click at [448, 173] on span "ALLURE BLACK" at bounding box center [457, 172] width 43 height 7
click at [536, 72] on icon "button" at bounding box center [535, 72] width 1 height 3
select select "product"
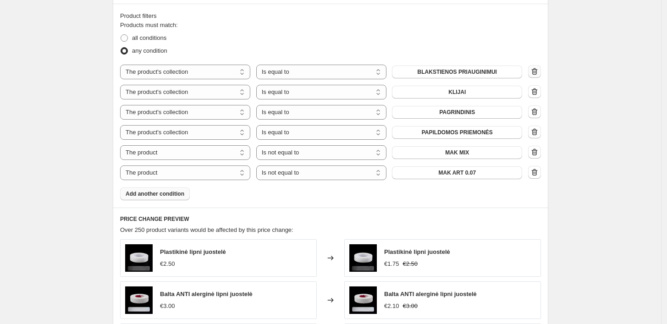
select select "not_equal"
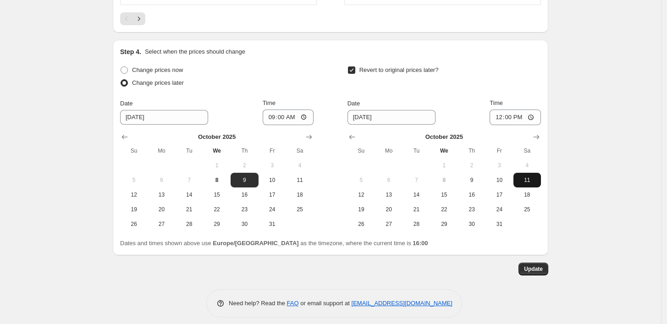
scroll to position [990, 0]
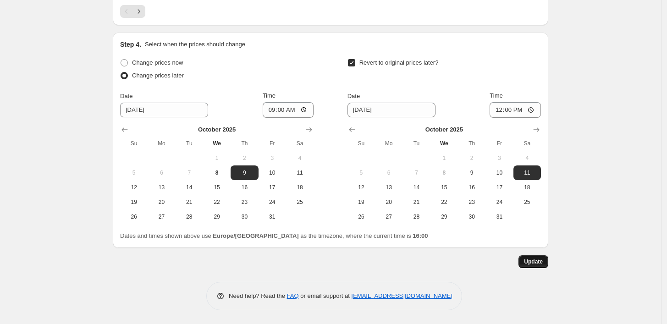
click at [541, 260] on span "Update" at bounding box center [533, 261] width 19 height 7
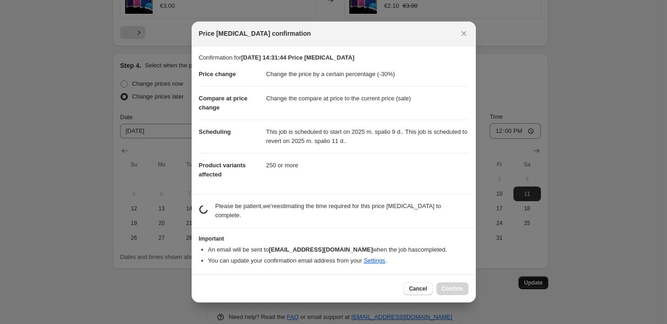
scroll to position [0, 0]
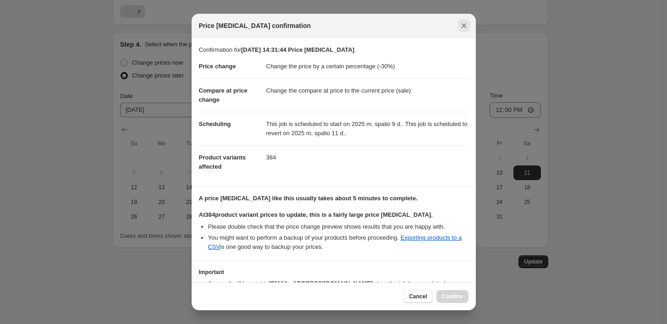
click at [460, 22] on icon "Close" at bounding box center [464, 25] width 9 height 9
select select "collection"
select select "equal"
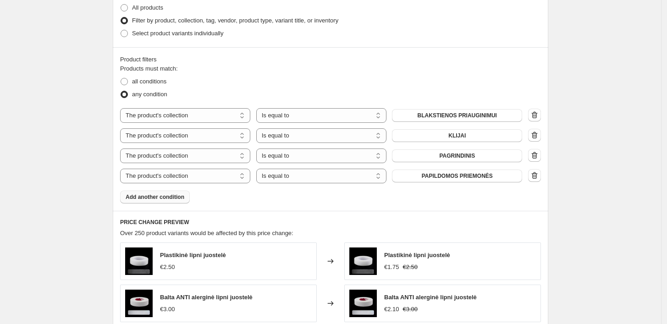
scroll to position [459, 0]
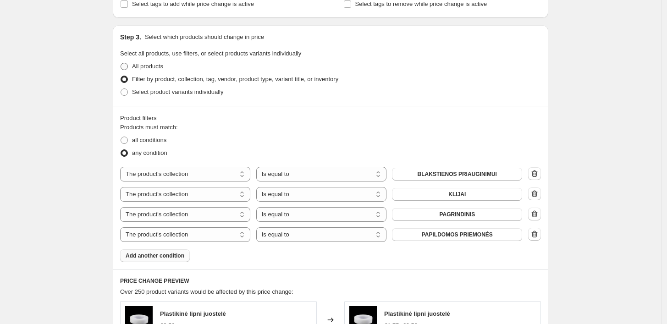
click at [128, 66] on span at bounding box center [124, 66] width 7 height 7
click at [121, 63] on input "All products" at bounding box center [121, 63] width 0 height 0
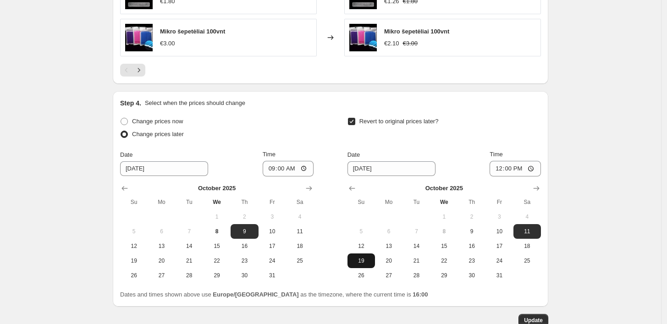
scroll to position [806, 0]
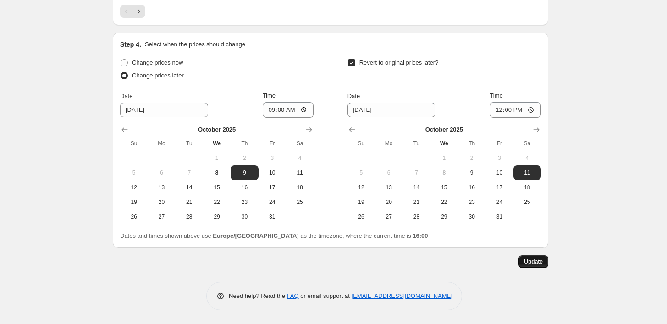
click at [536, 261] on span "Update" at bounding box center [533, 261] width 19 height 7
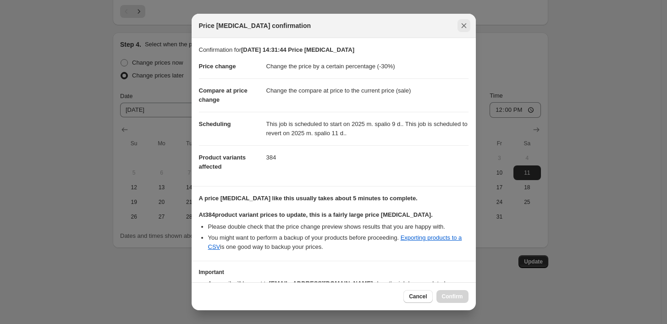
click at [462, 23] on icon "Close" at bounding box center [464, 25] width 9 height 9
radio input "false"
radio input "true"
select select "collection"
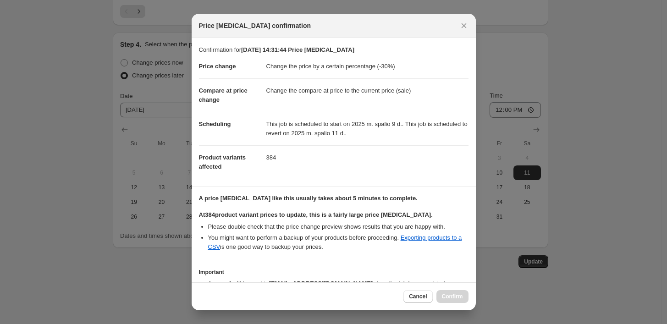
select select "collection"
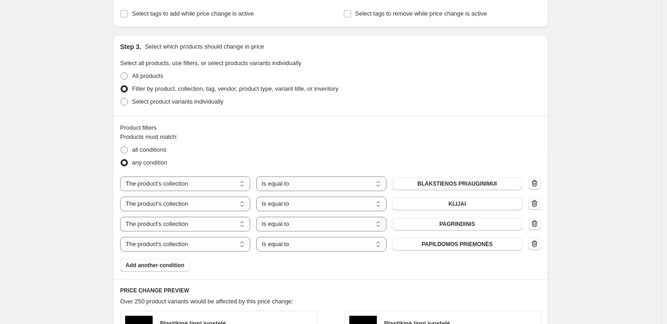
scroll to position [449, 0]
click at [535, 205] on icon "button" at bounding box center [534, 205] width 1 height 3
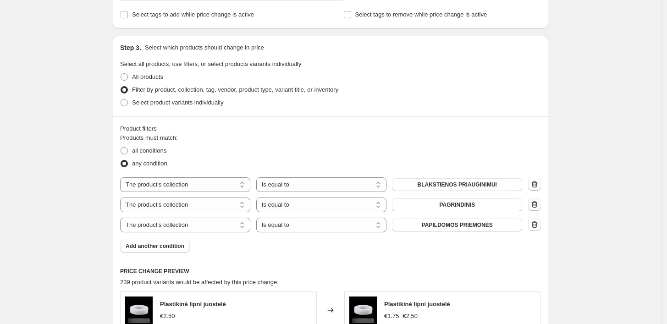
click at [535, 205] on icon "button" at bounding box center [534, 205] width 1 height 3
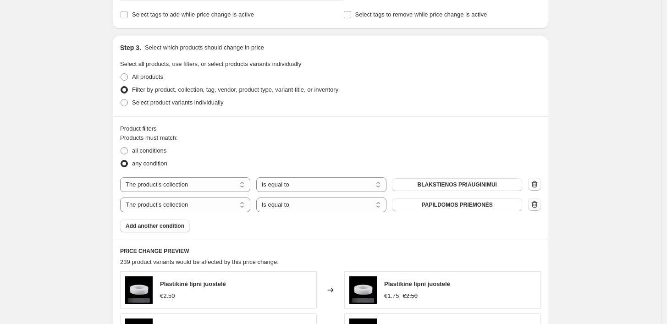
click at [535, 205] on icon "button" at bounding box center [534, 205] width 1 height 3
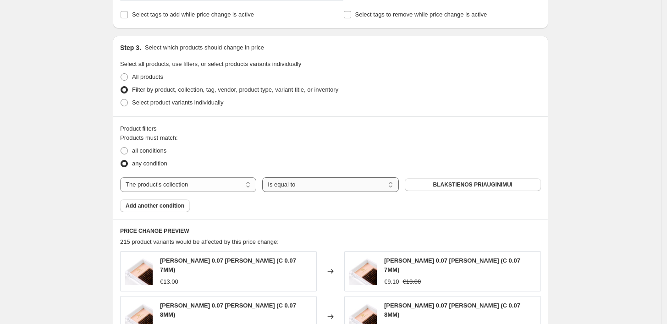
click at [311, 184] on select "Is equal to Is not equal to" at bounding box center [330, 185] width 136 height 15
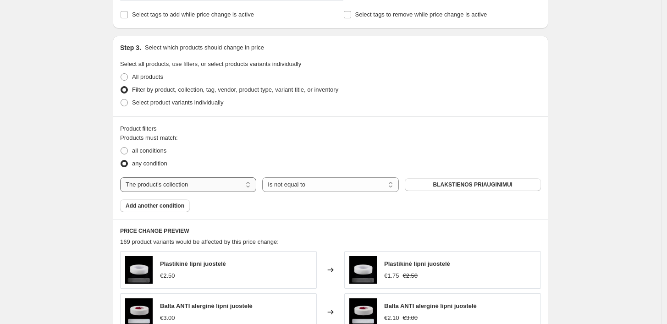
click at [214, 181] on select "The product The product's collection The product's tag The product's vendor The…" at bounding box center [188, 185] width 136 height 15
click at [282, 159] on div "any condition" at bounding box center [330, 163] width 421 height 13
click at [445, 184] on span "BLAKSTIENOS PRIAUGINIMUI" at bounding box center [473, 184] width 79 height 7
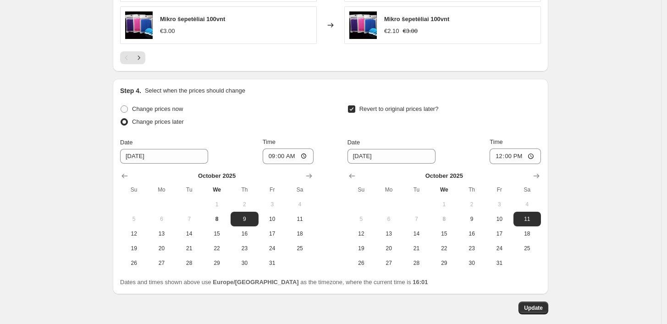
scroll to position [909, 0]
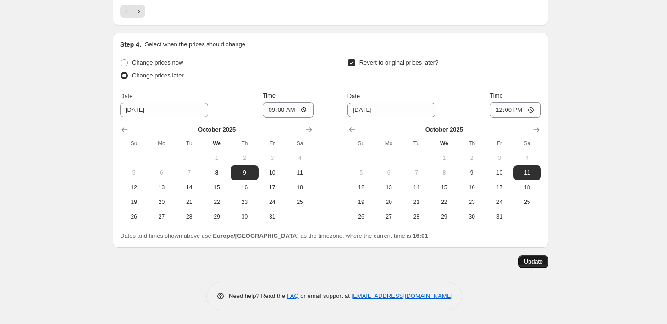
click at [542, 260] on span "Update" at bounding box center [533, 261] width 19 height 7
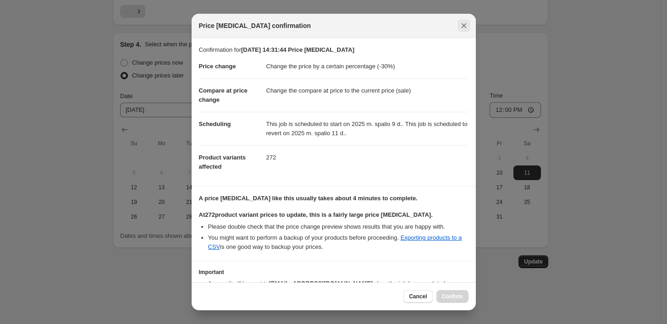
click at [467, 23] on icon "Close" at bounding box center [464, 25] width 9 height 9
select select "equal"
select select "collection"
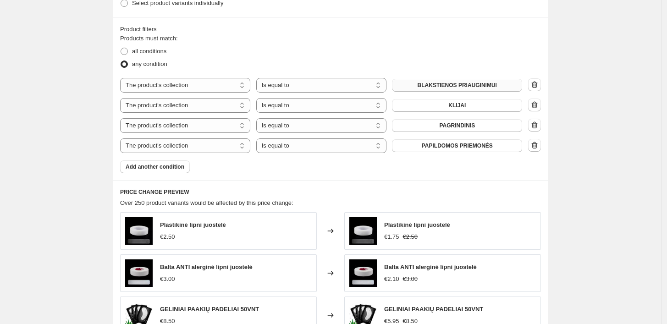
scroll to position [552, 0]
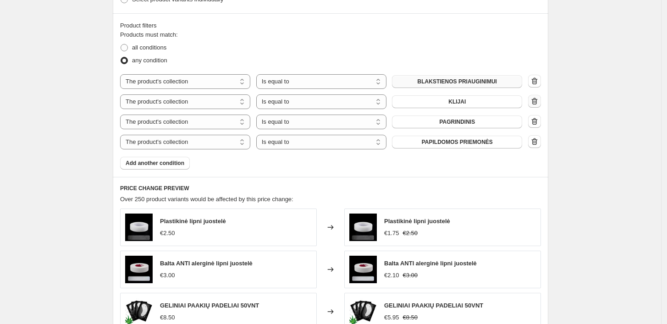
click at [537, 102] on icon "button" at bounding box center [534, 101] width 9 height 9
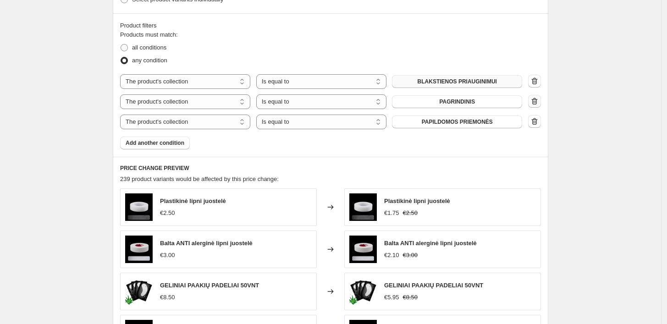
click at [537, 102] on icon "button" at bounding box center [534, 101] width 9 height 9
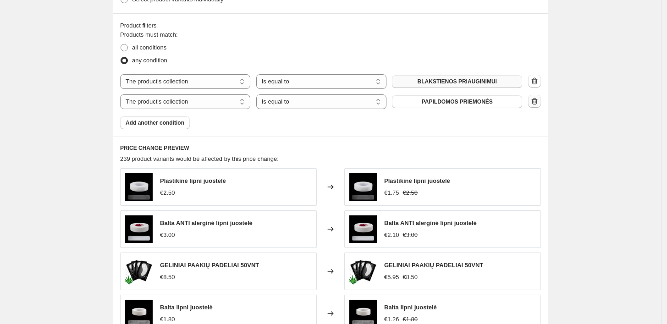
click at [537, 102] on icon "button" at bounding box center [534, 101] width 9 height 9
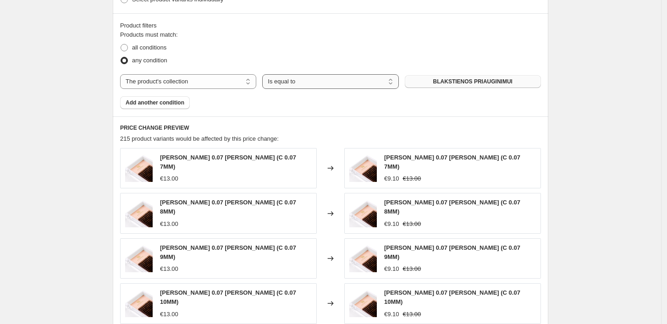
click at [341, 80] on select "Is equal to Is not equal to" at bounding box center [330, 81] width 136 height 15
select select "not_equal"
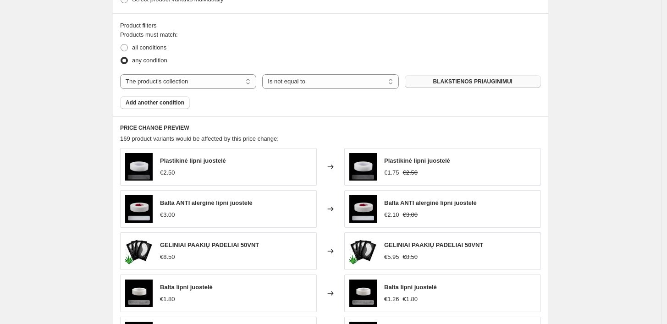
click at [475, 84] on span "BLAKSTIENOS PRIAUGINIMUI" at bounding box center [473, 81] width 79 height 7
click at [175, 100] on span "Add another condition" at bounding box center [155, 102] width 59 height 7
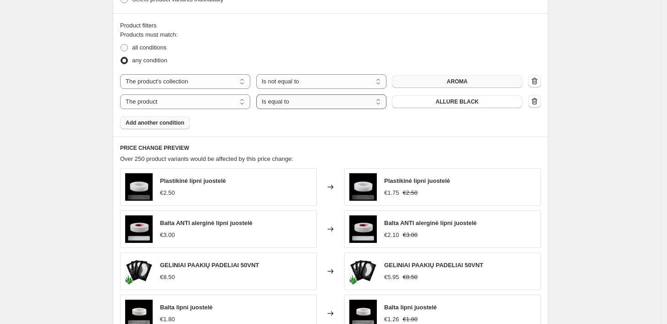
click at [296, 101] on select "Is equal to Is not equal to" at bounding box center [321, 102] width 130 height 15
select select "not_equal"
click at [450, 102] on span "ALLURE BLACK" at bounding box center [457, 101] width 43 height 7
click at [162, 122] on span "Add another condition" at bounding box center [155, 122] width 59 height 7
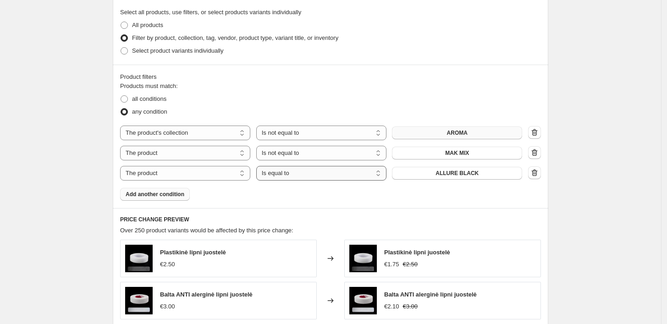
scroll to position [501, 0]
click at [331, 173] on select "Is equal to Is not equal to" at bounding box center [321, 173] width 130 height 15
select select "not_equal"
click at [492, 175] on button "ALLURE BLACK" at bounding box center [457, 173] width 130 height 13
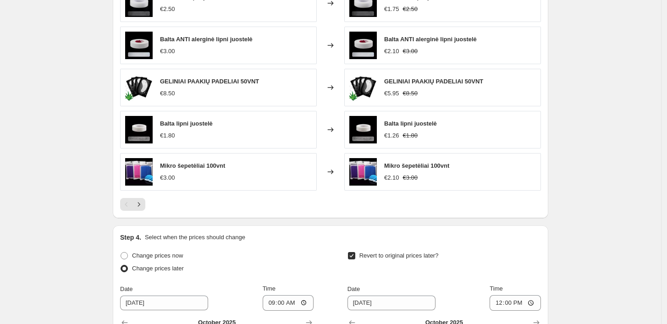
scroll to position [949, 0]
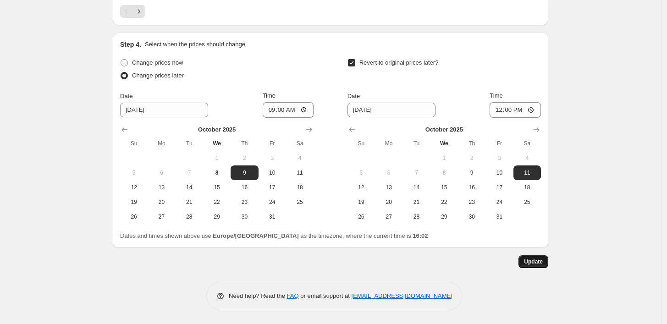
click at [546, 260] on button "Update" at bounding box center [534, 262] width 30 height 13
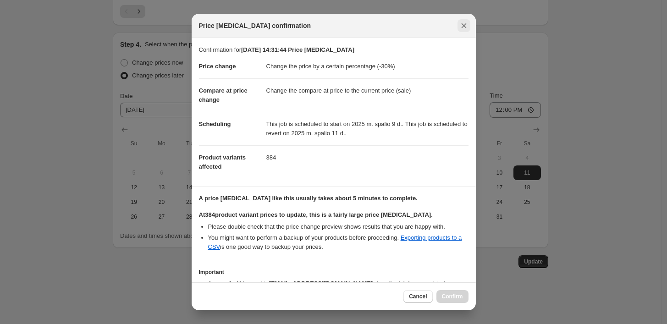
click at [463, 25] on icon "Close" at bounding box center [464, 25] width 5 height 5
select select "equal"
select select "collection"
select select "equal"
select select "collection"
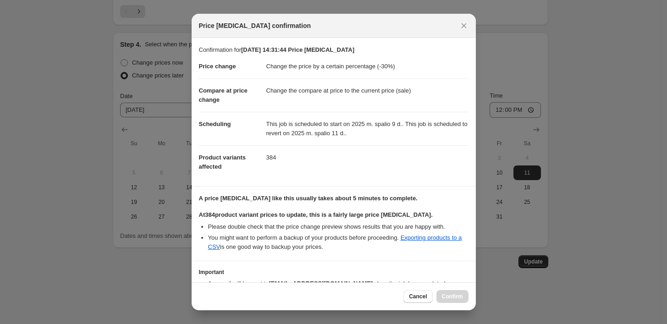
select select "equal"
select select "collection"
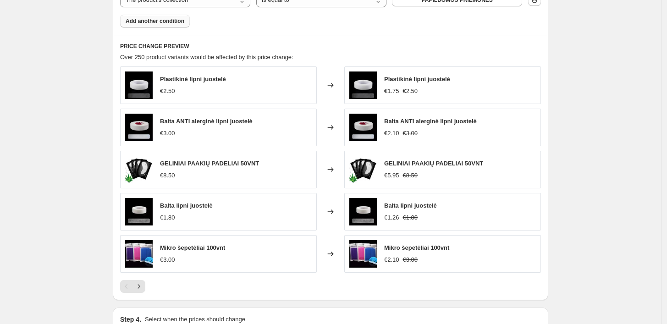
scroll to position [490, 0]
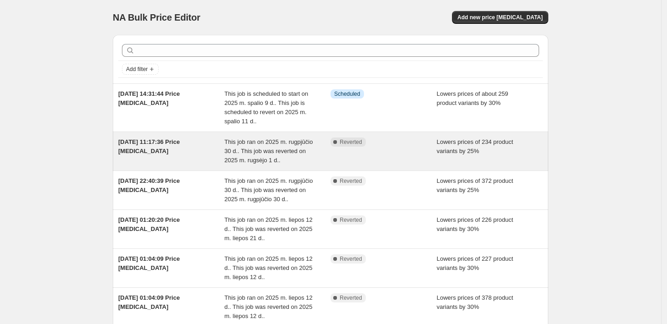
click at [294, 150] on span "This job ran on 2025 m. rugpjūčio 30 d.. This job was reverted on 2025 m. rugsė…" at bounding box center [269, 151] width 89 height 25
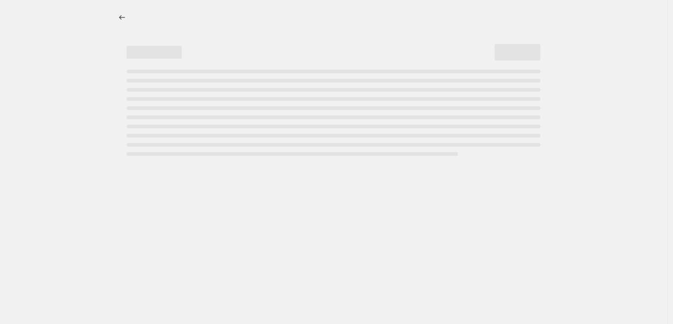
select select "percentage"
select select "collection"
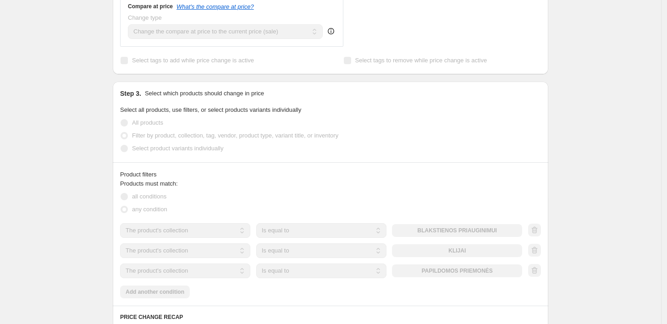
scroll to position [459, 0]
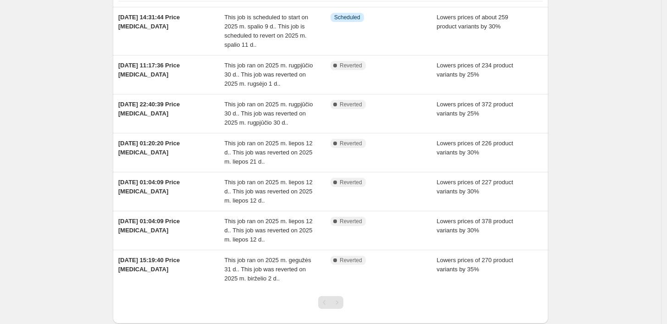
scroll to position [102, 0]
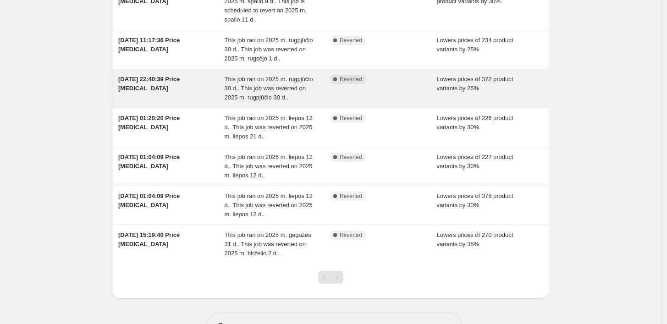
click at [292, 85] on span "This job ran on 2025 m. rugpjūčio 30 d.. This job was reverted on 2025 m. rugpj…" at bounding box center [269, 88] width 89 height 25
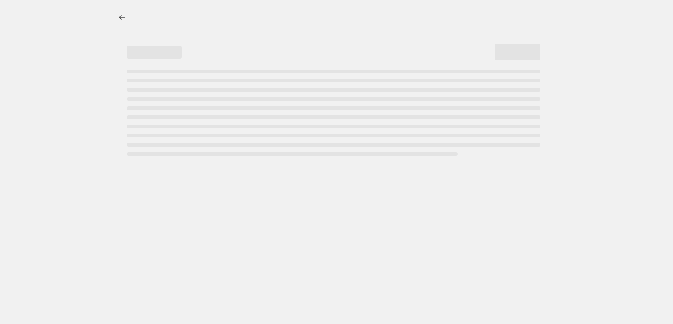
select select "percentage"
select select "collection"
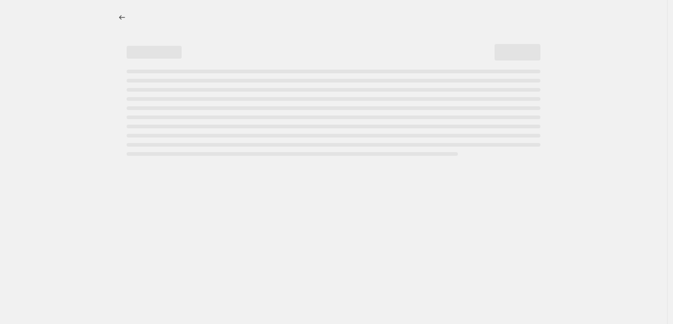
select select "not_equal"
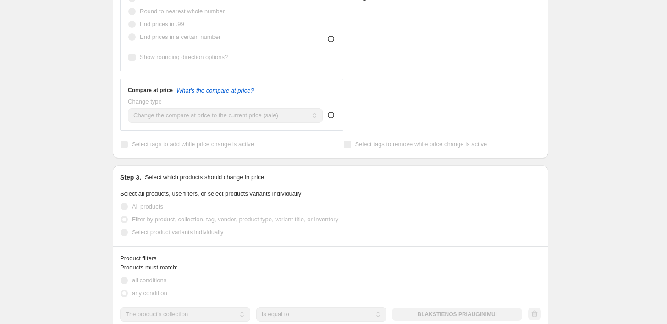
scroll to position [459, 0]
